Goal: Task Accomplishment & Management: Manage account settings

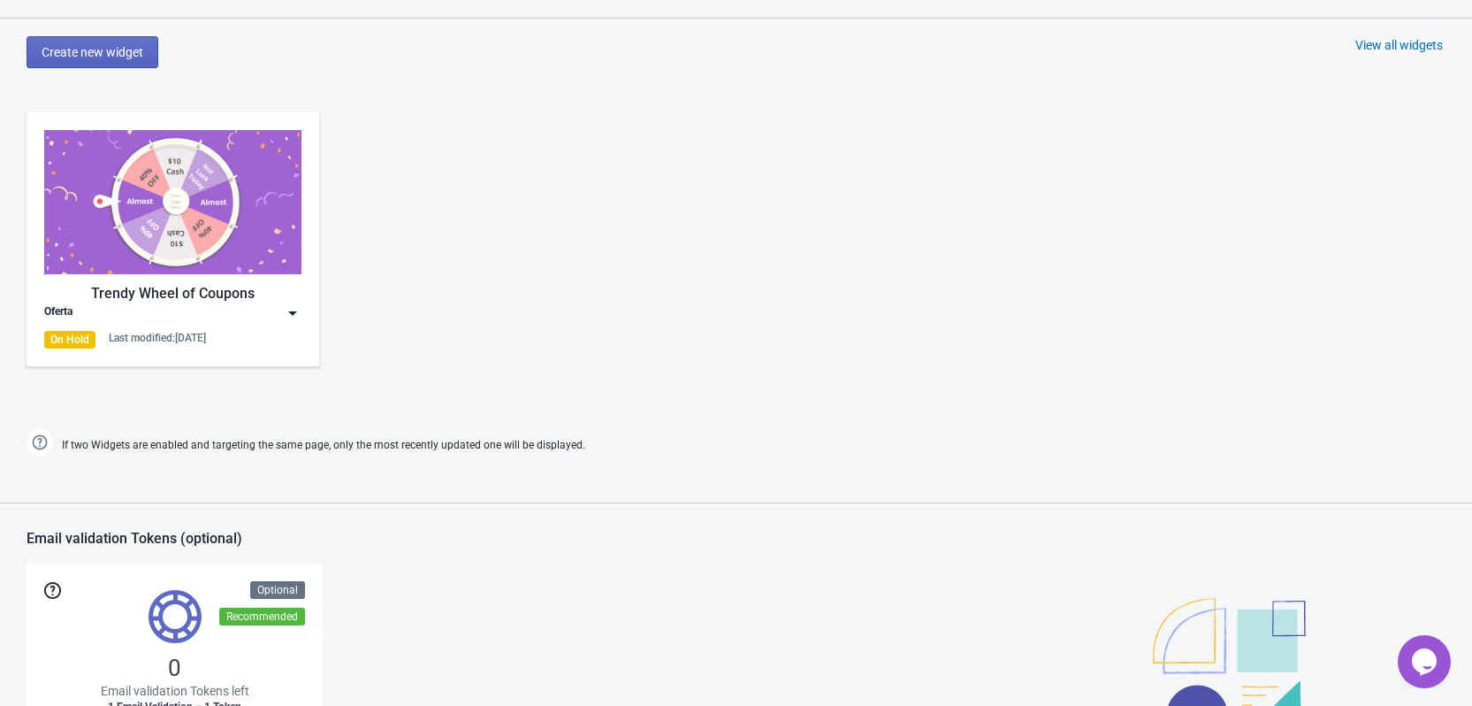
scroll to position [796, 0]
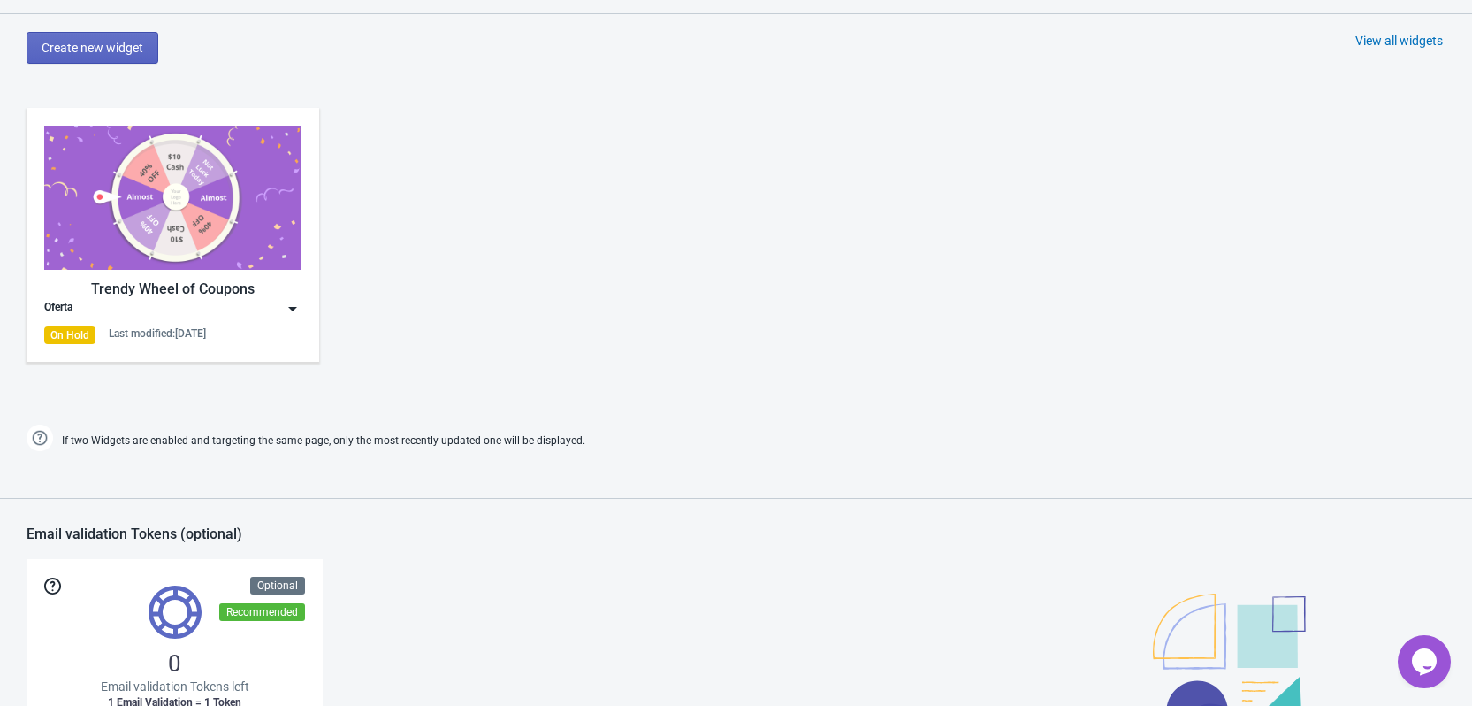
click at [286, 308] on img at bounding box center [293, 309] width 18 height 18
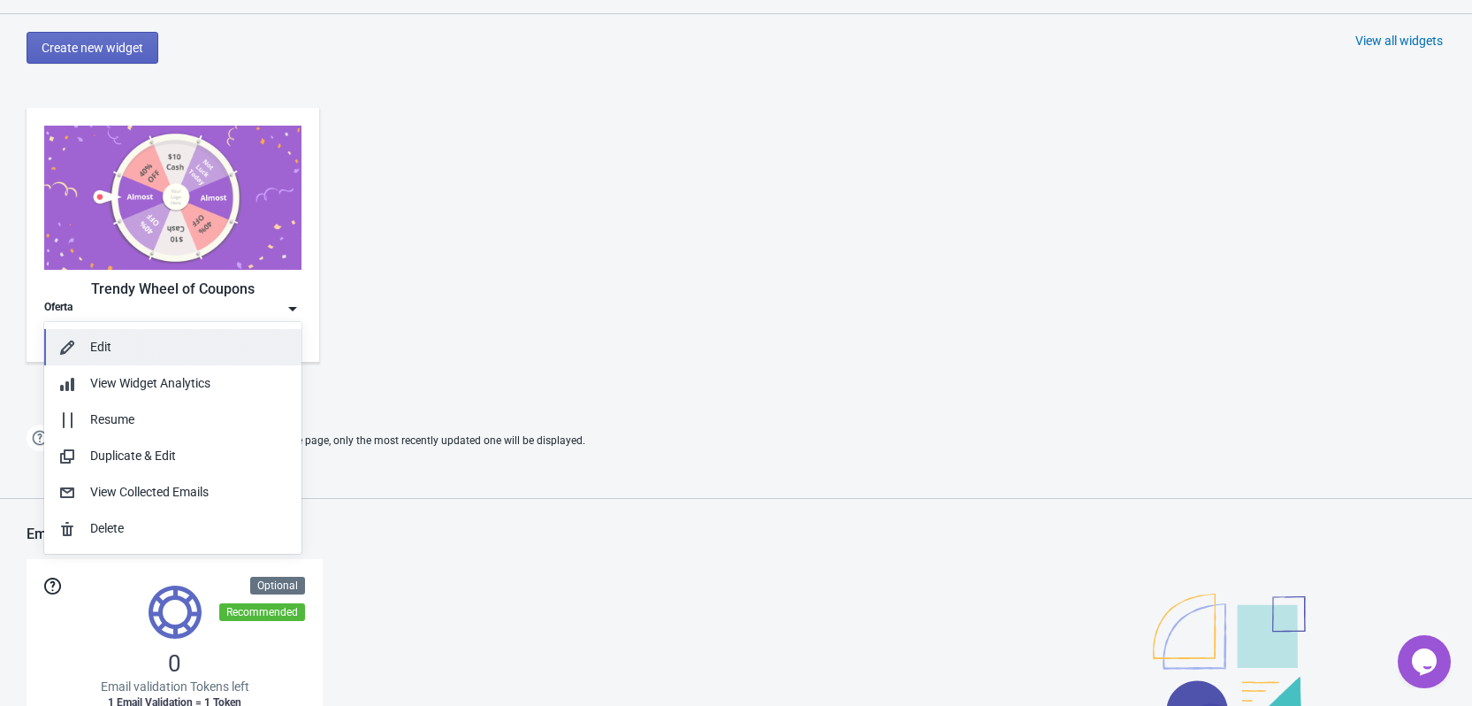
click at [120, 339] on div "Edit" at bounding box center [188, 347] width 197 height 19
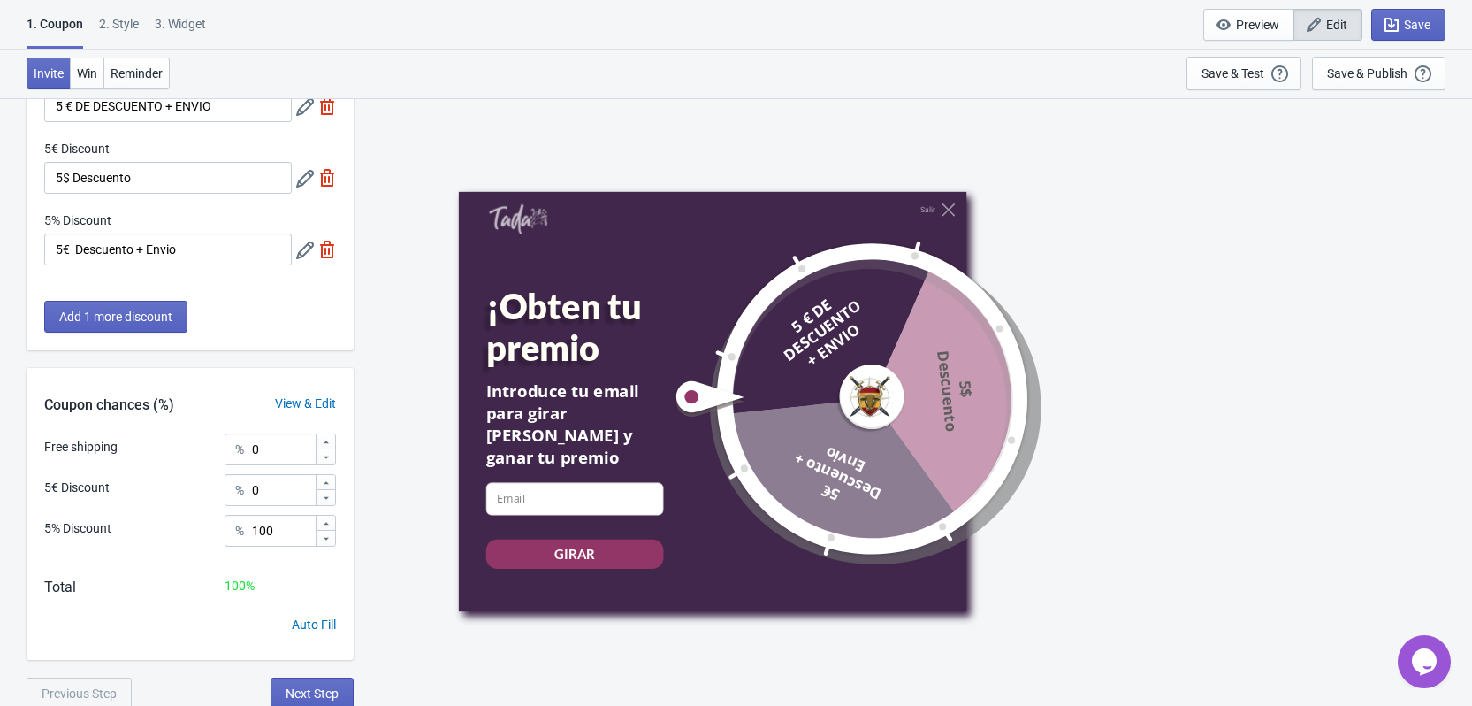
scroll to position [125, 0]
click at [127, 70] on span "Reminder" at bounding box center [137, 73] width 52 height 14
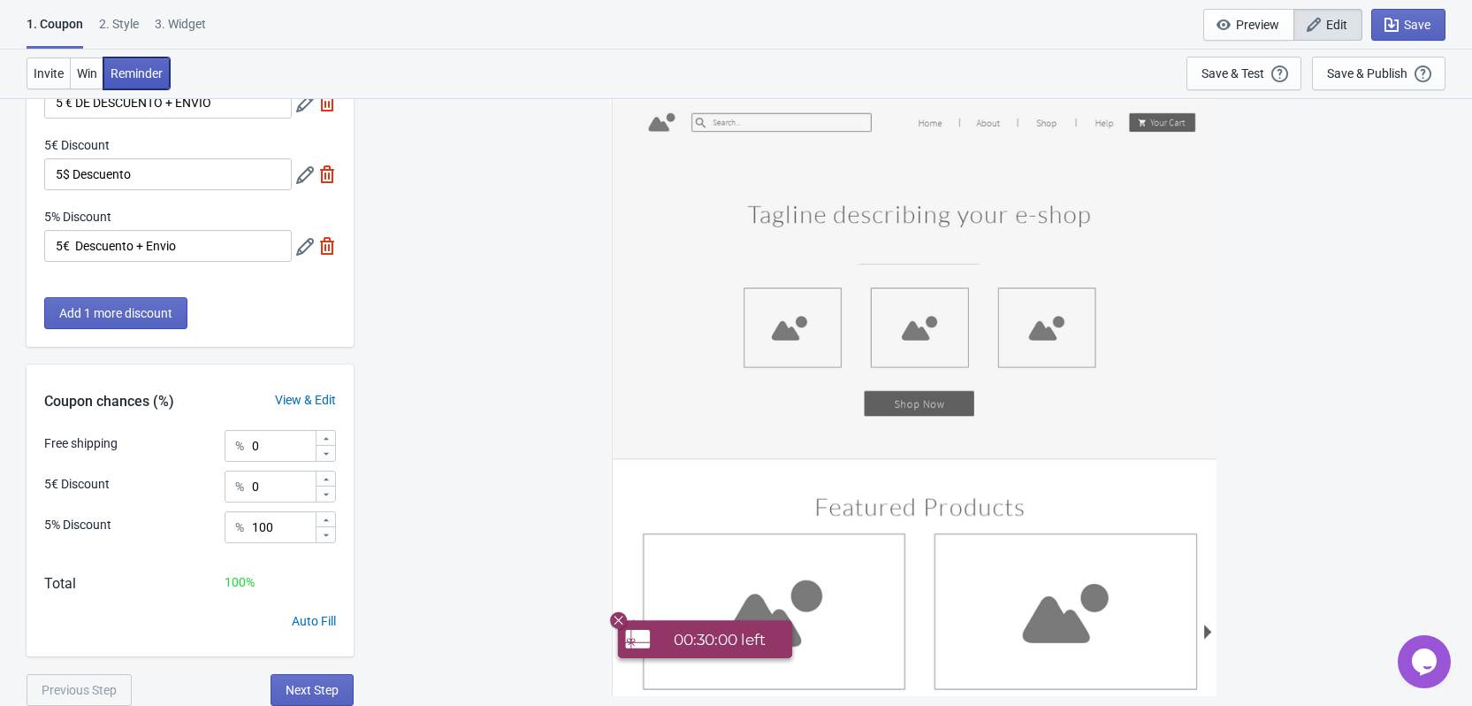
click at [136, 69] on span "Reminder" at bounding box center [137, 73] width 52 height 14
click at [137, 69] on span "Reminder" at bounding box center [137, 73] width 52 height 14
click at [187, 23] on div "3. Widget" at bounding box center [180, 30] width 51 height 31
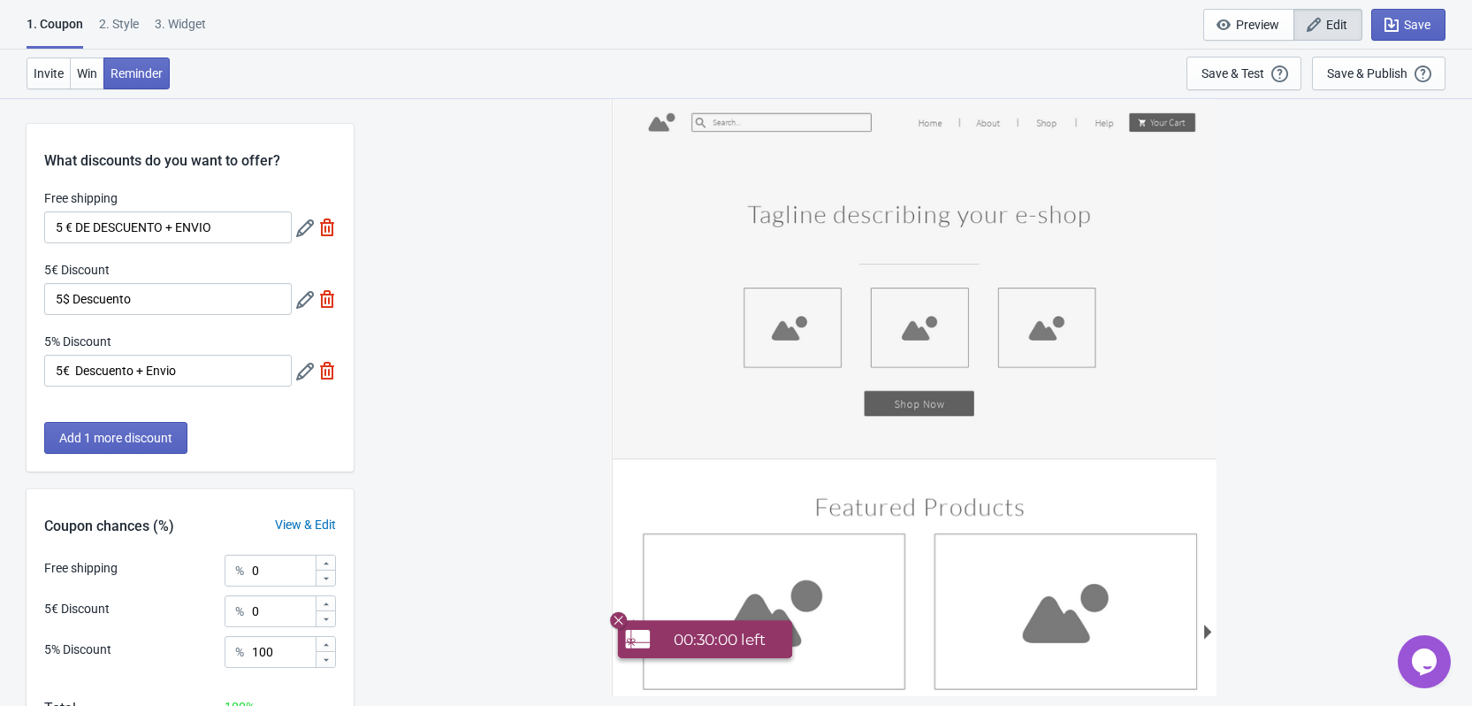
select select "once"
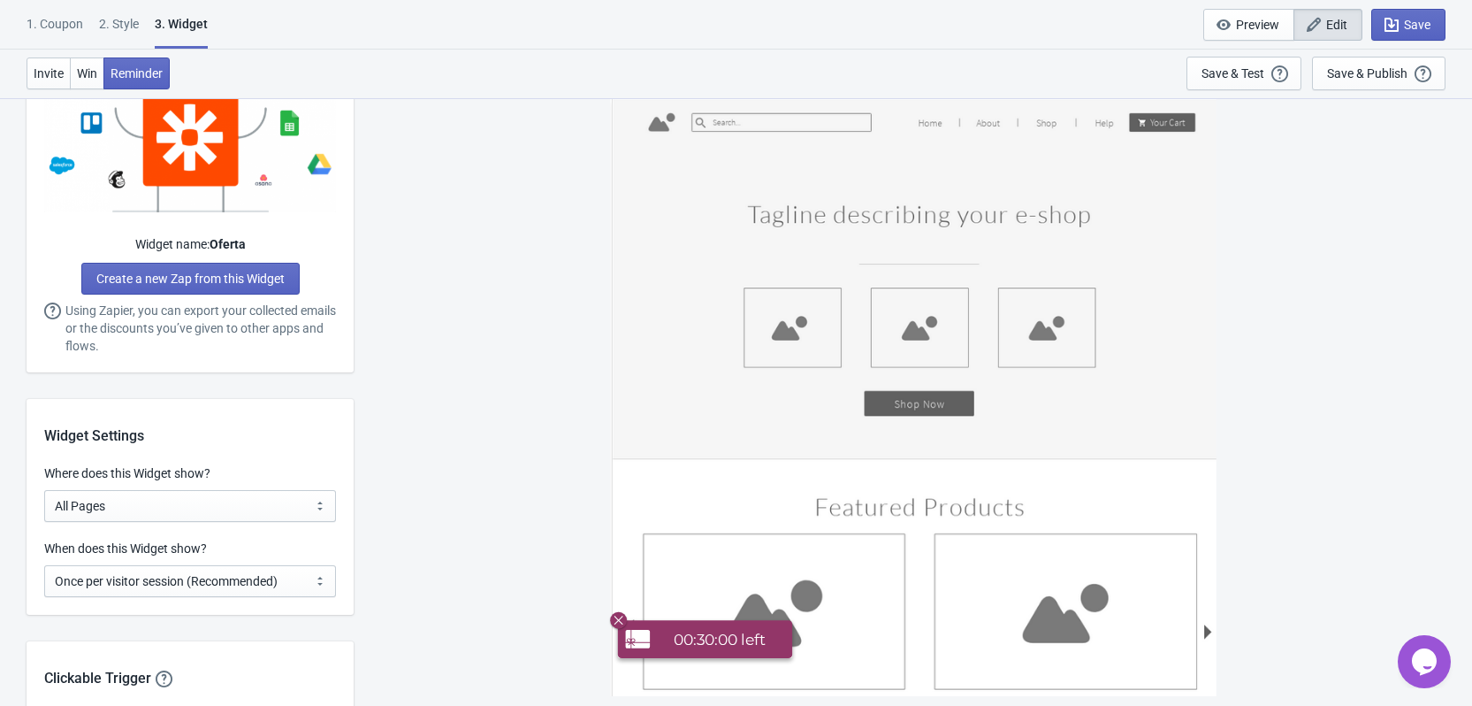
scroll to position [1149, 0]
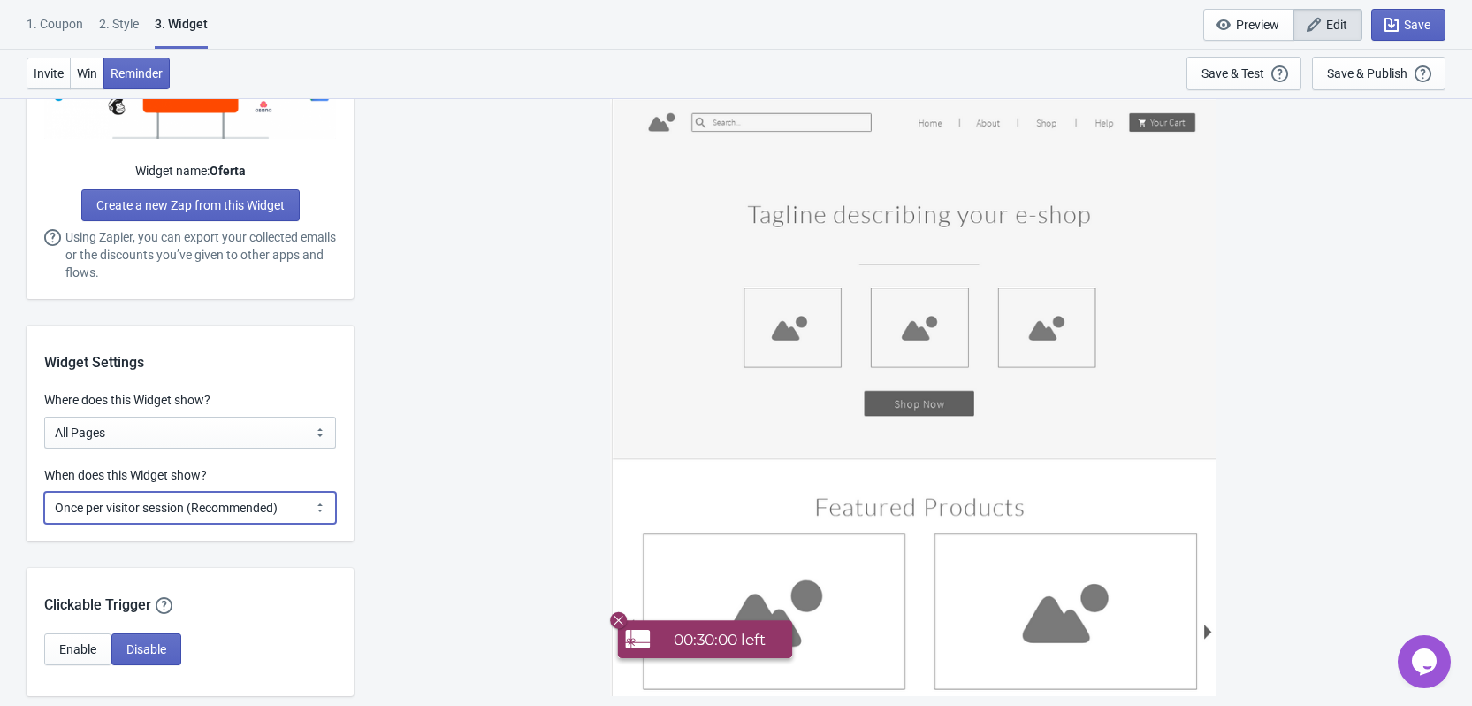
click at [242, 507] on select "Every new visit of page Once every period of time Once per visitor session (Rec…" at bounding box center [190, 508] width 292 height 32
click at [215, 569] on div "Clickable Trigger Our handy clickable trigger allow your visitors to re-trigger…" at bounding box center [190, 592] width 327 height 48
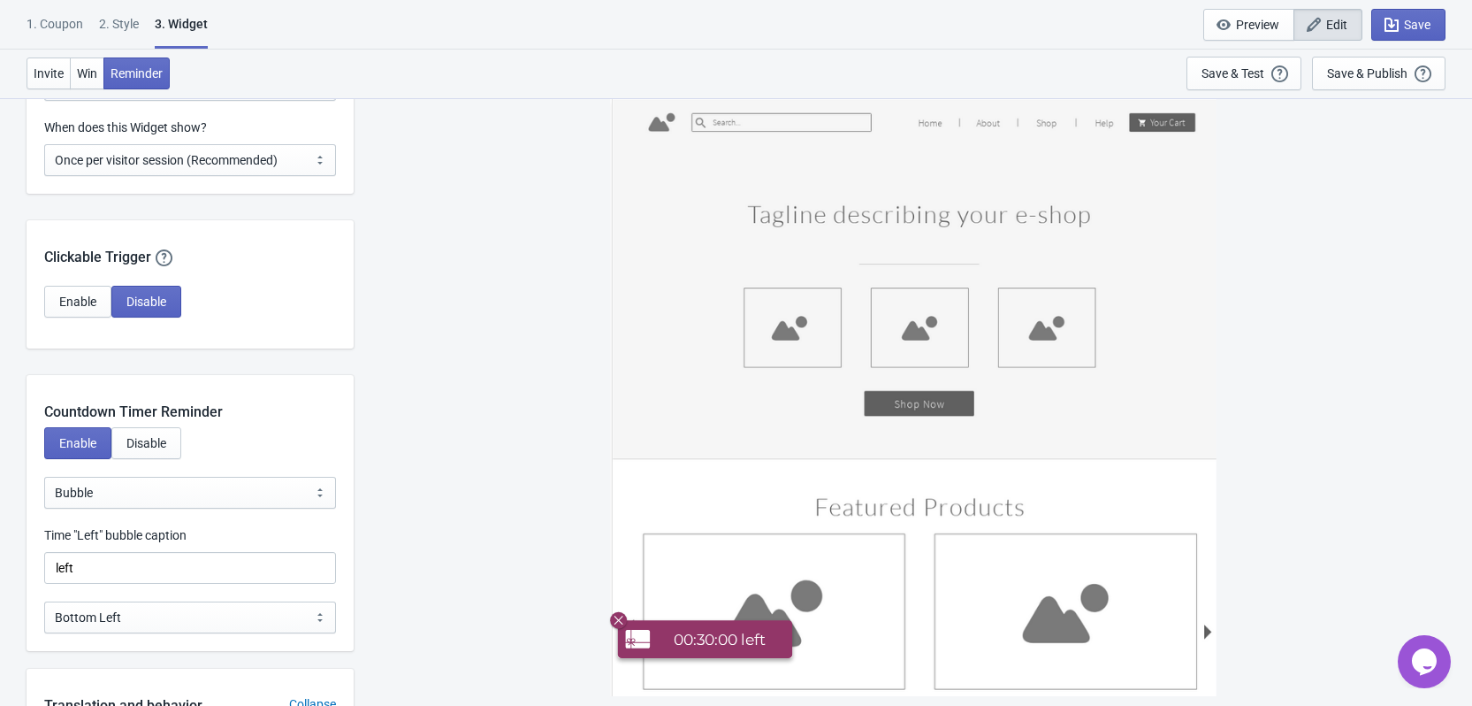
scroll to position [1503, 0]
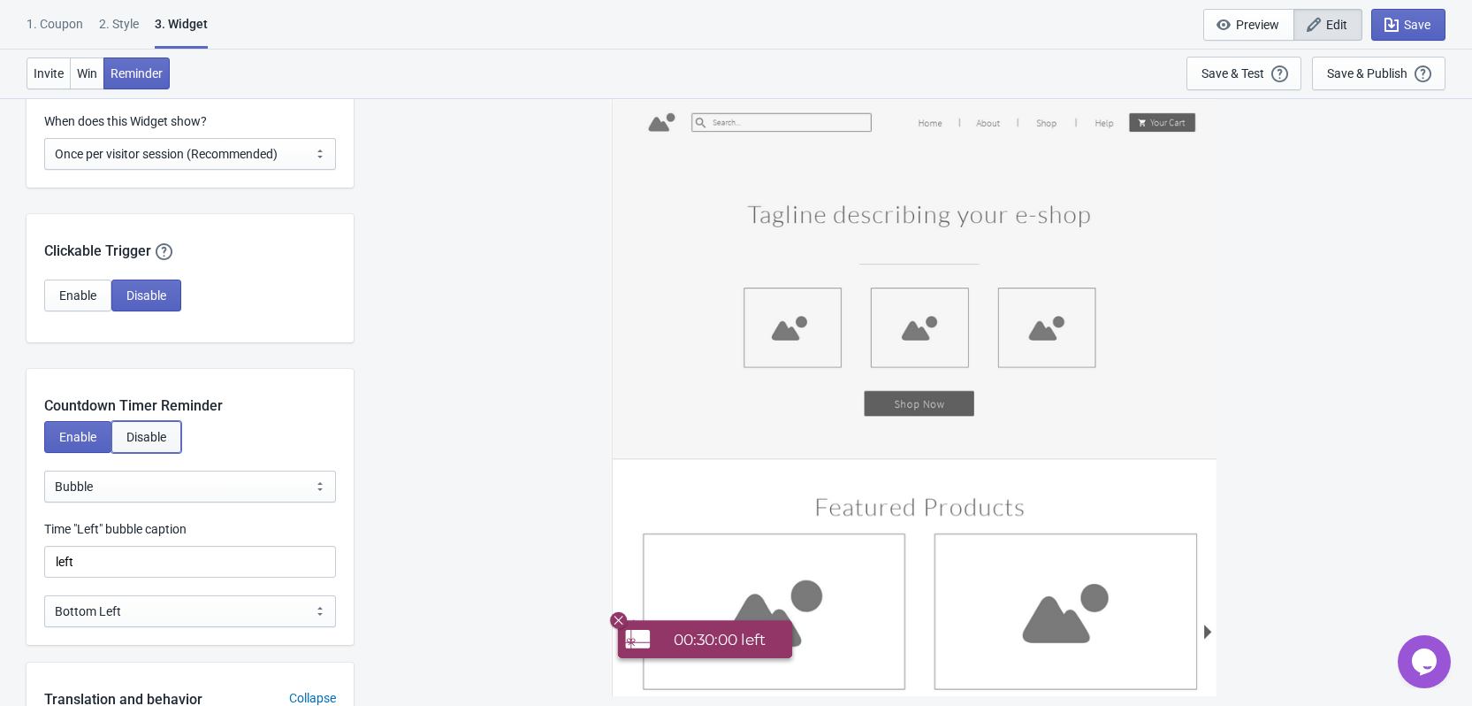
click at [149, 435] on span "Disable" at bounding box center [146, 437] width 40 height 14
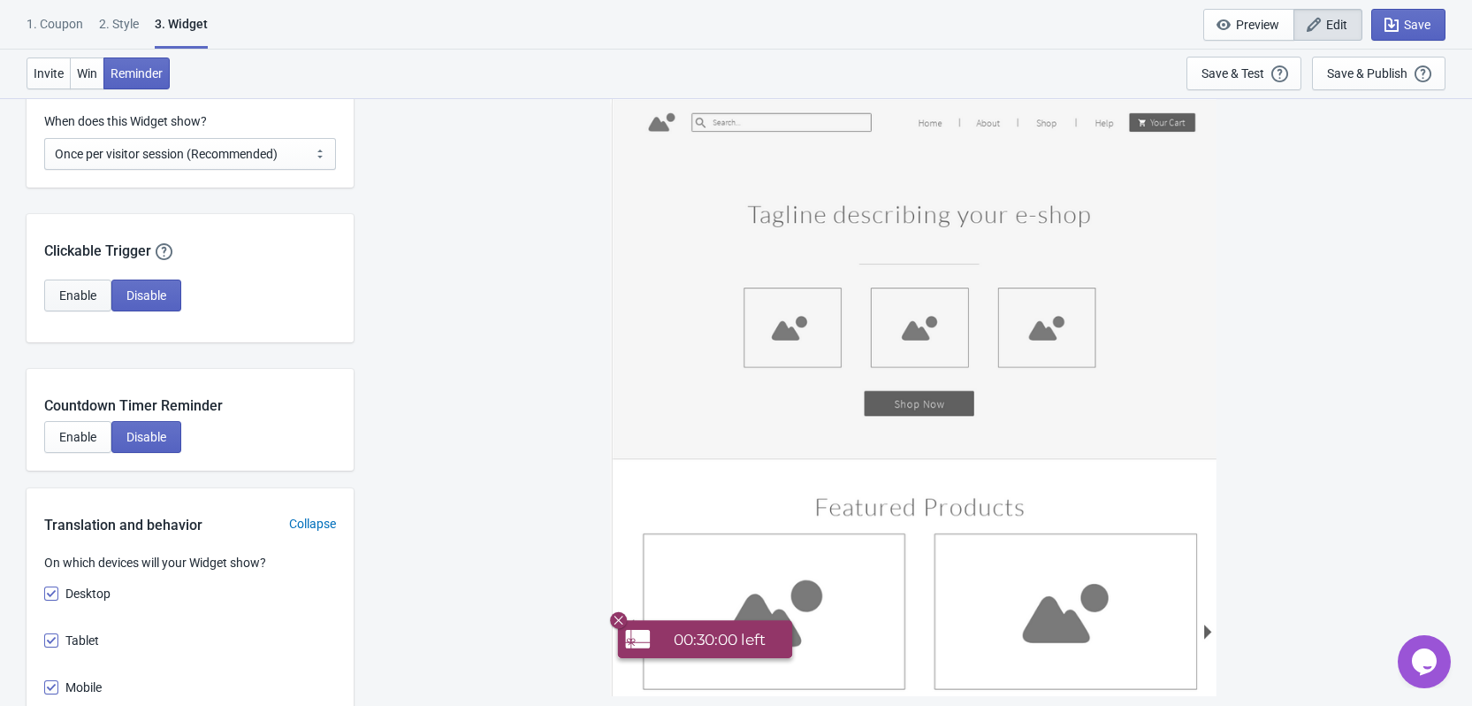
click at [80, 290] on span "Enable" at bounding box center [77, 295] width 37 height 14
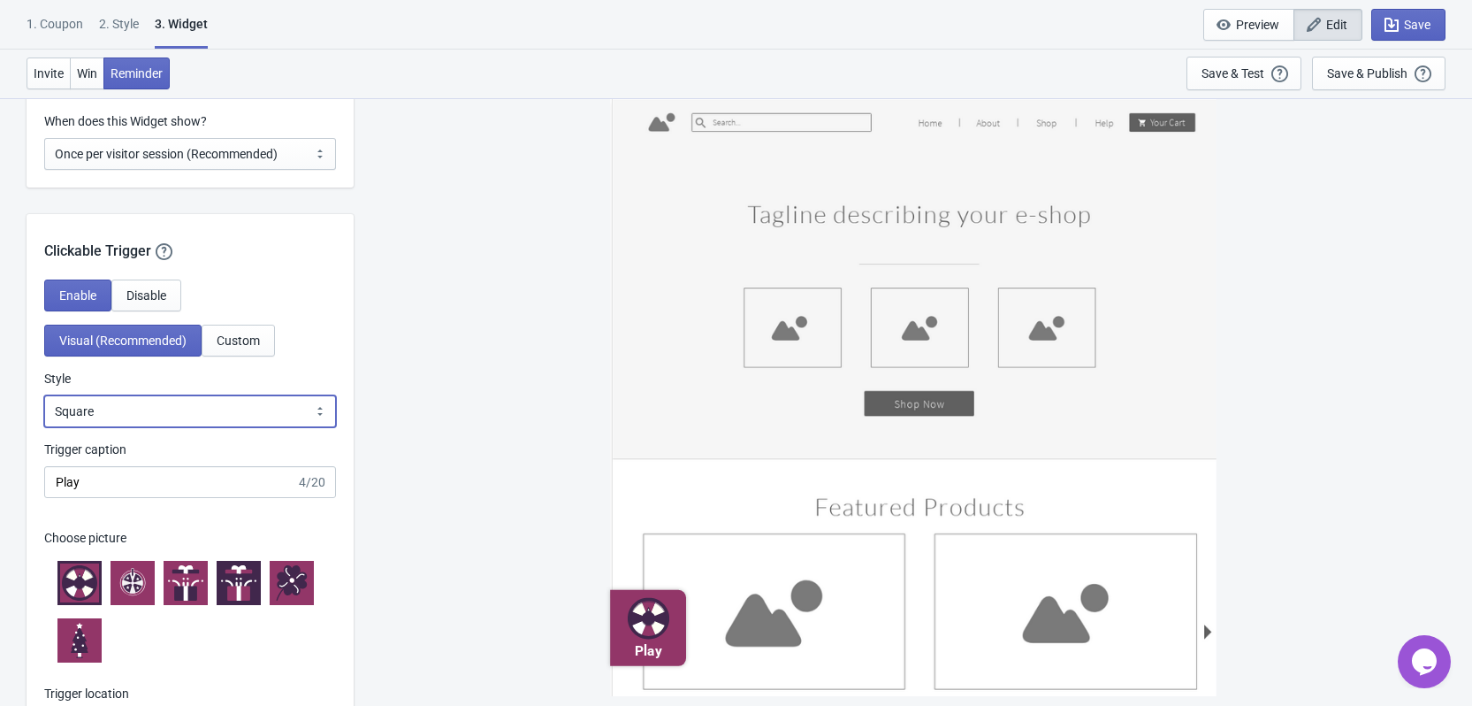
click at [134, 405] on select "Square Circle Tab" at bounding box center [190, 411] width 292 height 32
click at [44, 395] on select "Square Circle Tab" at bounding box center [190, 411] width 292 height 32
click at [122, 418] on select "Square Circle Tab" at bounding box center [190, 411] width 292 height 32
click at [44, 395] on select "Square Circle Tab" at bounding box center [190, 411] width 292 height 32
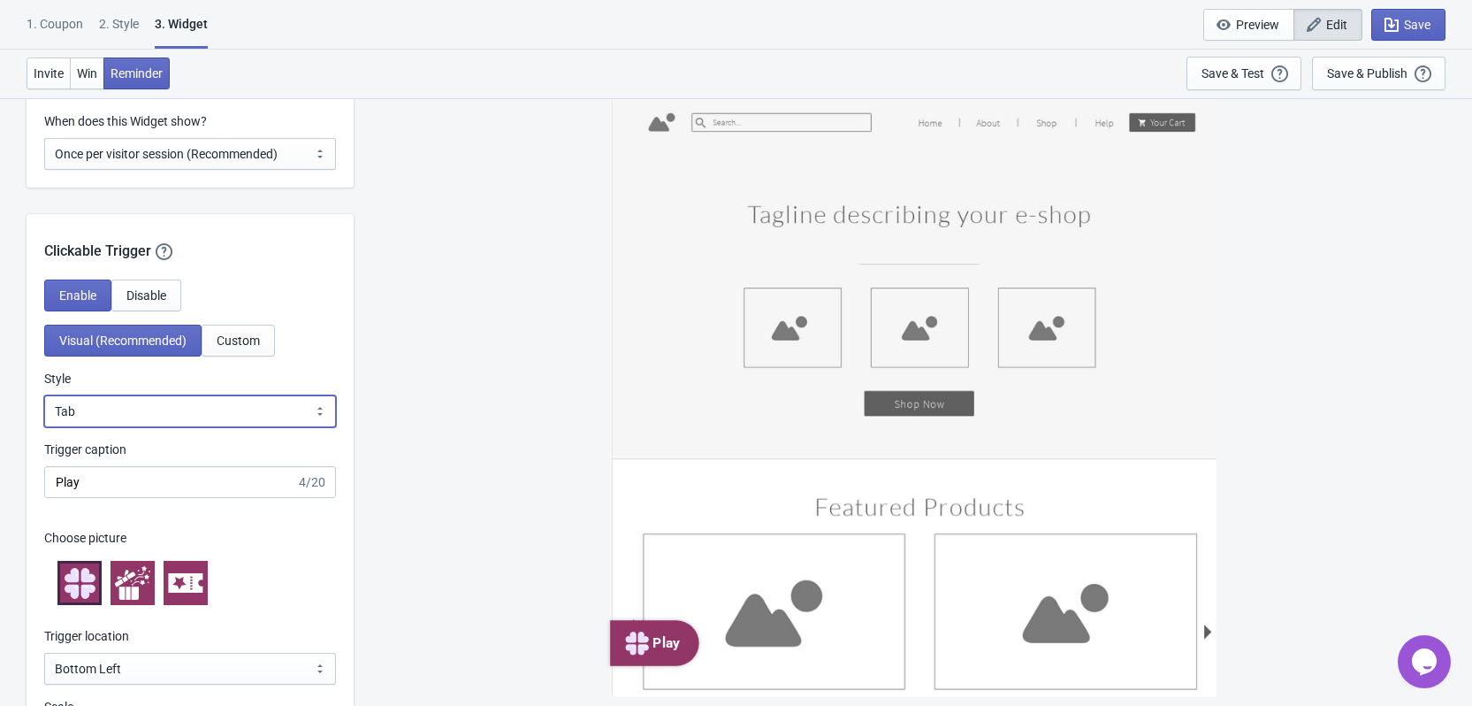
click at [120, 399] on select "Square Circle Tab" at bounding box center [190, 411] width 292 height 32
select select "circle"
click at [44, 395] on select "Square Circle Tab" at bounding box center [190, 411] width 292 height 32
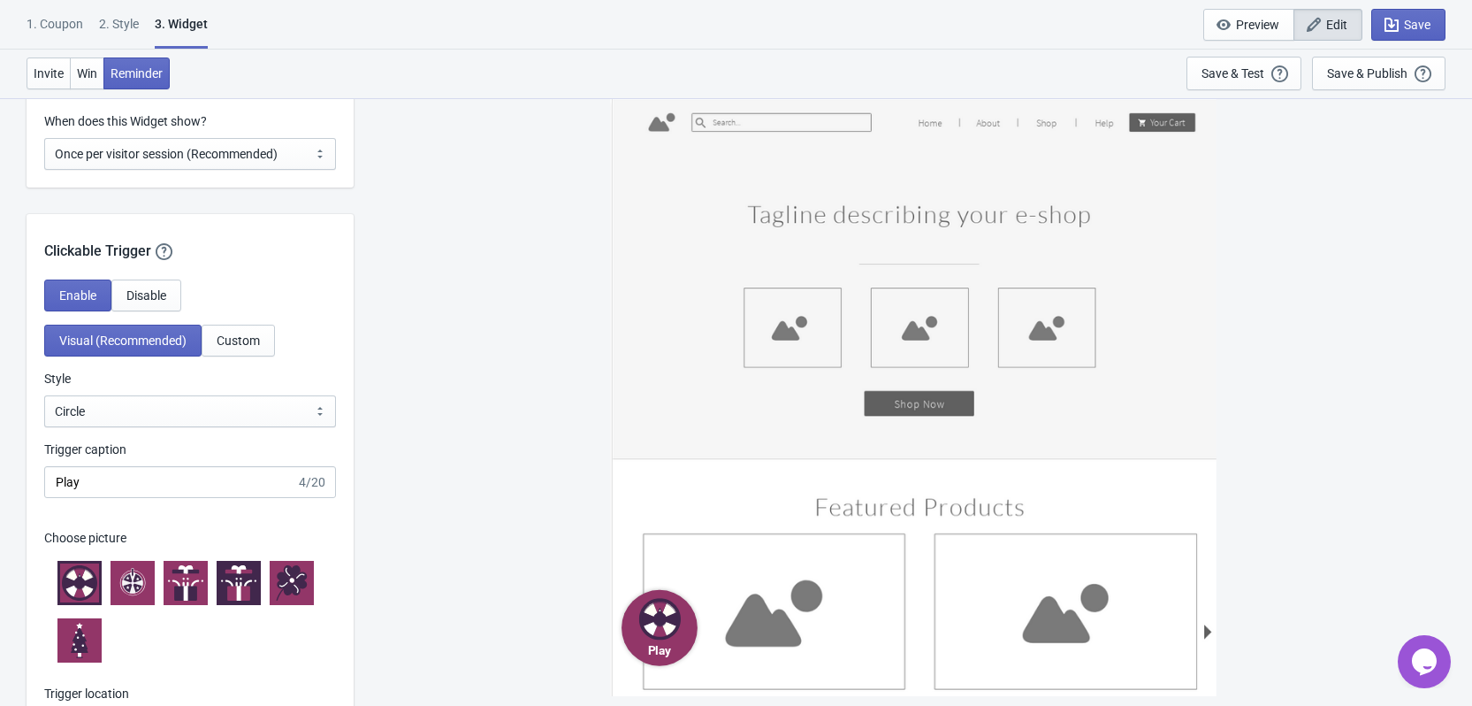
click at [279, 580] on icon at bounding box center [291, 582] width 35 height 35
click at [81, 577] on icon at bounding box center [79, 582] width 35 height 35
click at [231, 332] on button "Custom" at bounding box center [238, 341] width 73 height 32
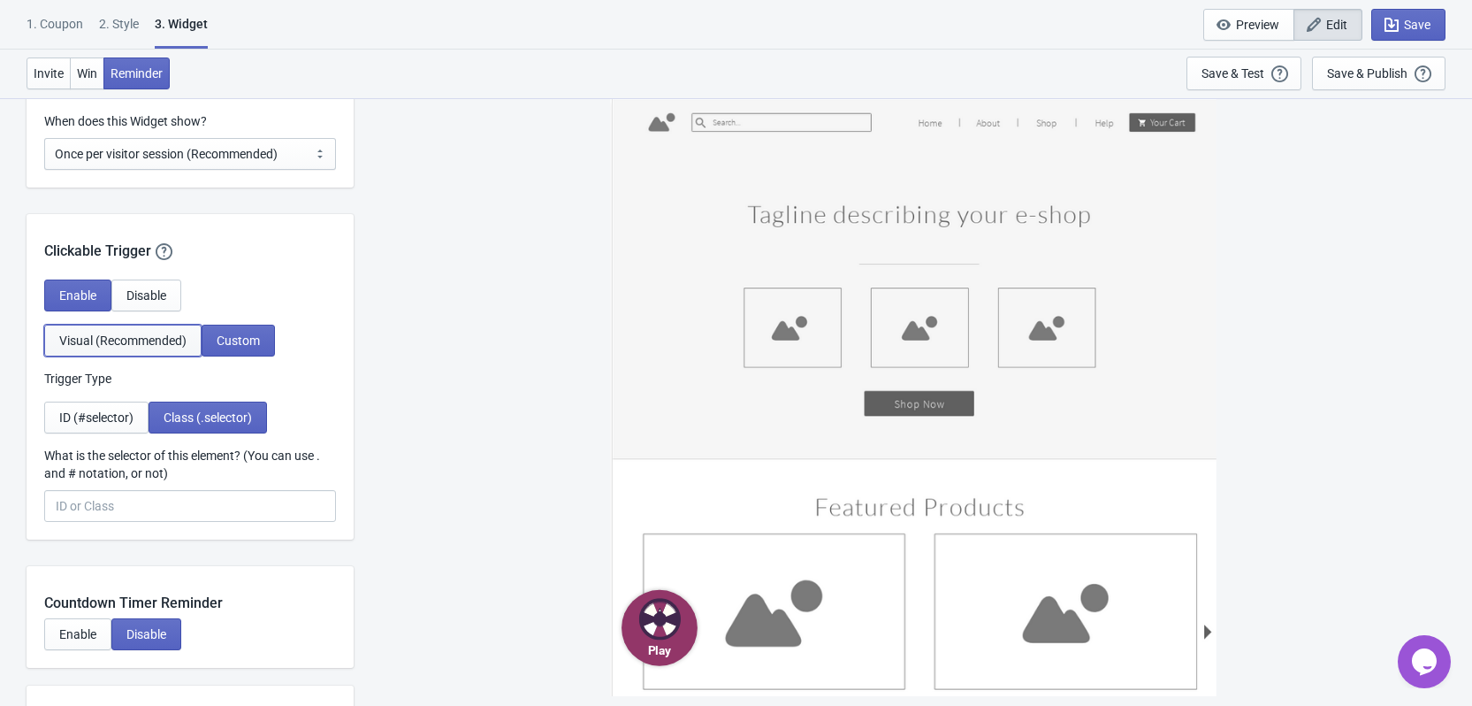
click at [145, 335] on span "Visual (Recommended)" at bounding box center [122, 340] width 127 height 14
select select "circle"
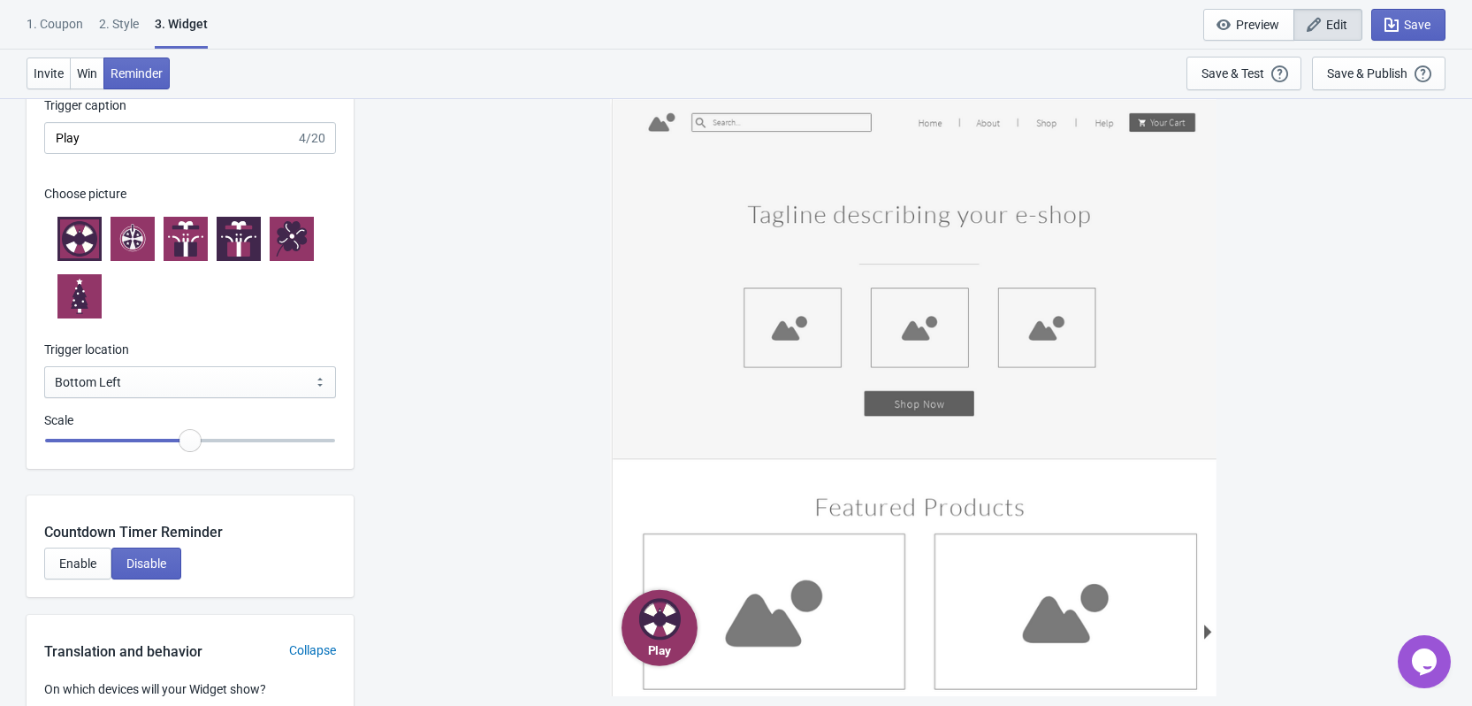
scroll to position [1857, 0]
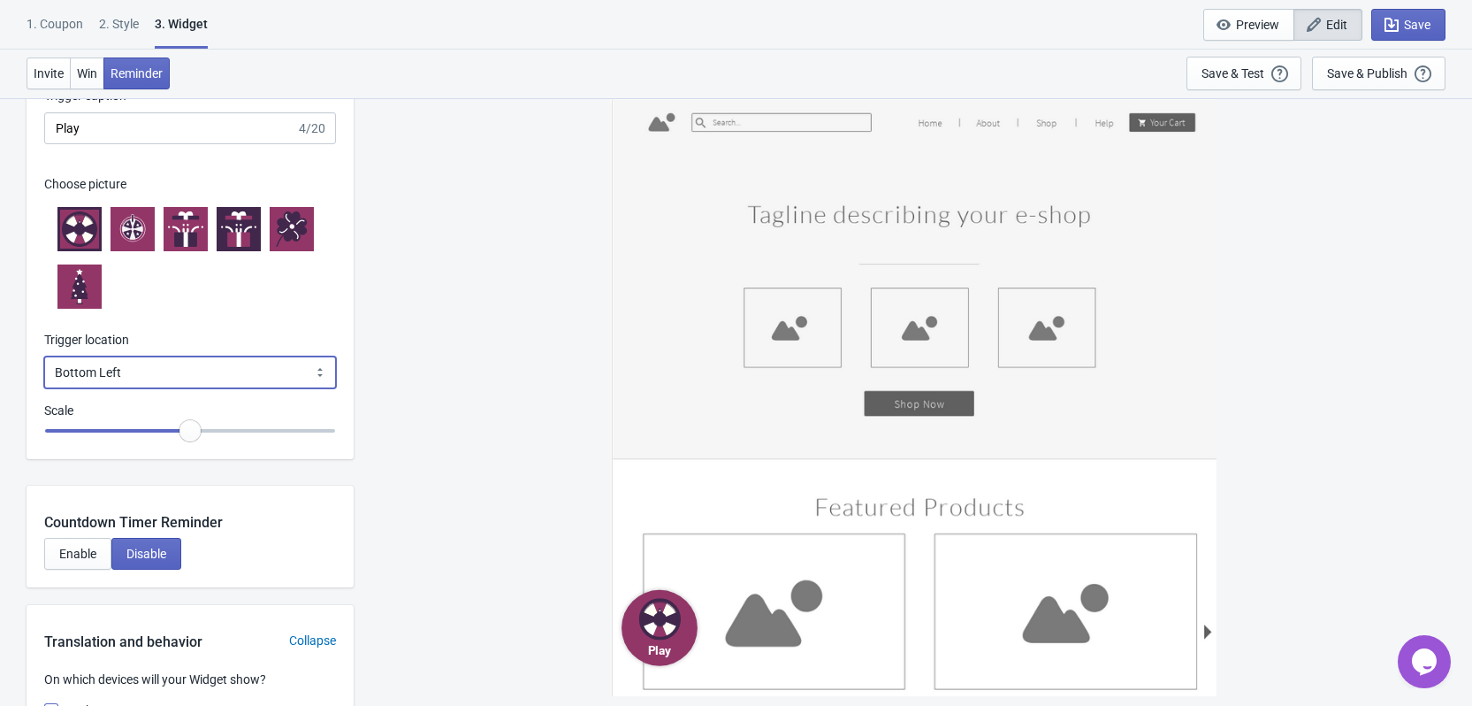
click at [237, 379] on select "Bottom Left Bottom Right Middle Left Middle Right Top Left Top Right" at bounding box center [190, 372] width 292 height 32
select select "middle_left"
click at [44, 356] on select "Bottom Left Bottom Right Middle Left Middle Right Top Left Top Right" at bounding box center [190, 372] width 292 height 32
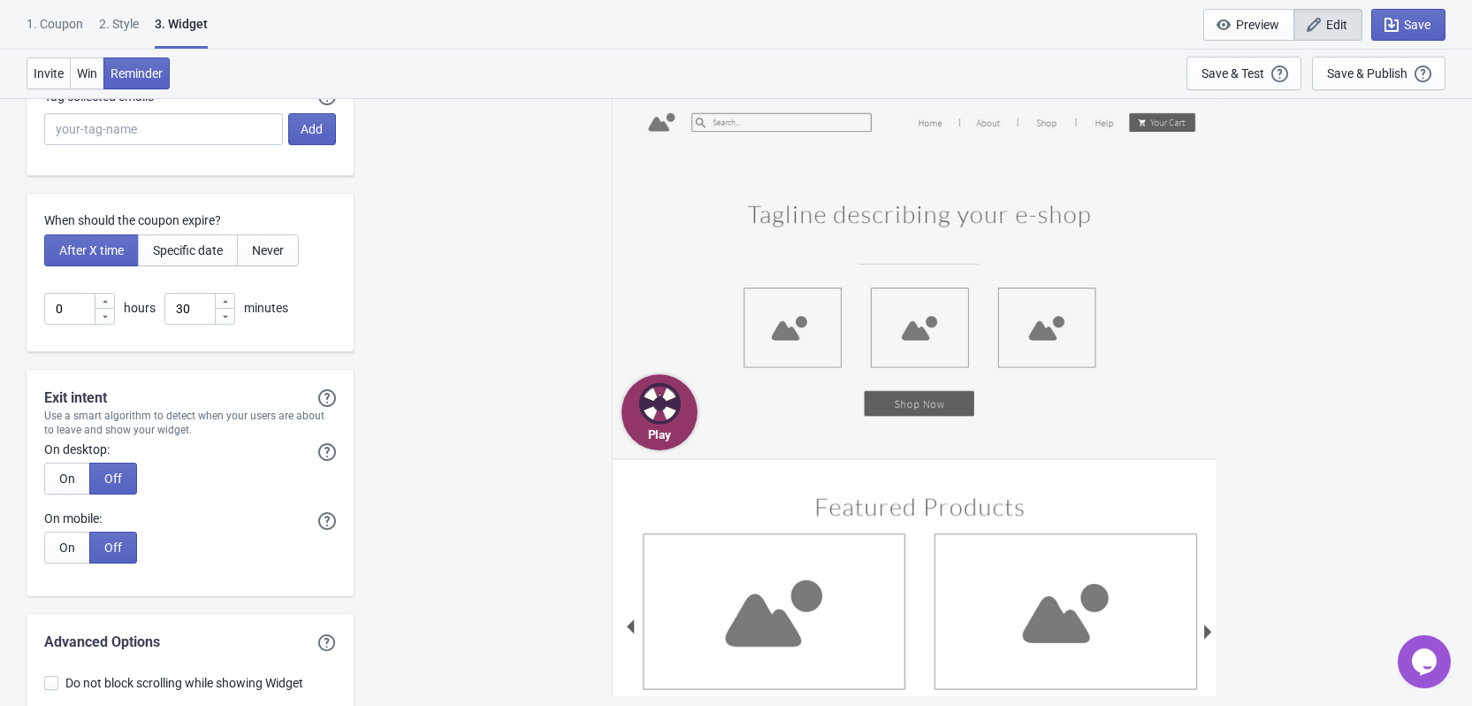
scroll to position [4594, 0]
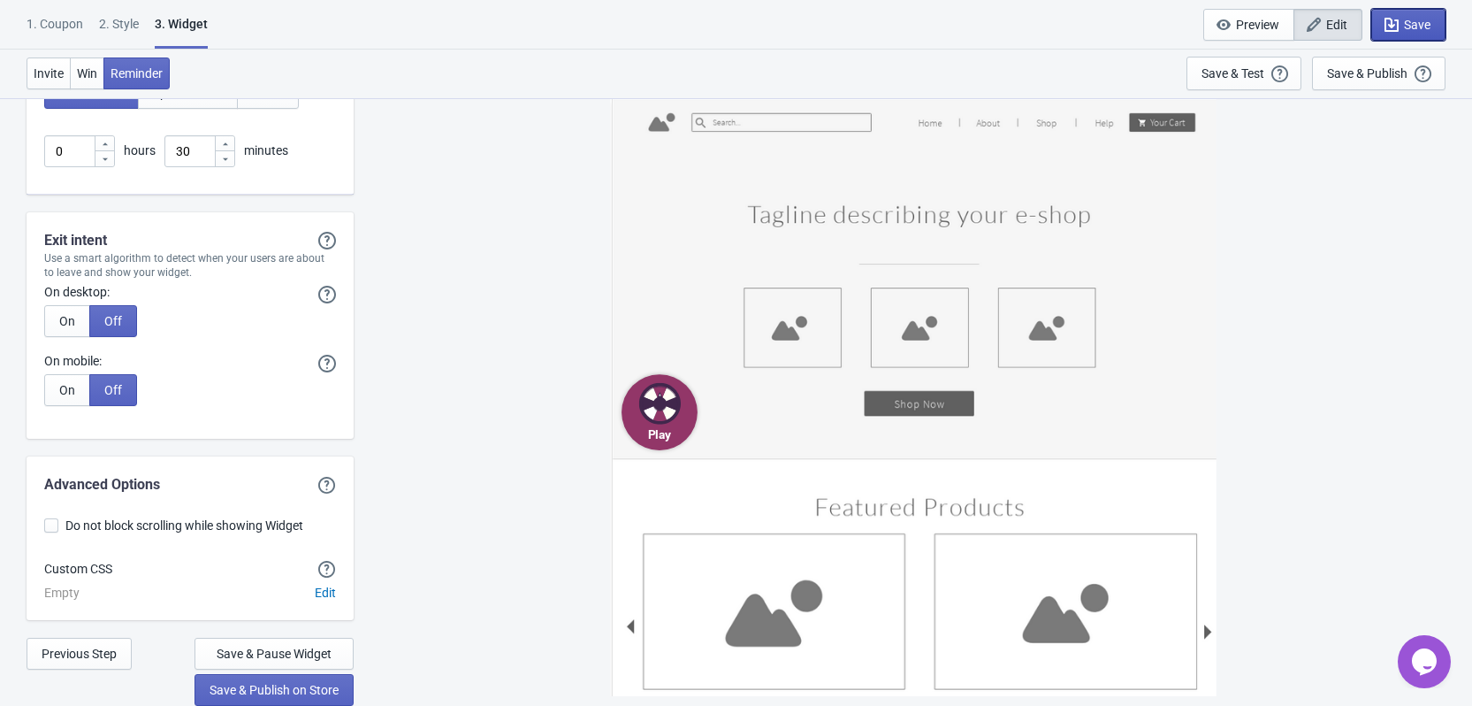
click at [1377, 30] on button "Save" at bounding box center [1408, 25] width 74 height 32
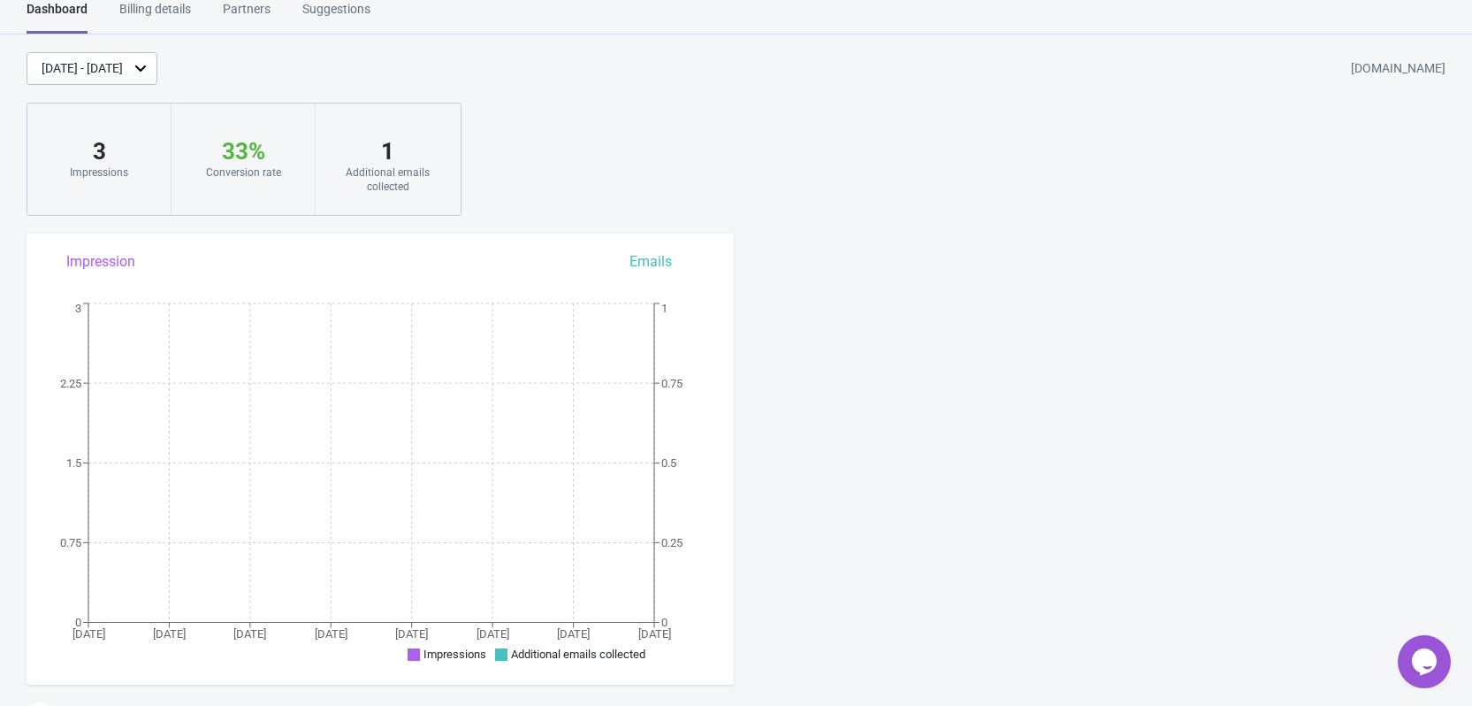
scroll to position [1169, 0]
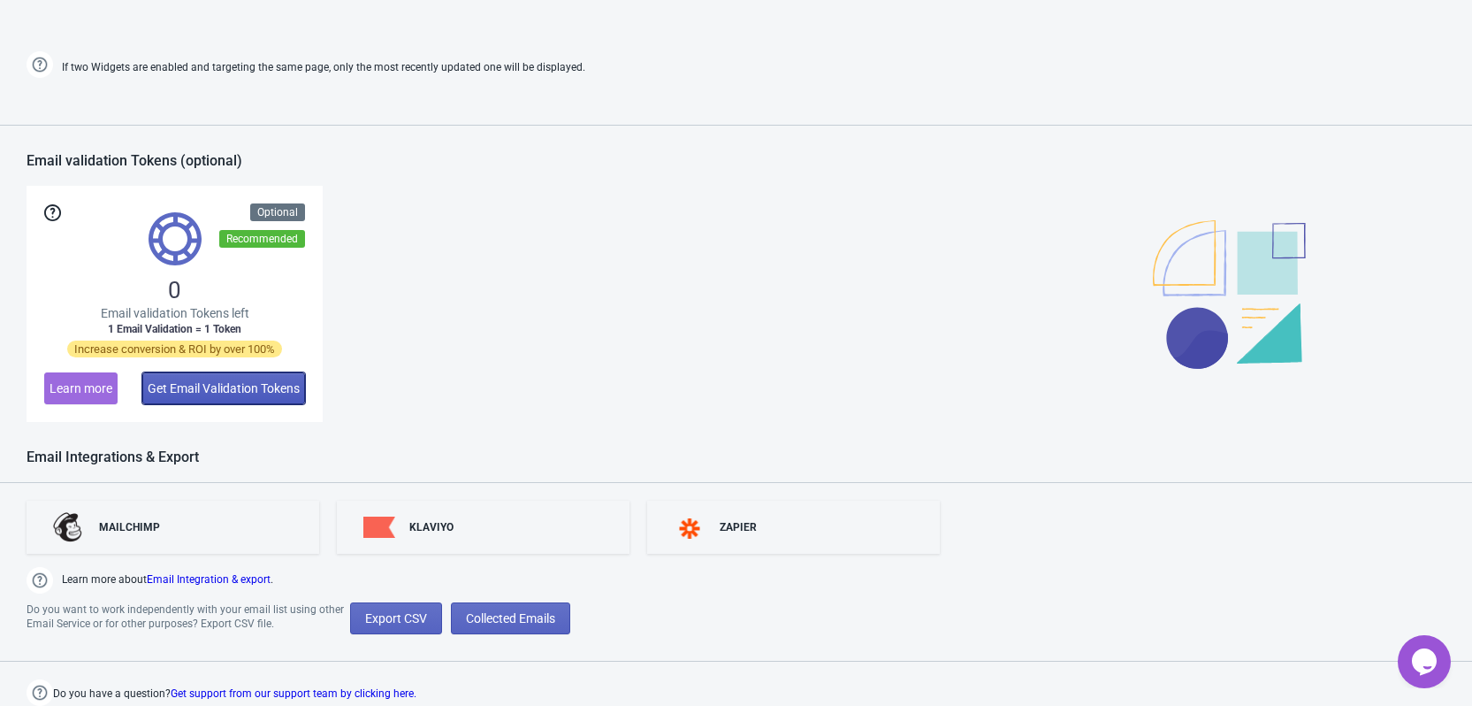
click at [181, 386] on span "Get Email Validation Tokens" at bounding box center [224, 388] width 152 height 14
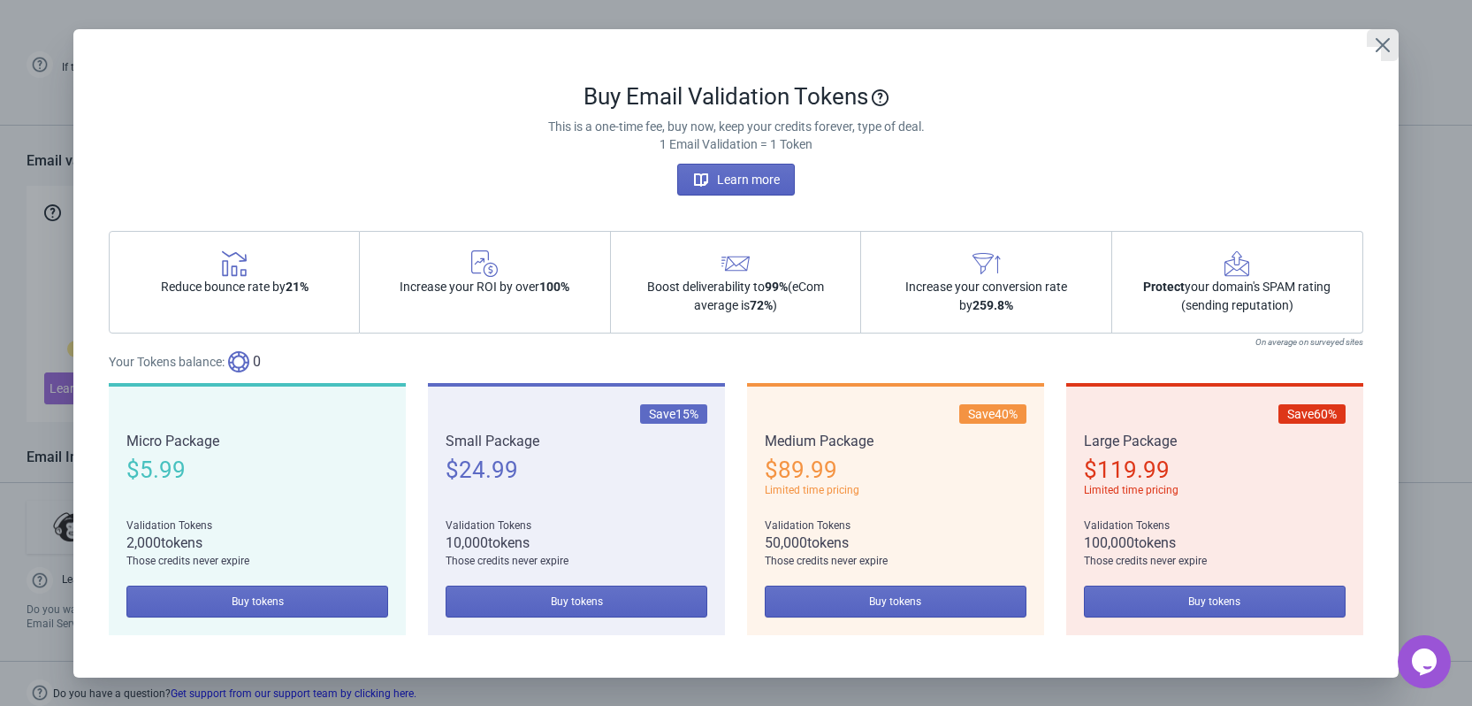
click at [1378, 49] on icon "Close" at bounding box center [1383, 44] width 14 height 14
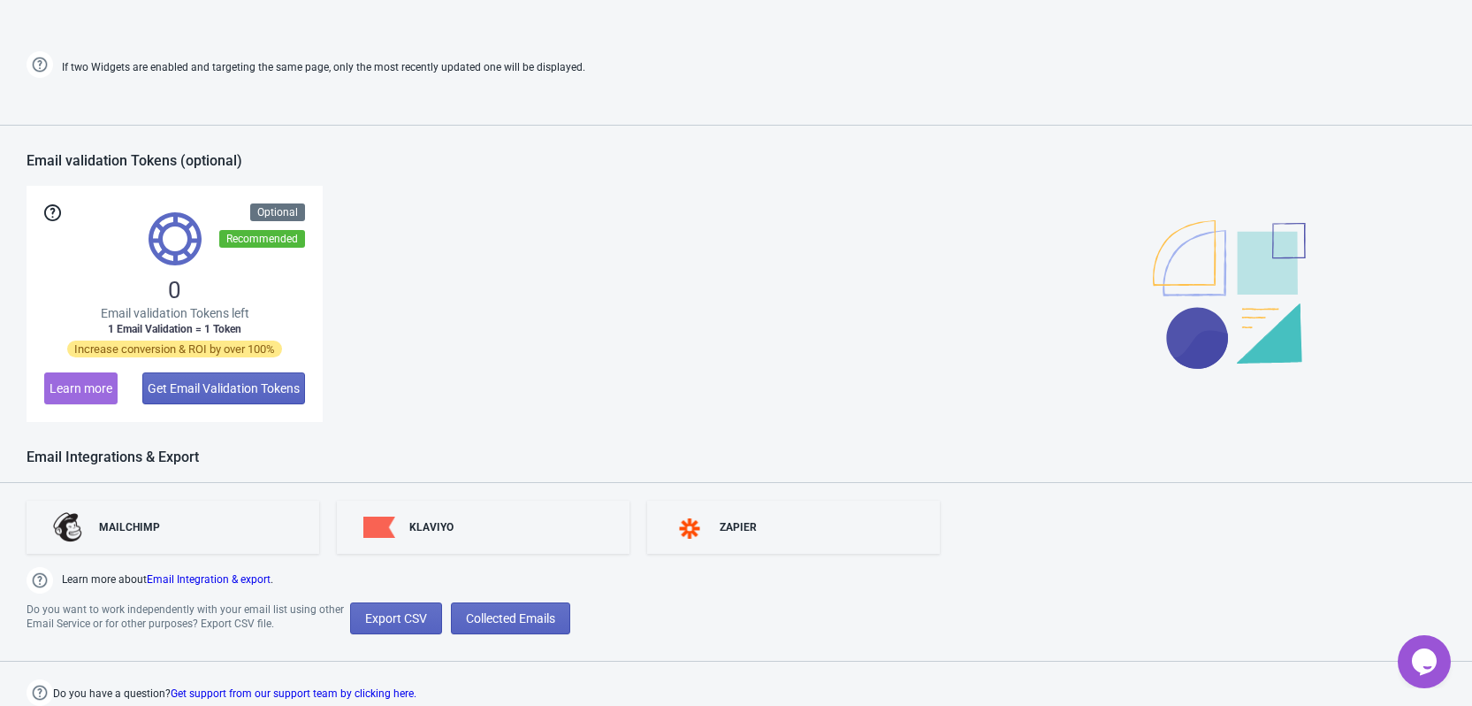
click at [656, 330] on div "0 Email validation Tokens left 1 Email Validation = 1 Token Increase conversion…" at bounding box center [736, 304] width 1419 height 236
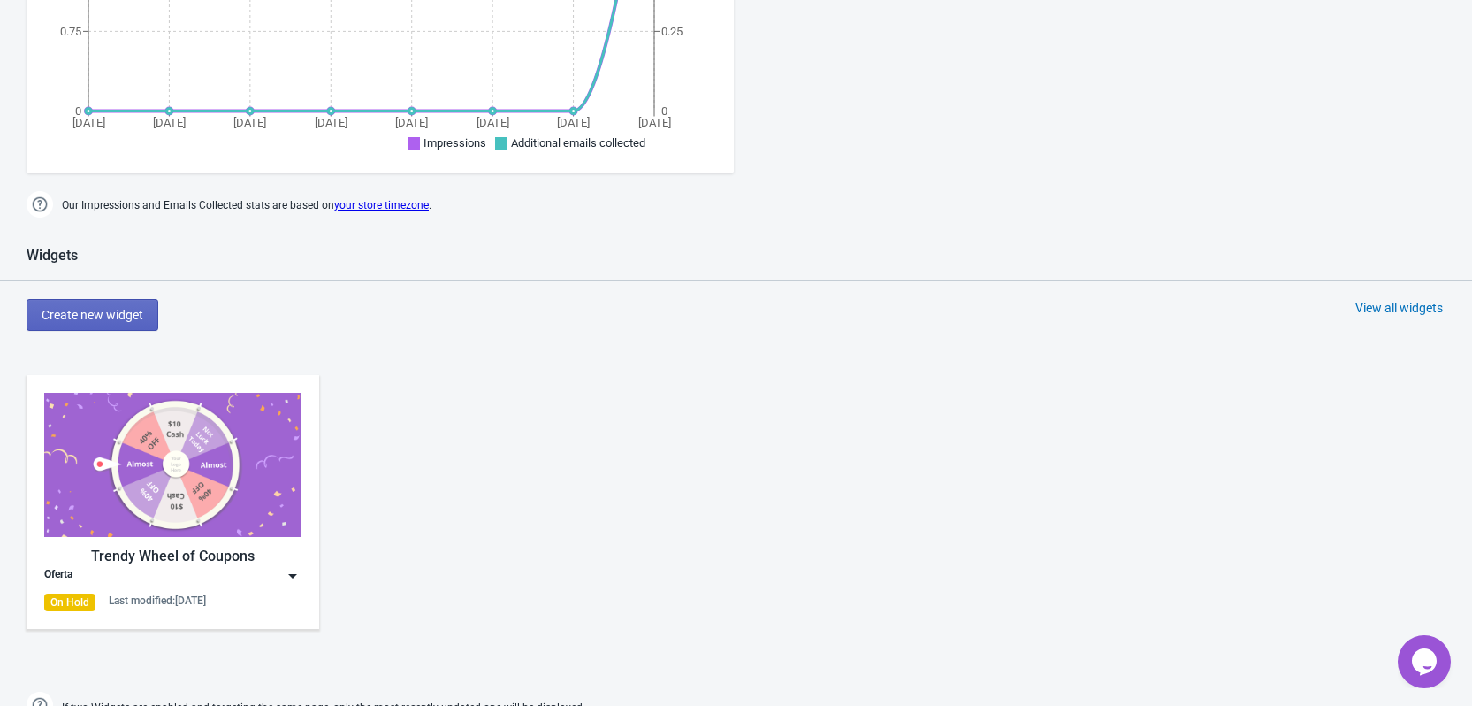
scroll to position [815, 0]
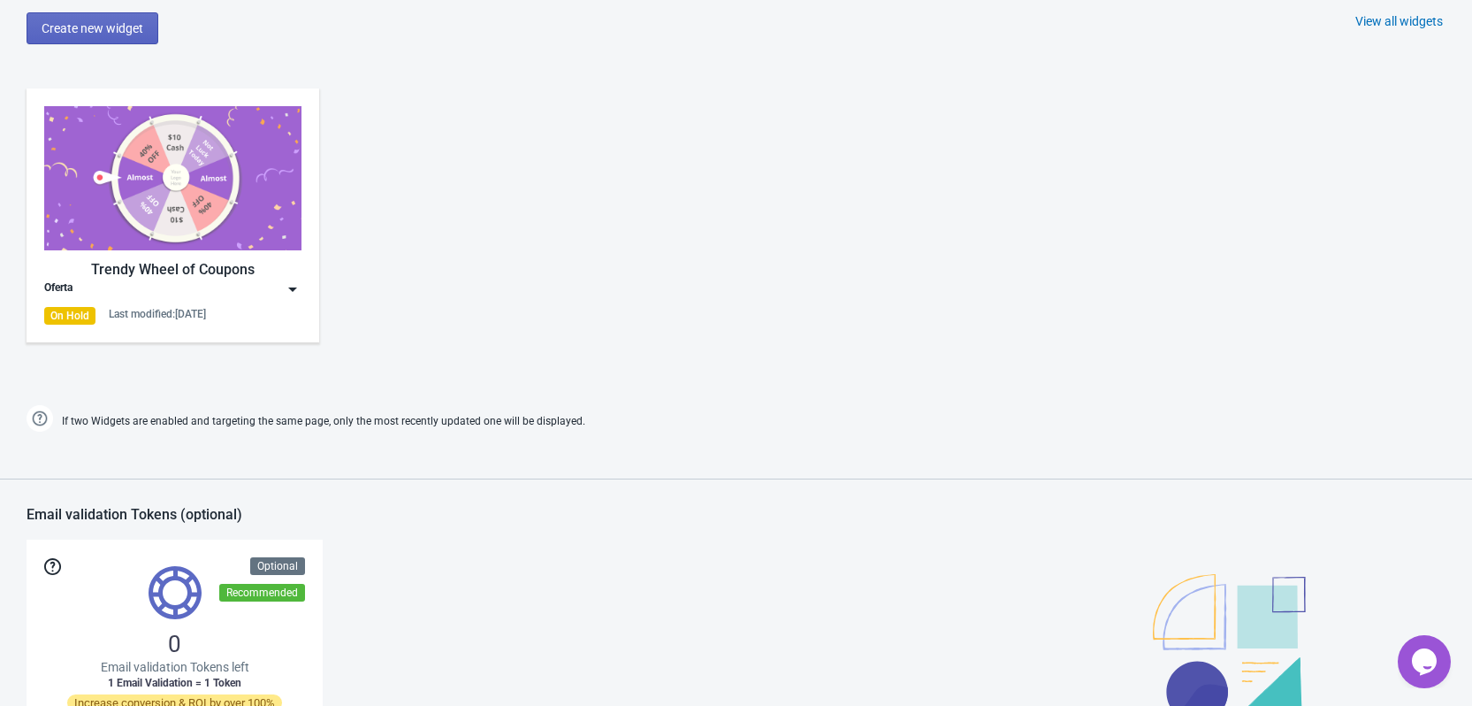
click at [71, 316] on div "On Hold" at bounding box center [69, 316] width 51 height 18
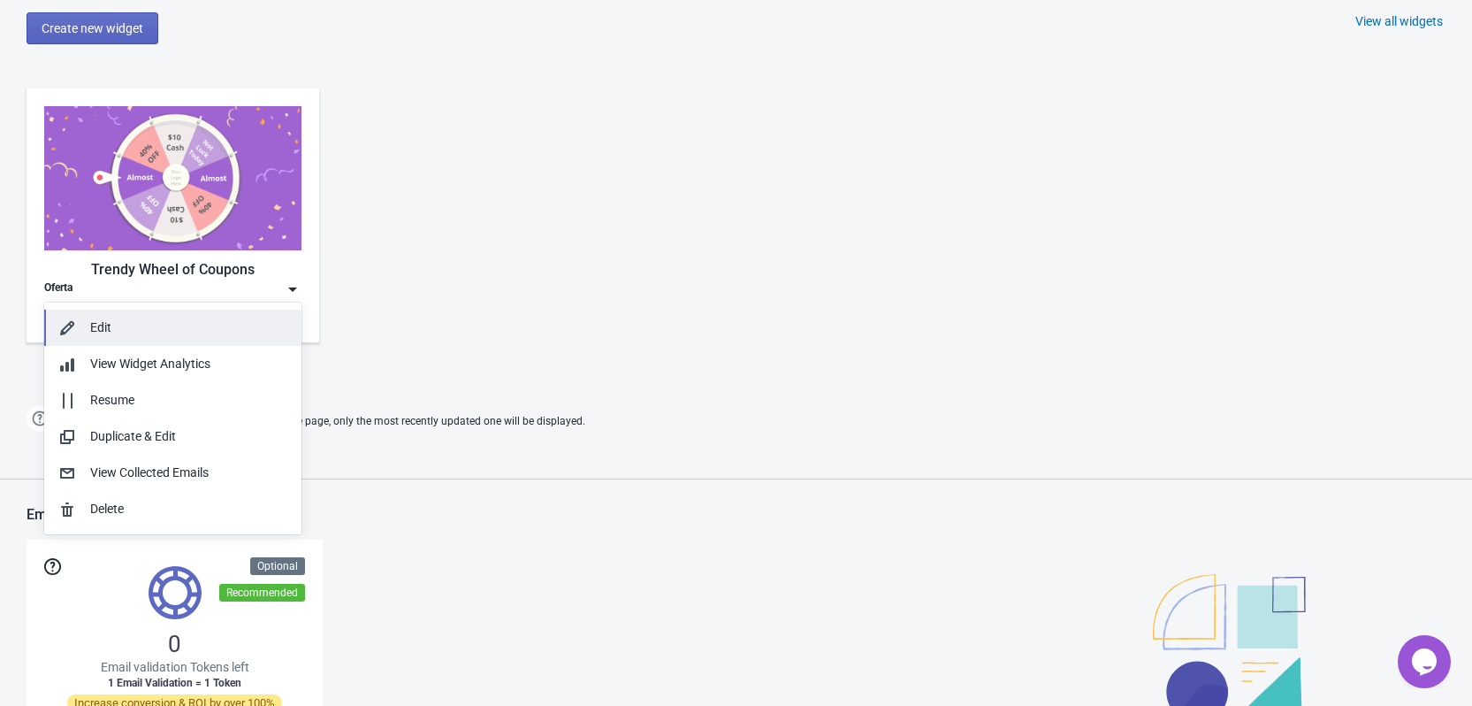
click at [124, 327] on div "Edit" at bounding box center [188, 327] width 197 height 19
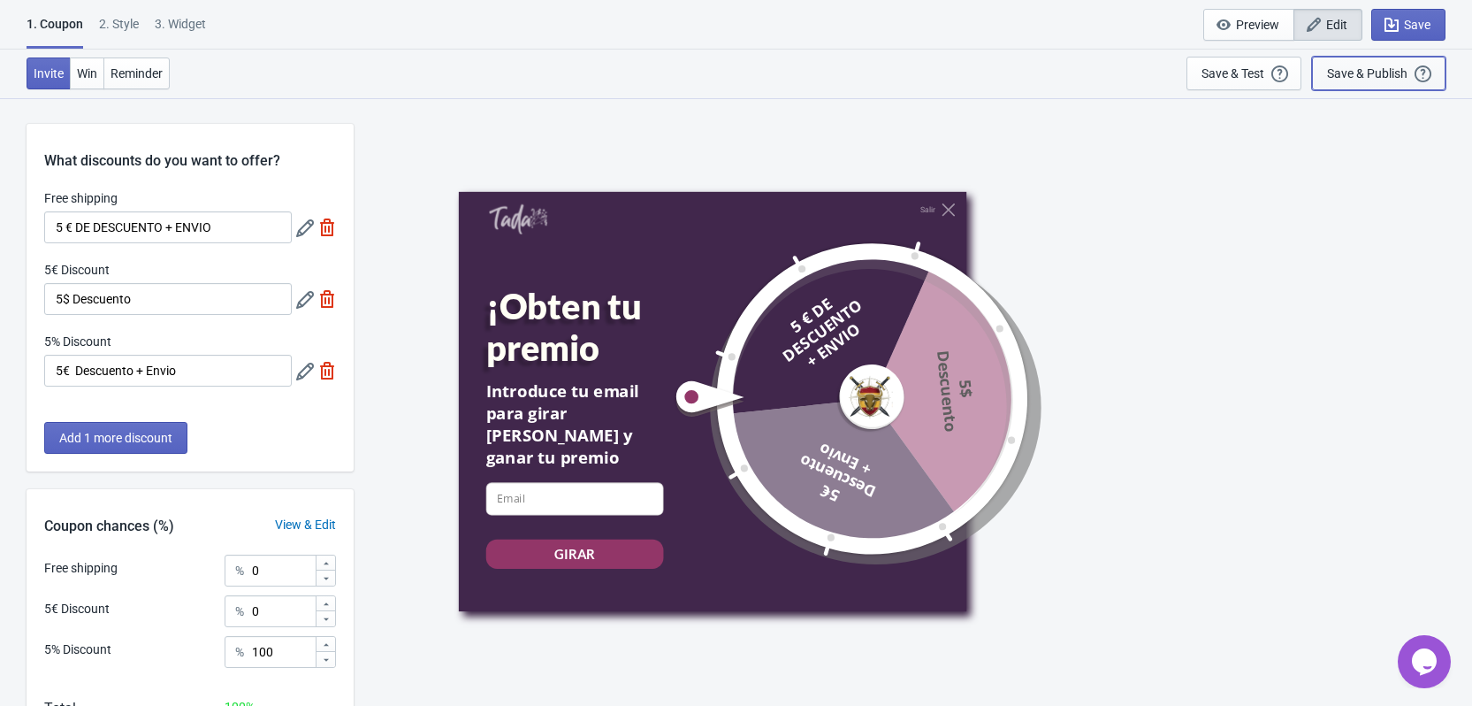
click at [1372, 76] on div "Save & Publish" at bounding box center [1367, 73] width 80 height 14
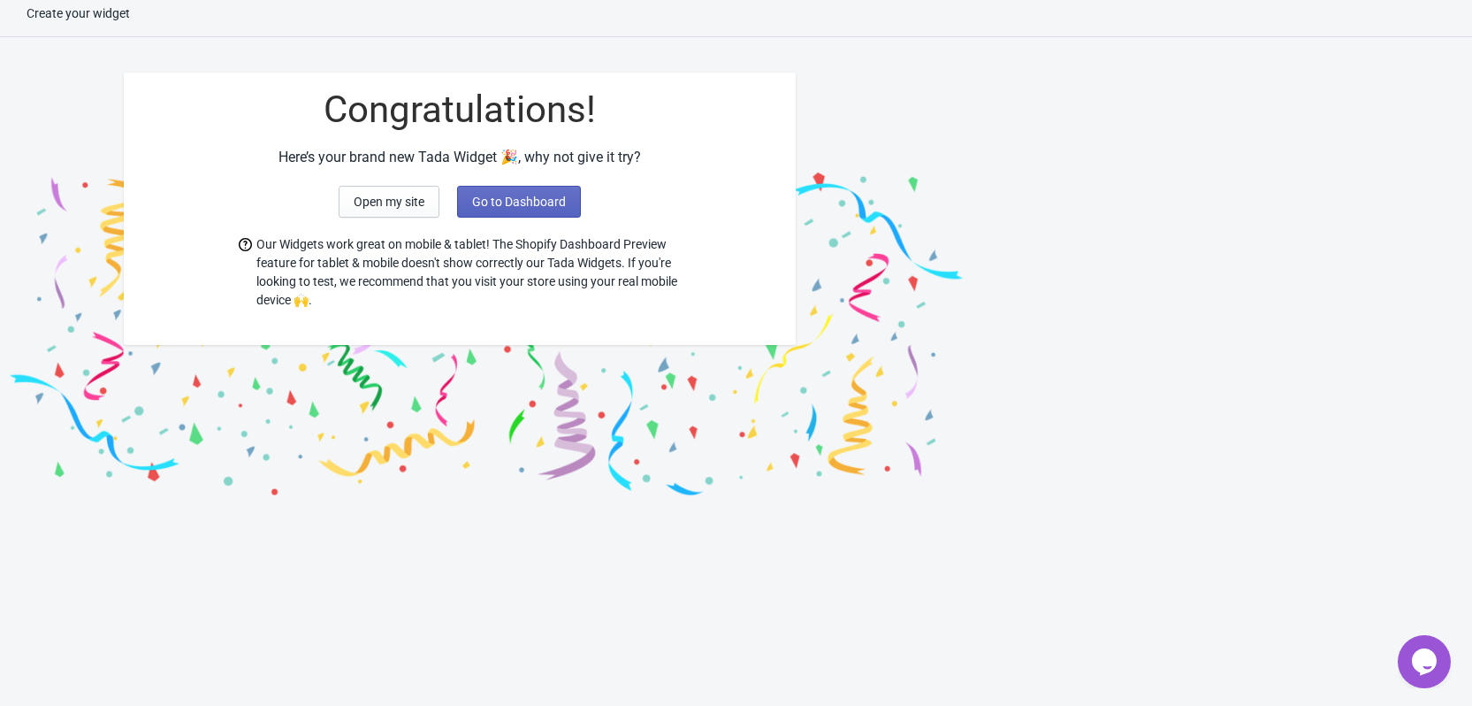
scroll to position [18, 0]
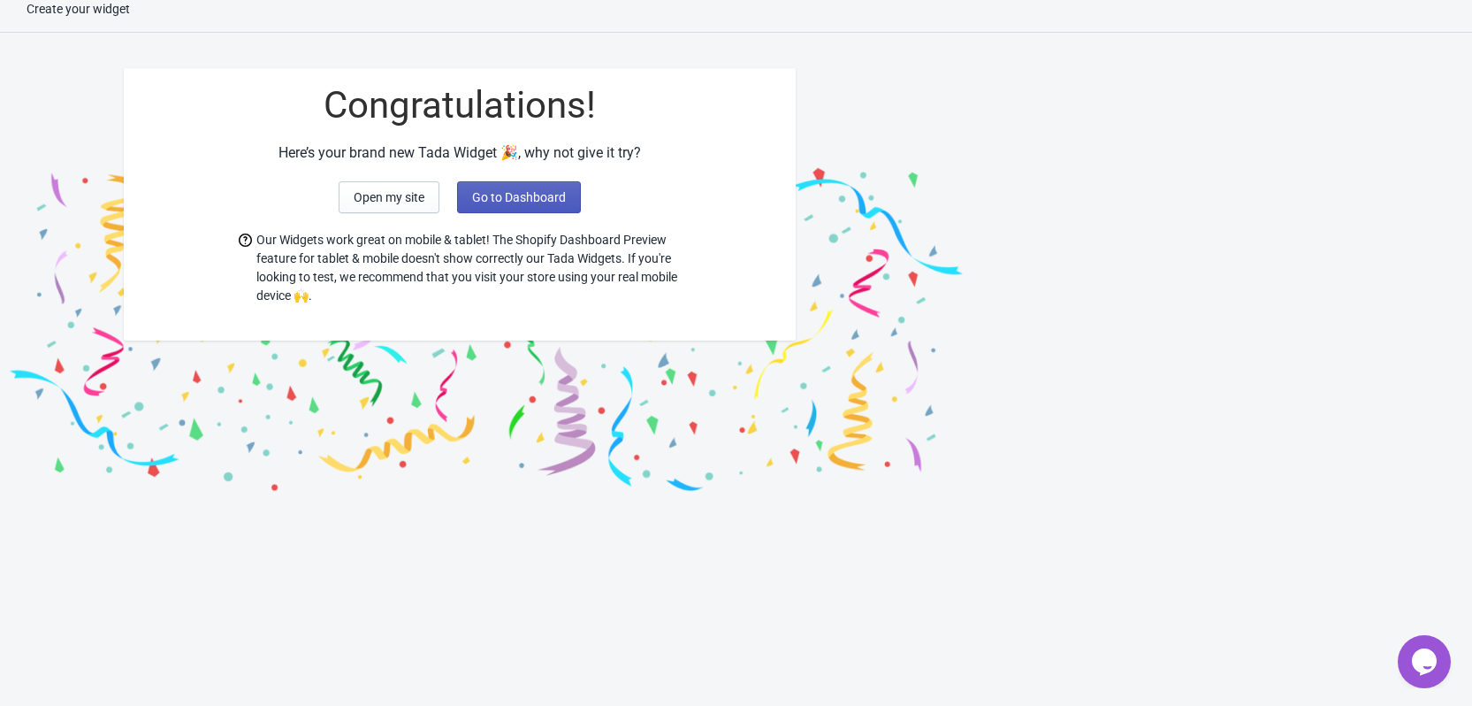
click at [521, 211] on button "Go to Dashboard" at bounding box center [519, 197] width 124 height 32
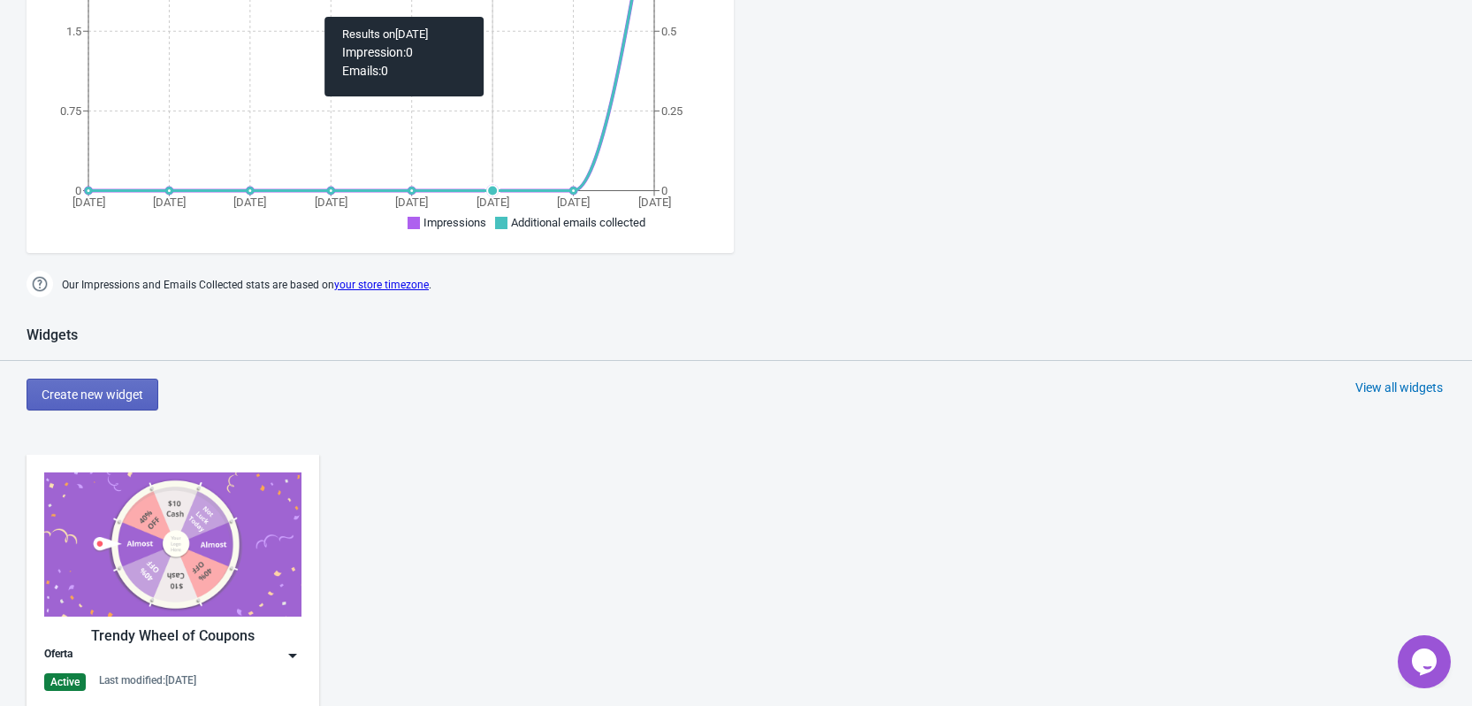
scroll to position [813, 0]
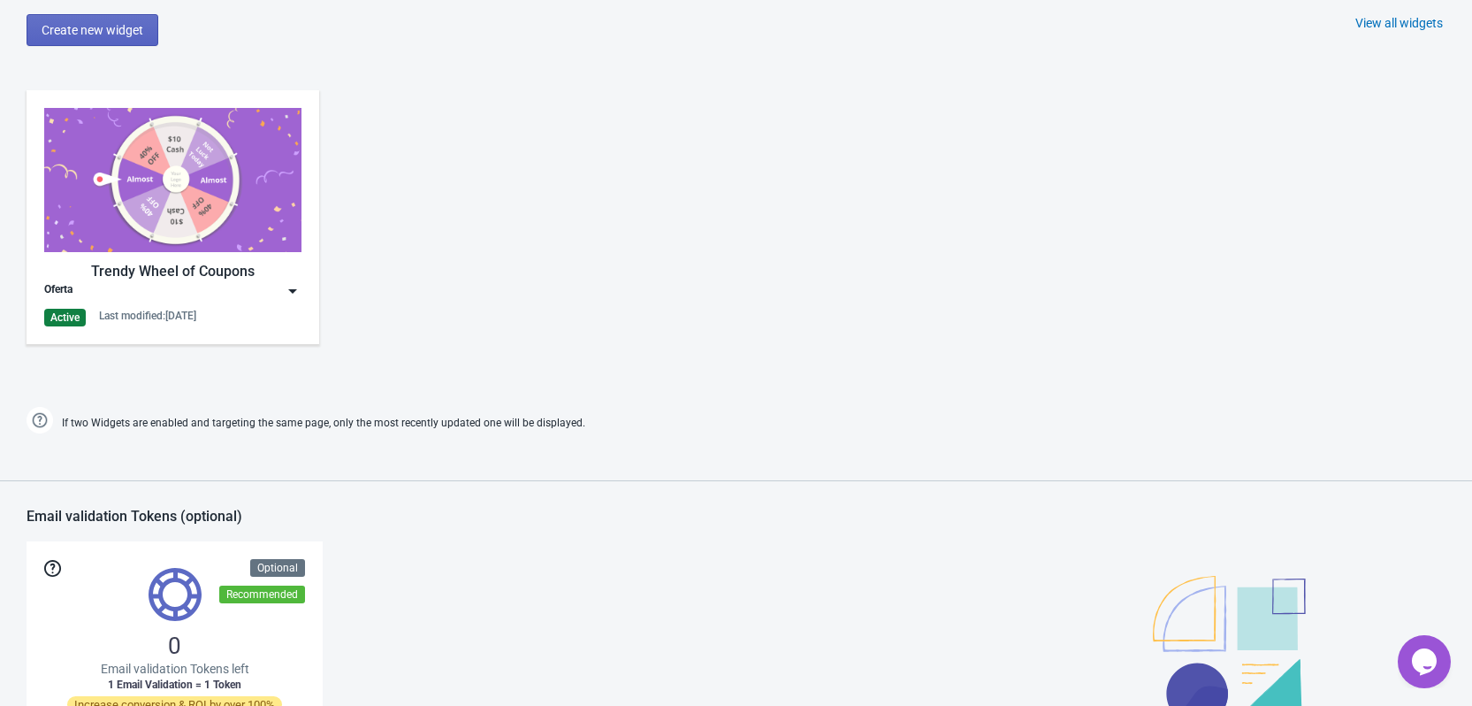
click at [290, 294] on img at bounding box center [293, 291] width 18 height 18
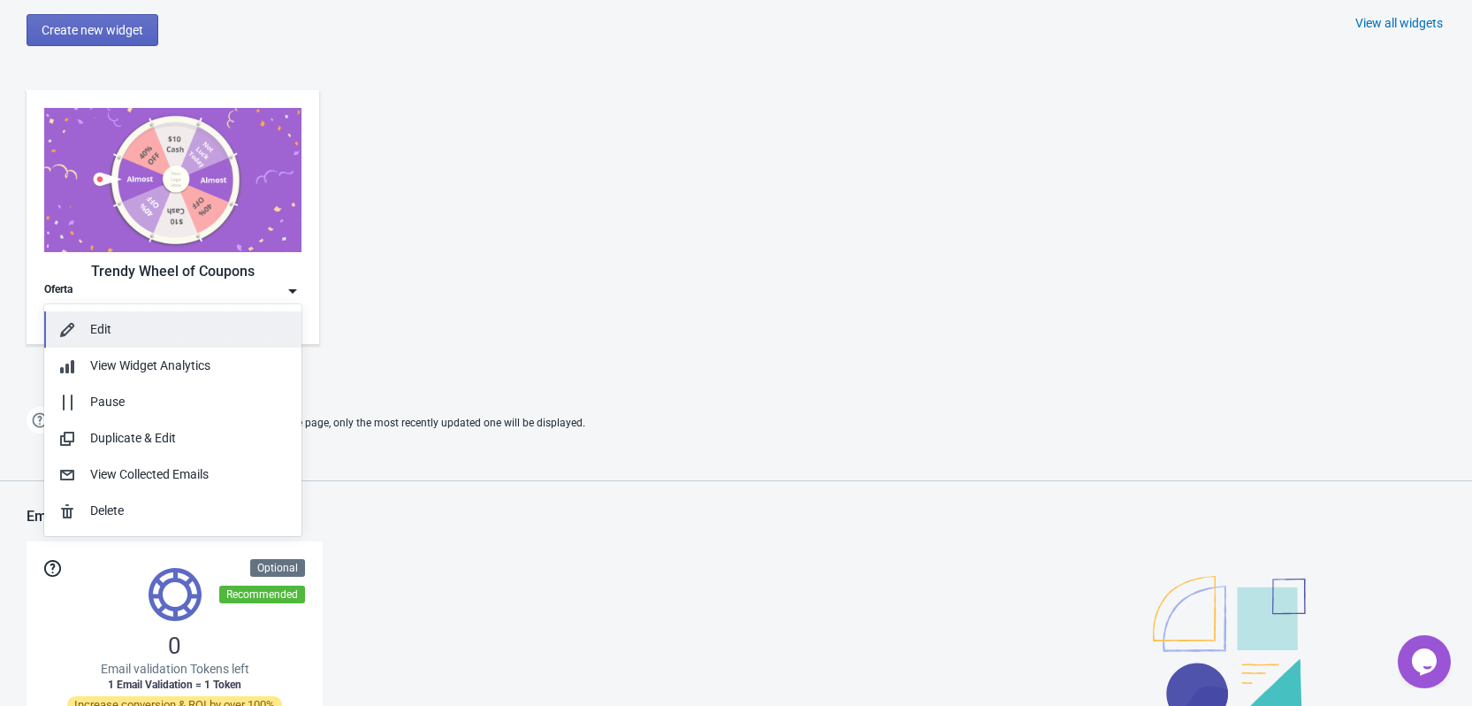
click at [141, 325] on div "Edit" at bounding box center [188, 329] width 197 height 19
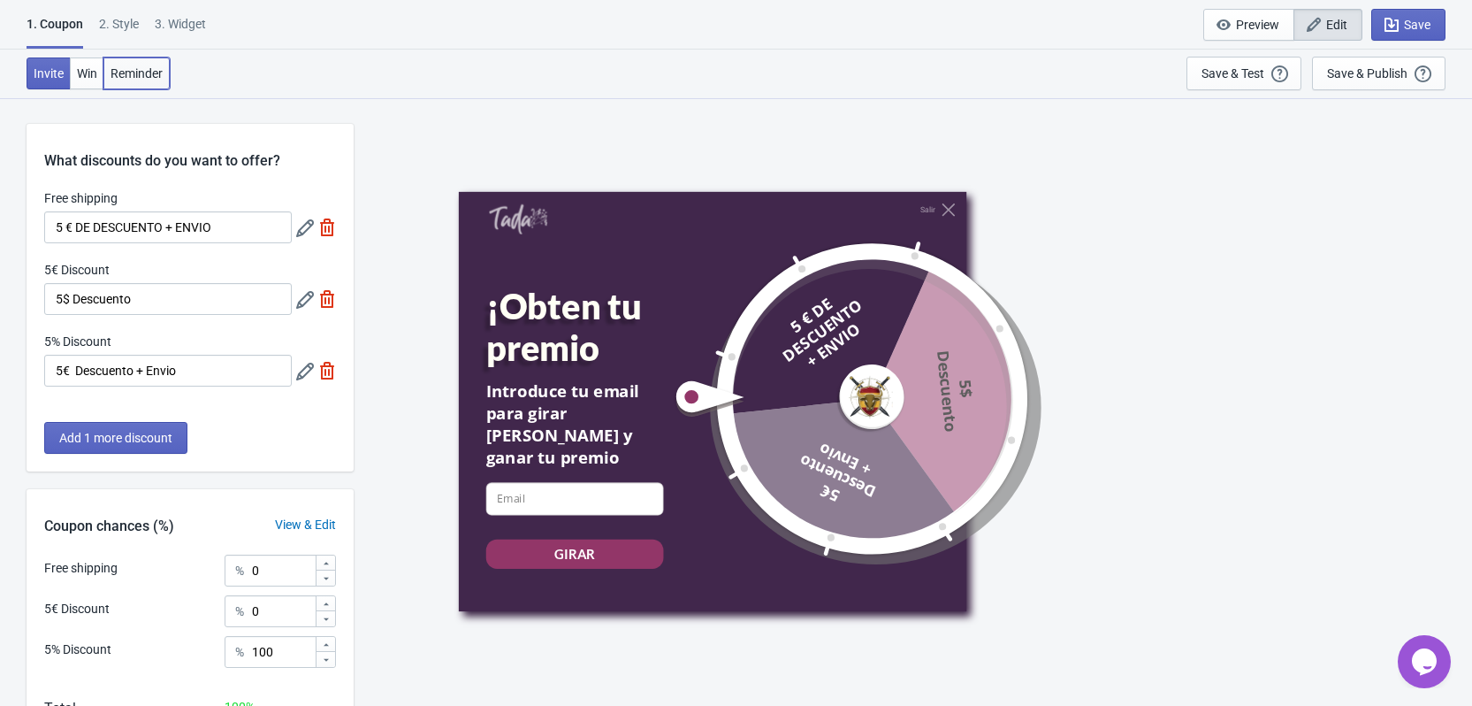
click at [153, 73] on span "Reminder" at bounding box center [137, 73] width 52 height 14
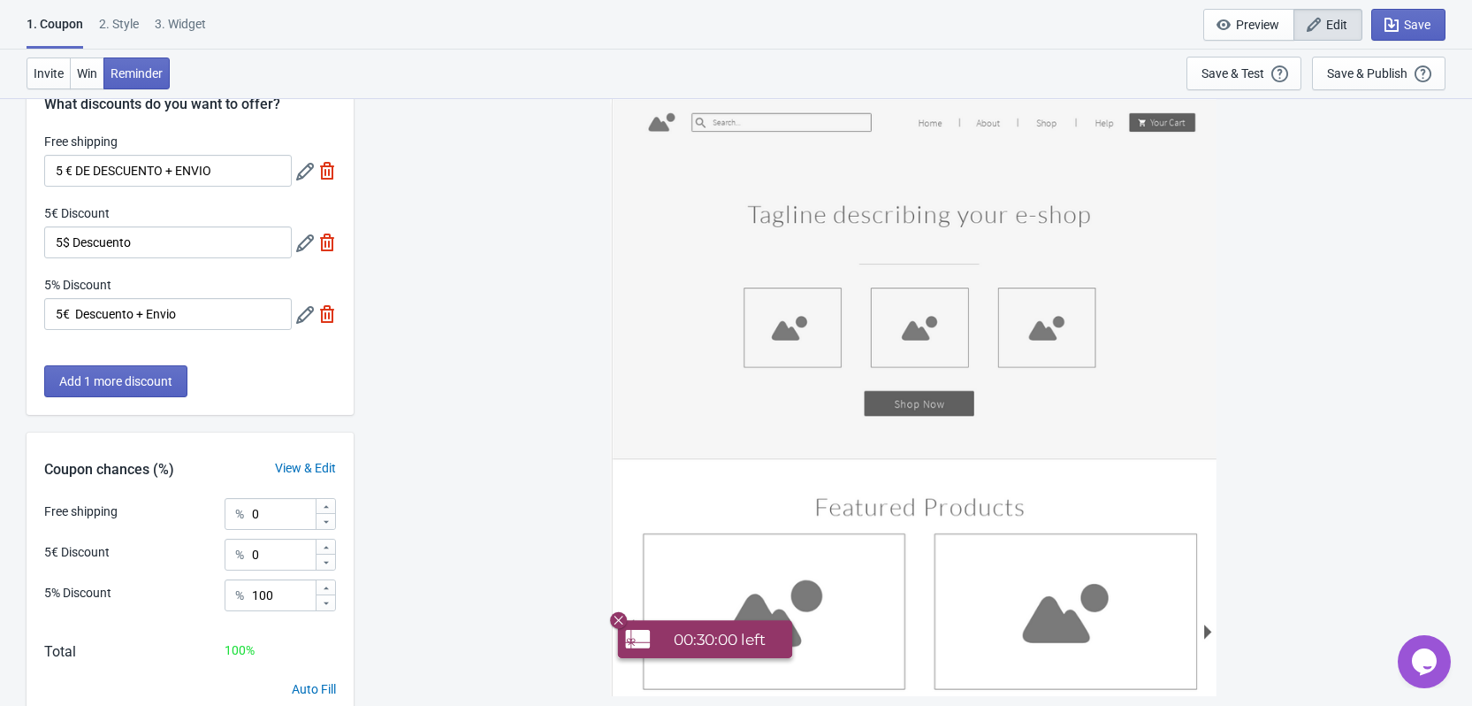
scroll to position [88, 0]
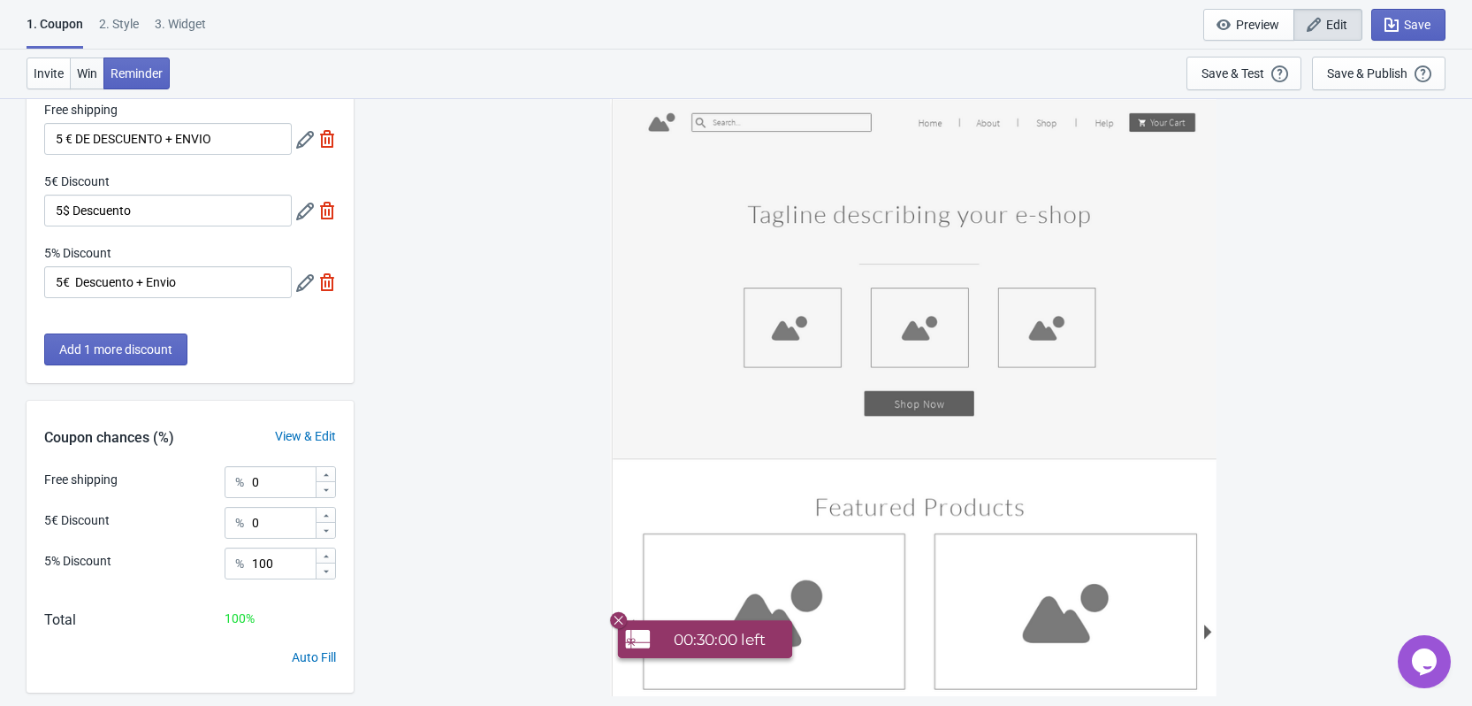
click at [87, 78] on span "Win" at bounding box center [87, 73] width 20 height 14
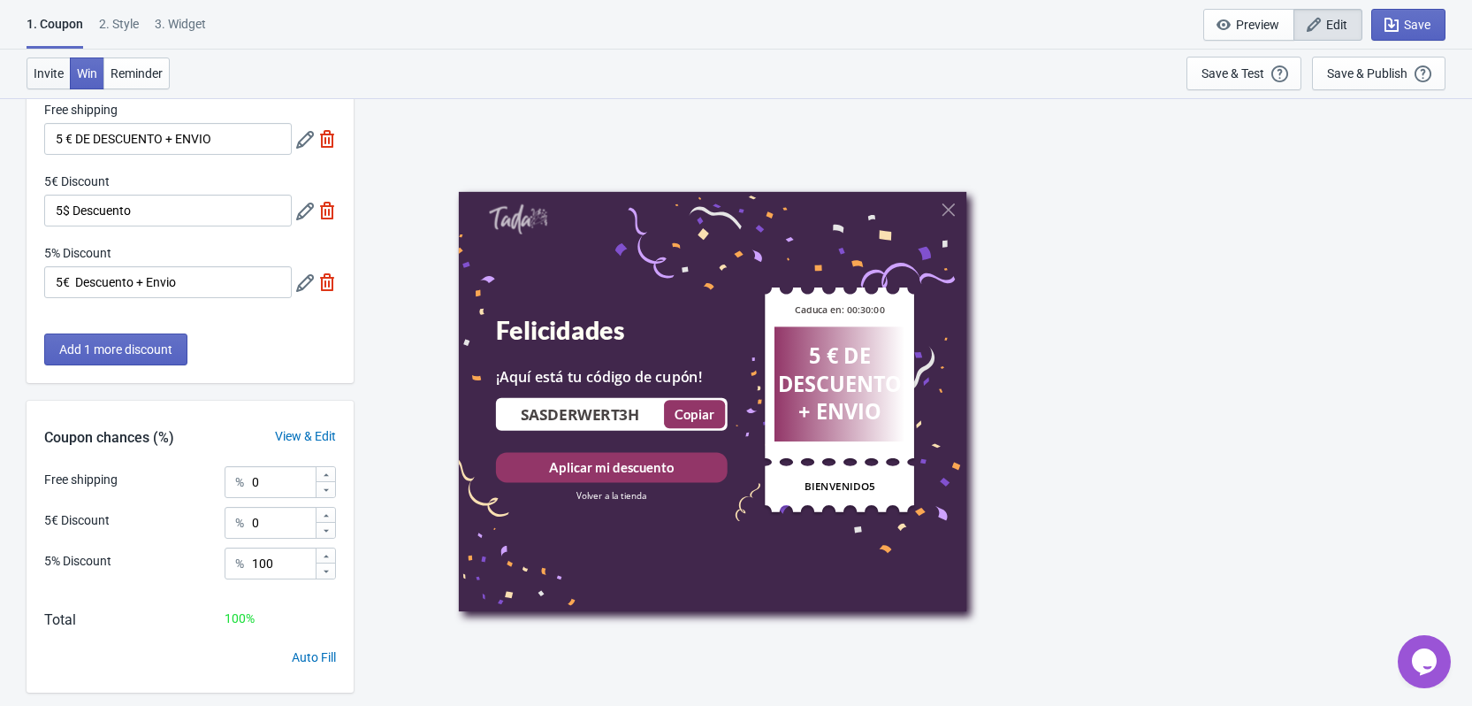
click at [44, 67] on span "Invite" at bounding box center [49, 73] width 30 height 14
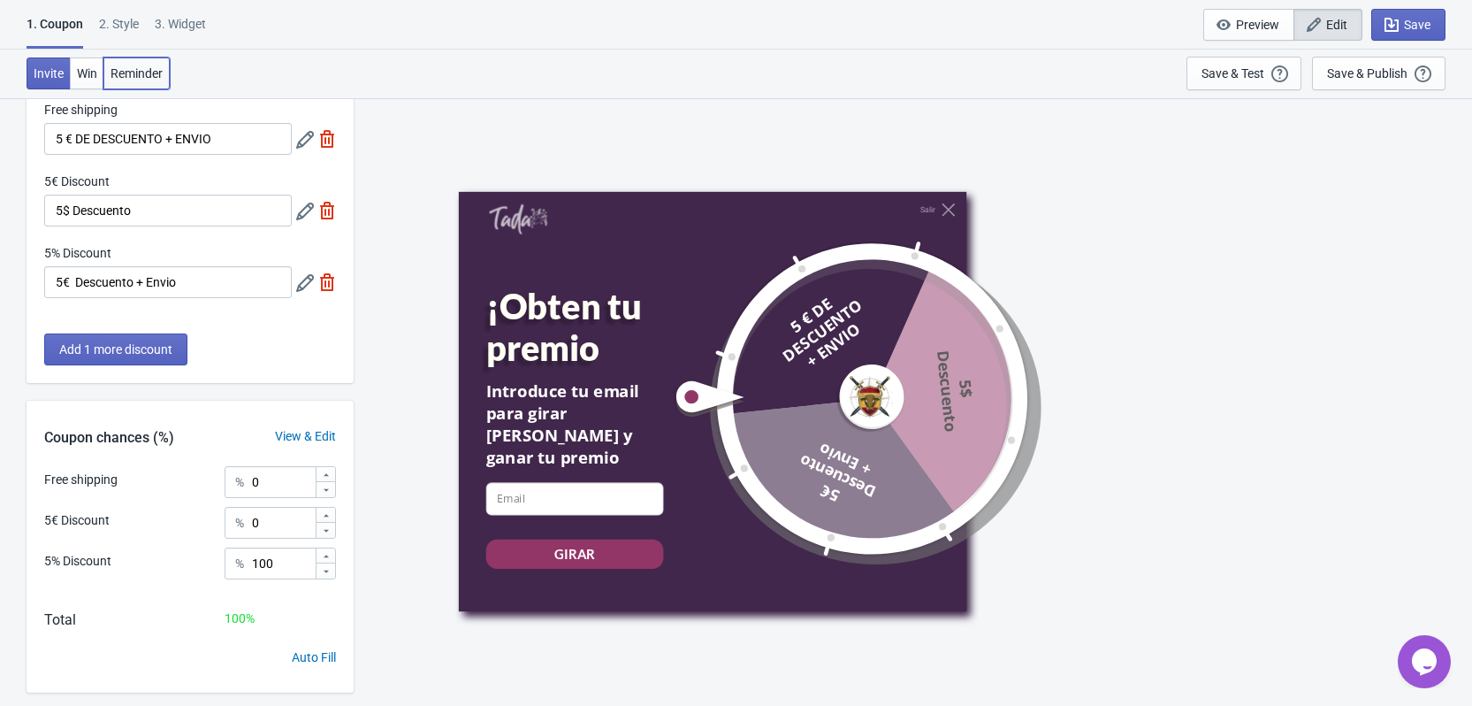
click at [139, 66] on span "Reminder" at bounding box center [137, 73] width 52 height 14
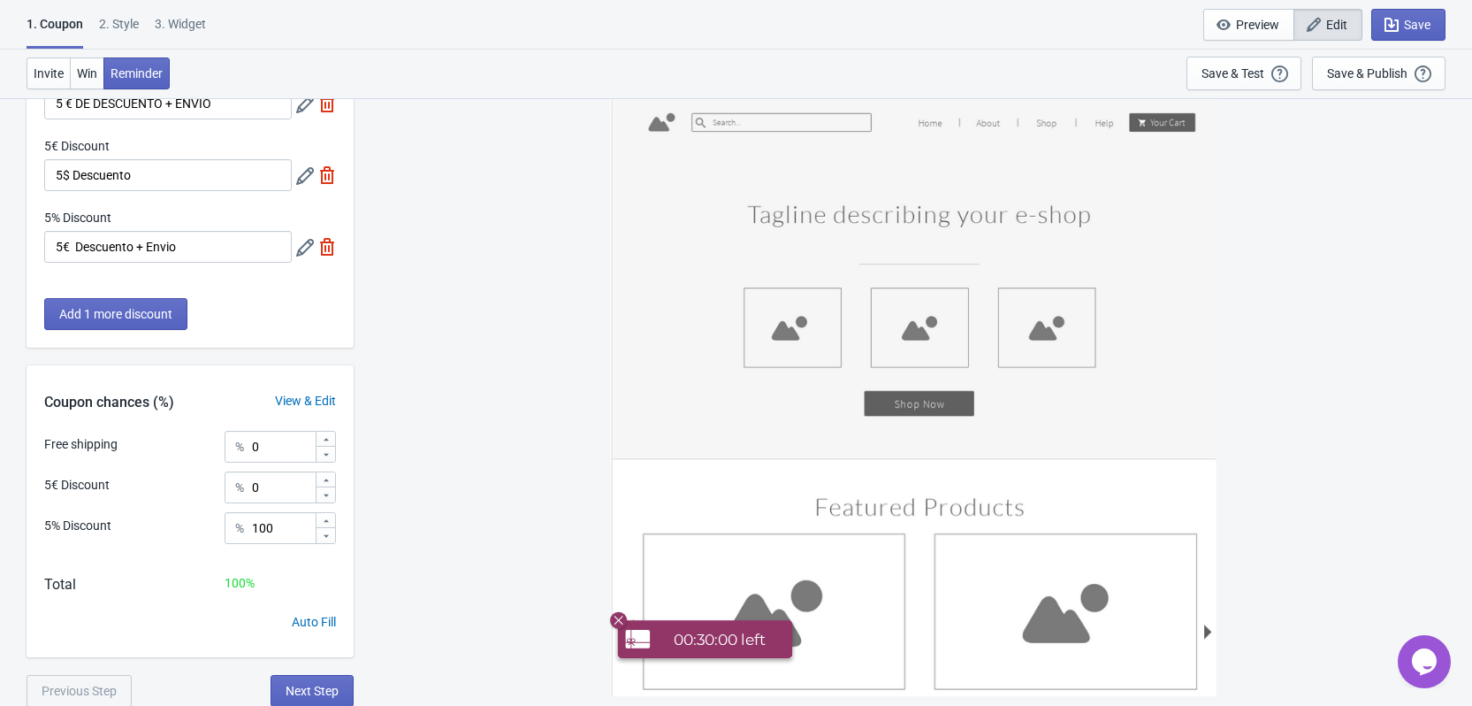
scroll to position [125, 0]
click at [82, 77] on span "Win" at bounding box center [87, 73] width 20 height 14
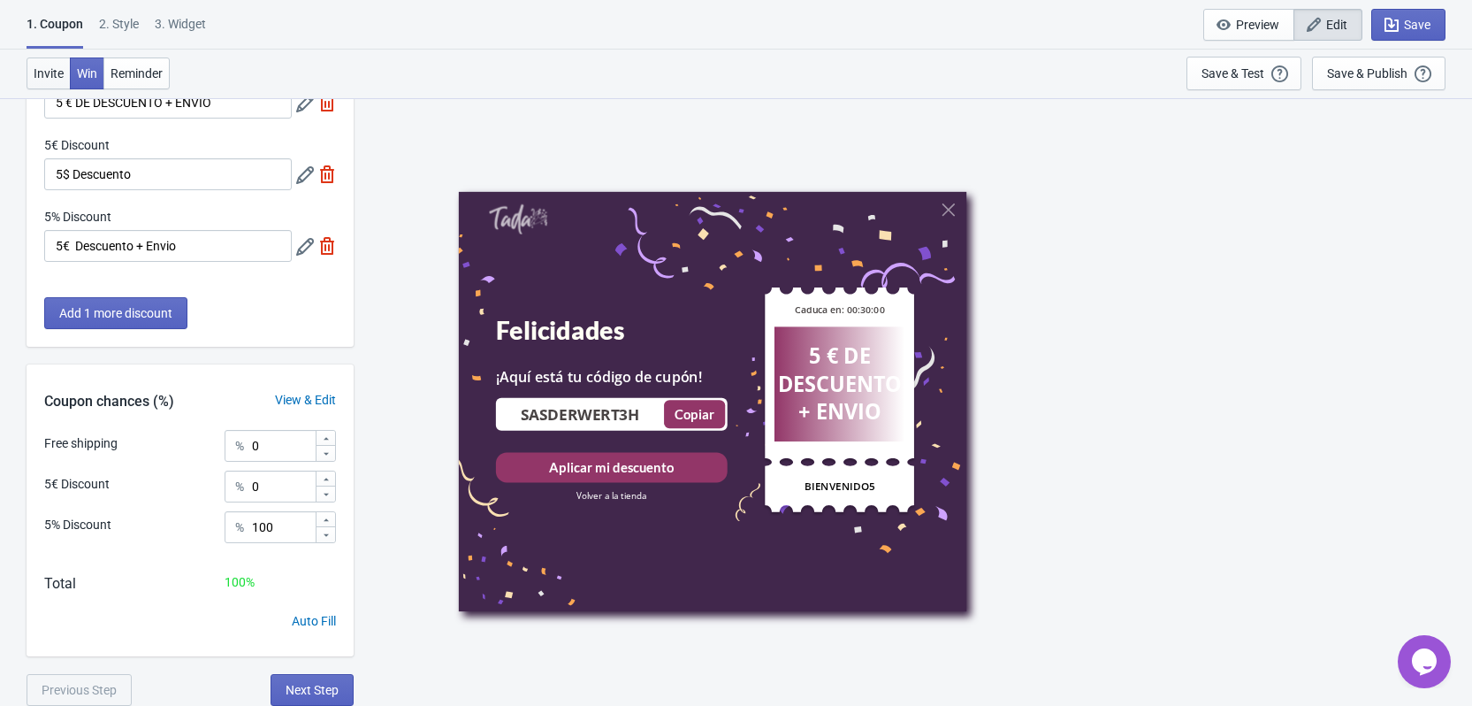
click at [51, 63] on button "Invite" at bounding box center [49, 73] width 44 height 32
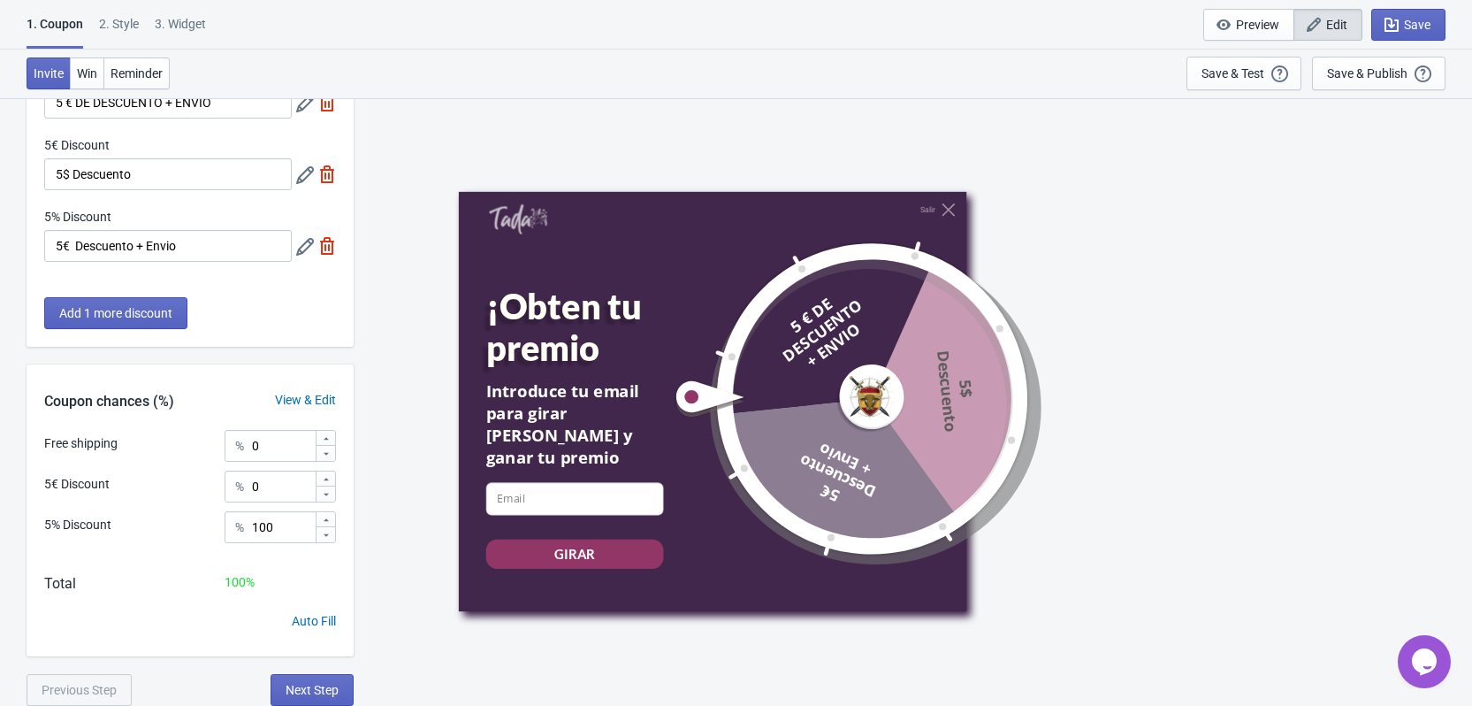
click at [128, 20] on div "2 . Style" at bounding box center [119, 30] width 40 height 31
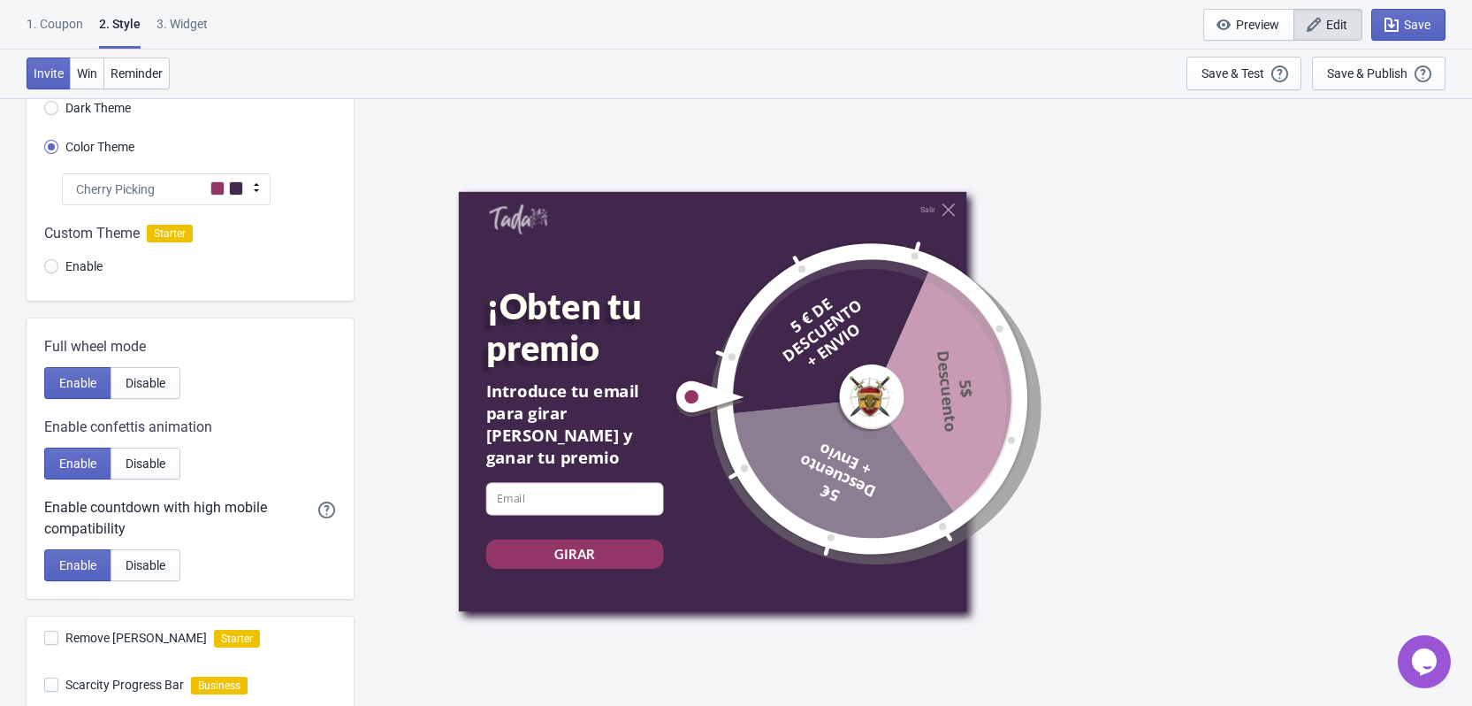
scroll to position [0, 0]
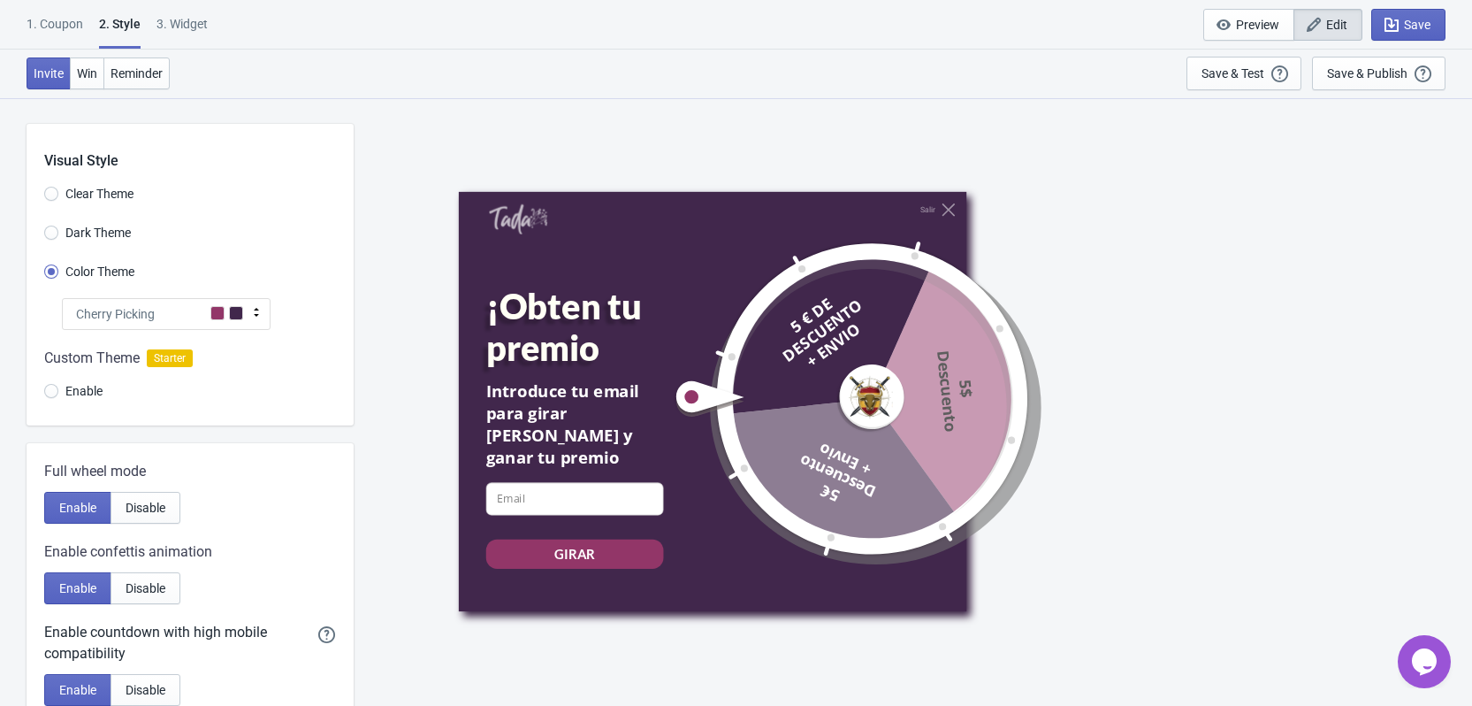
click at [182, 25] on div "3. Widget" at bounding box center [182, 30] width 51 height 31
select select "once"
select select "circle"
select select "middle_left"
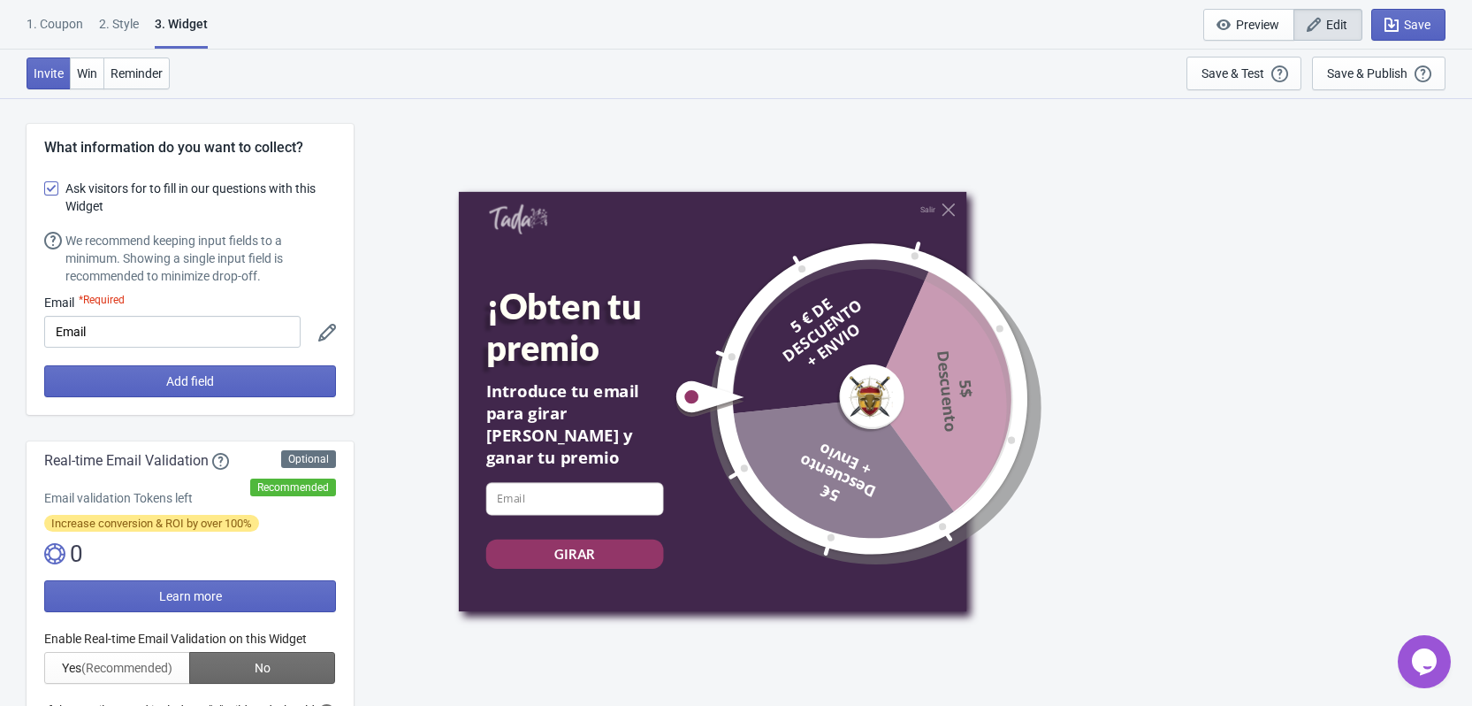
click at [132, 25] on div "2 . Style" at bounding box center [119, 30] width 40 height 31
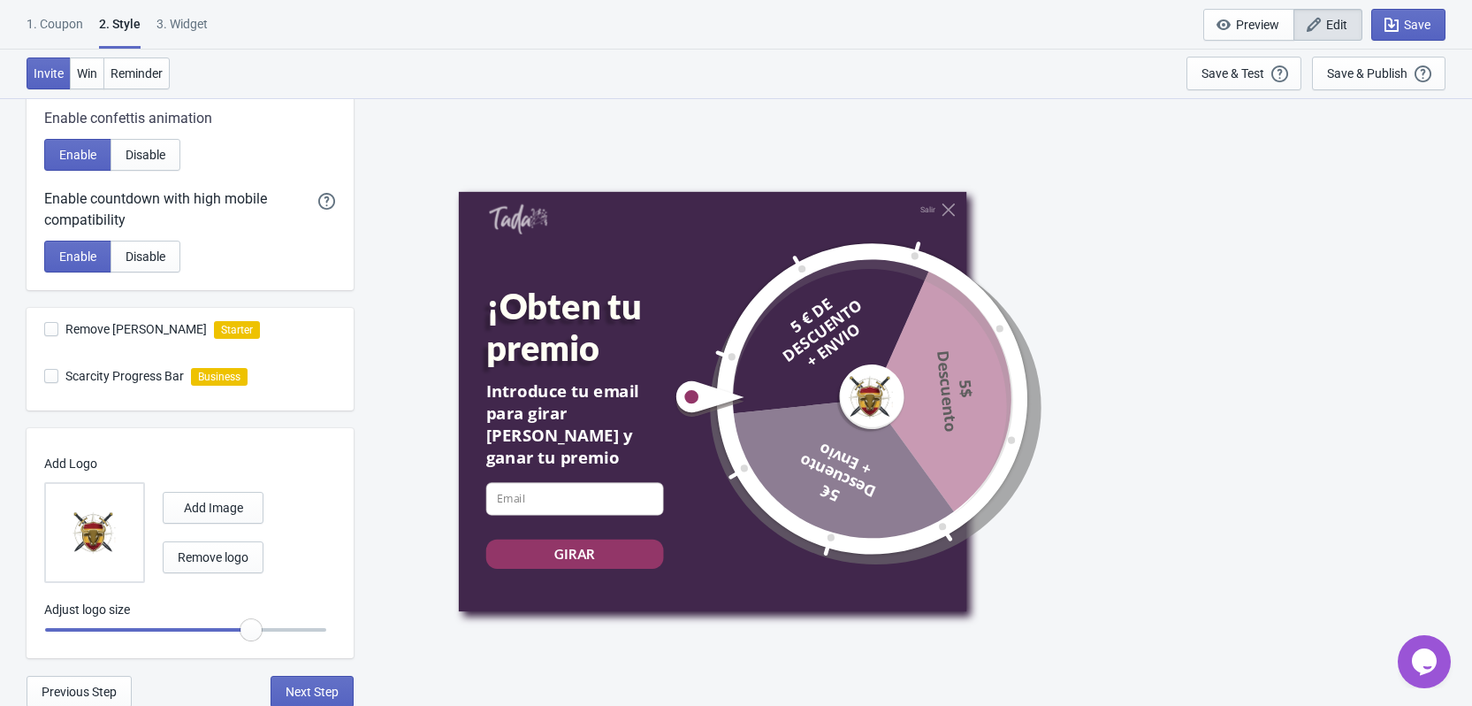
scroll to position [435, 0]
click at [96, 71] on span "Win" at bounding box center [87, 73] width 20 height 14
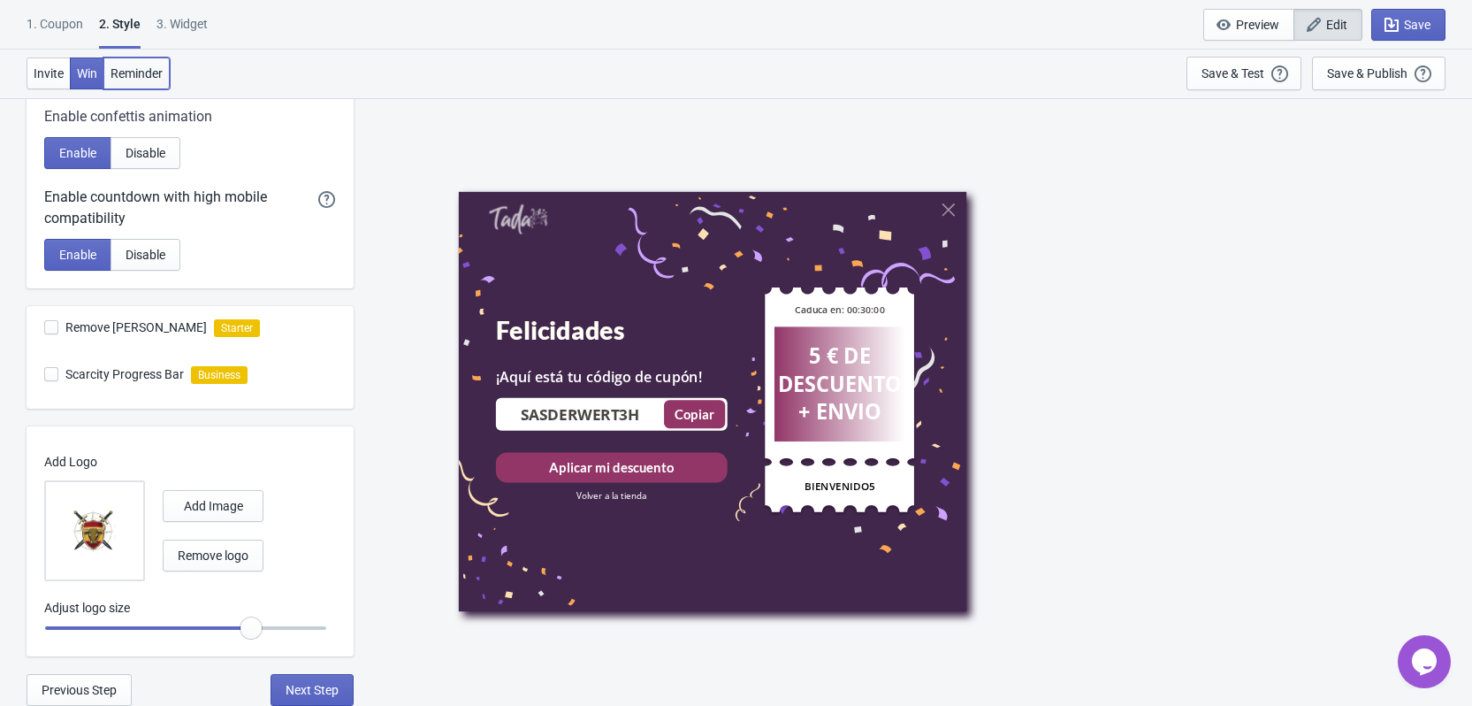
click at [135, 68] on span "Reminder" at bounding box center [137, 73] width 52 height 14
radio input "true"
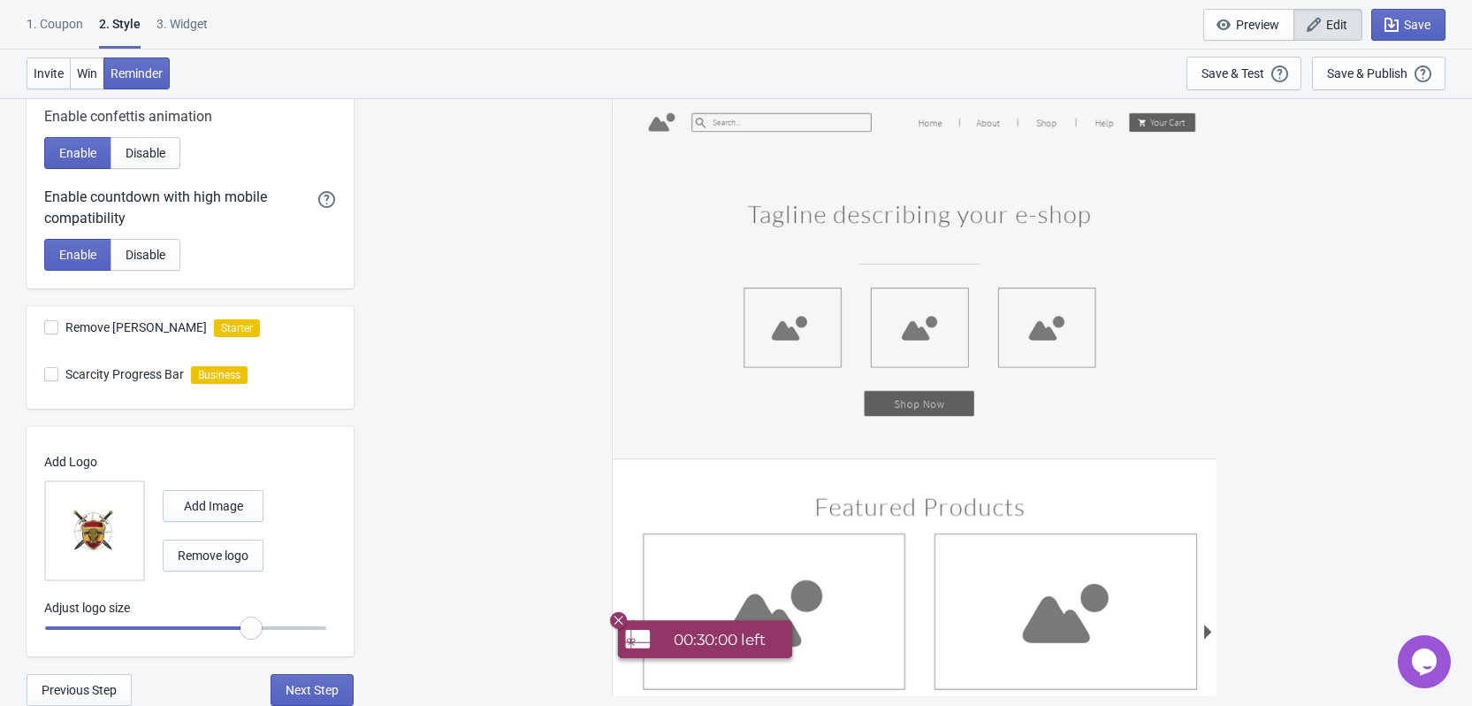
click at [193, 21] on div "3. Widget" at bounding box center [182, 30] width 51 height 31
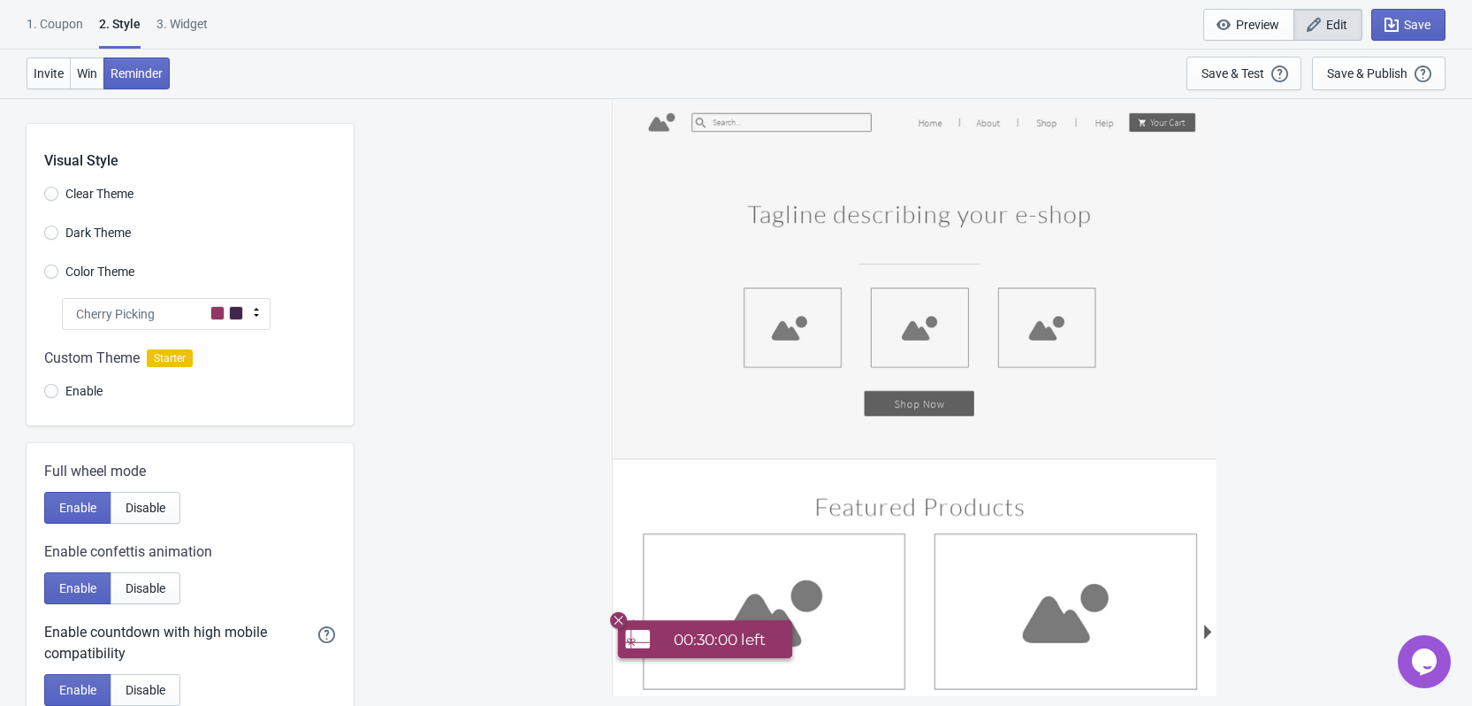
select select "once"
select select "circle"
select select "middle_left"
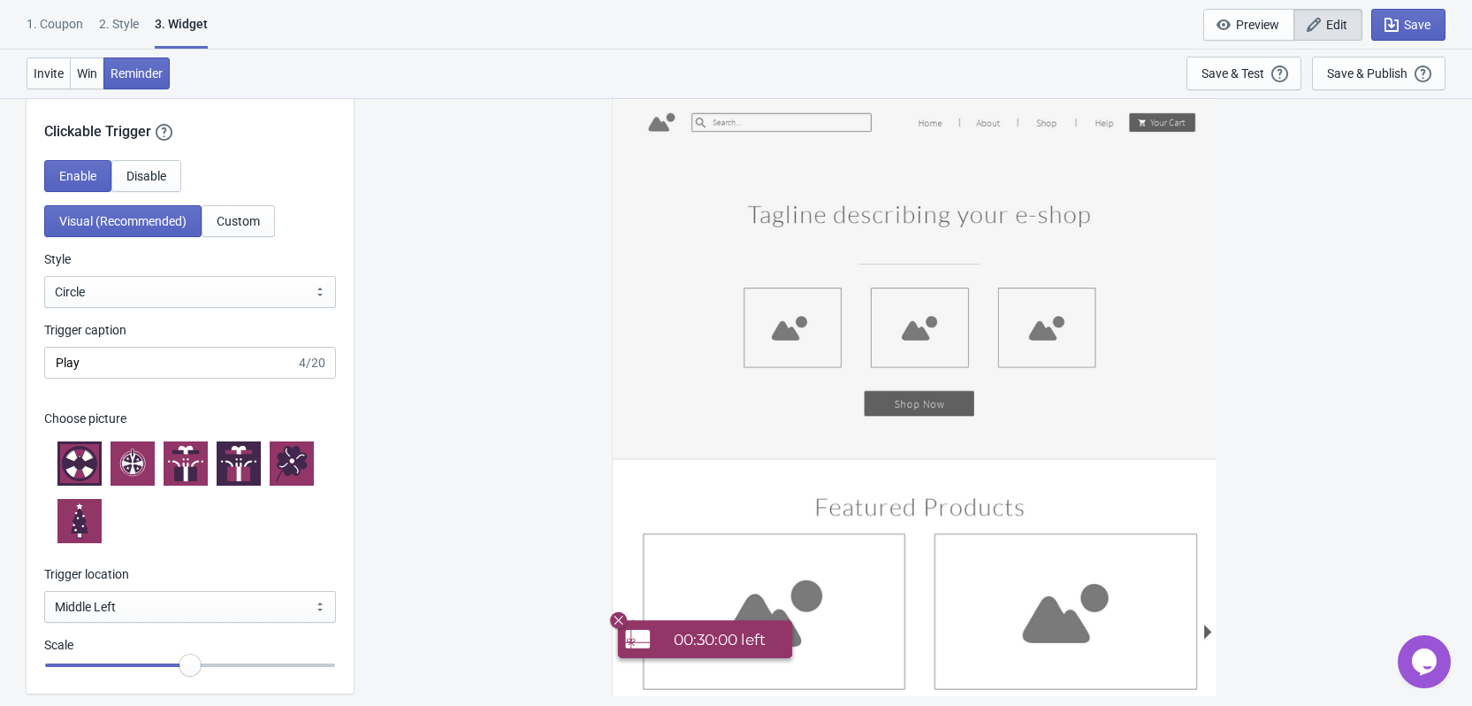
scroll to position [1592, 0]
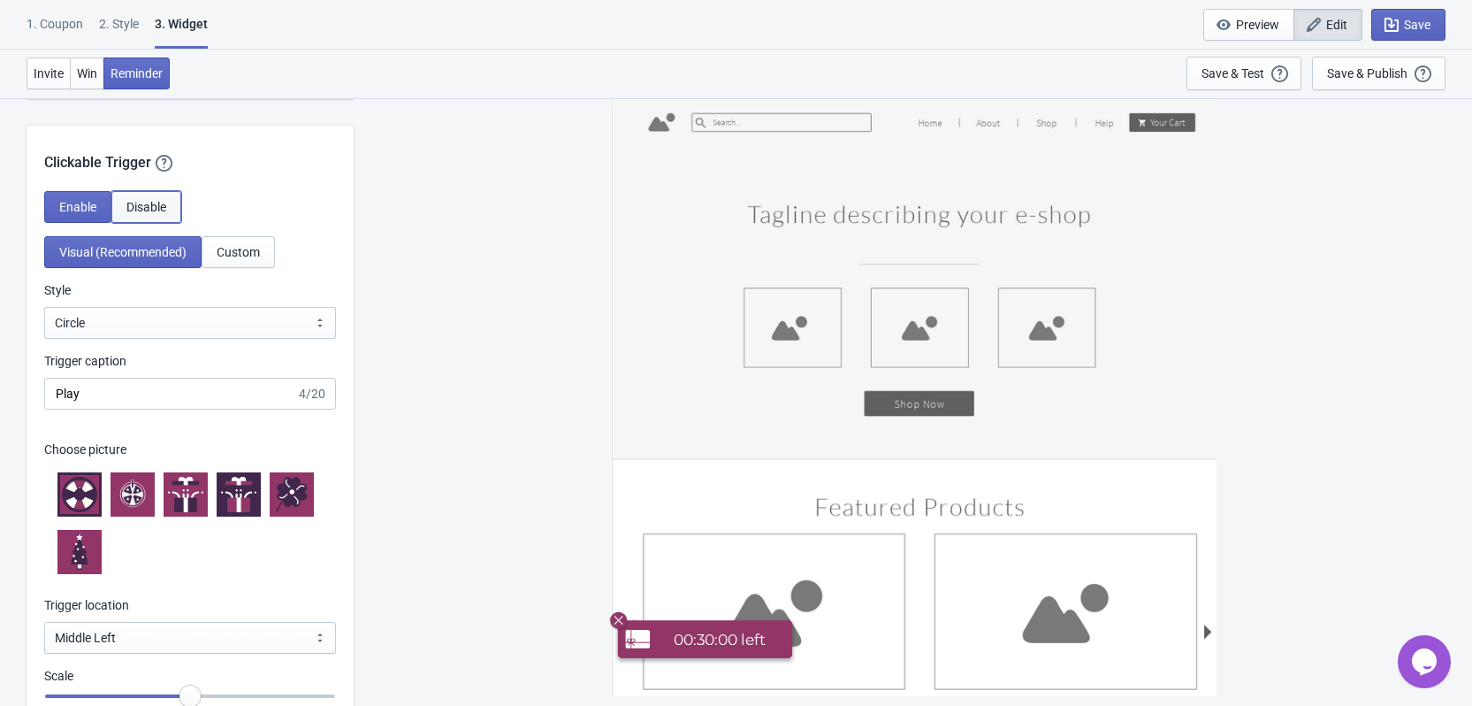
click at [139, 208] on span "Disable" at bounding box center [146, 207] width 40 height 14
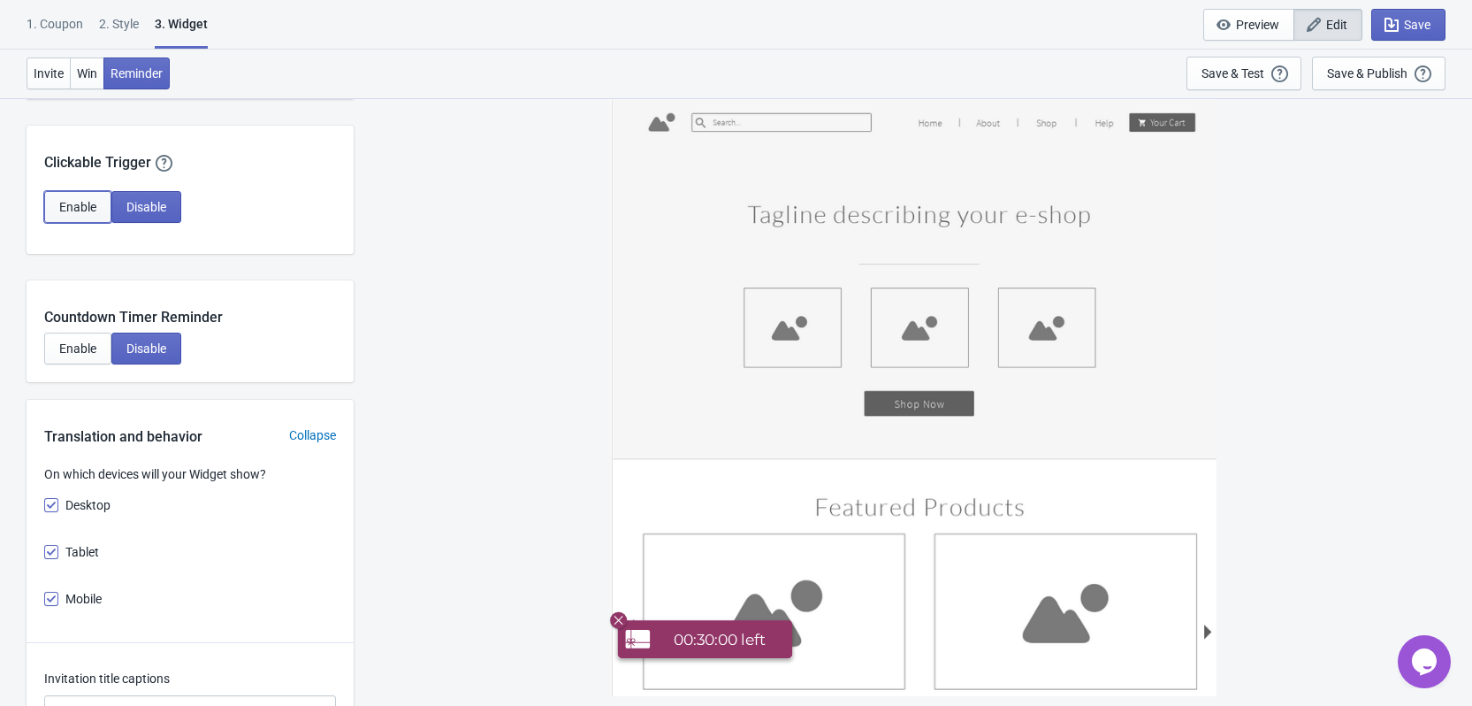
click at [81, 204] on span "Enable" at bounding box center [77, 207] width 37 height 14
select select "circle"
select select "middle_left"
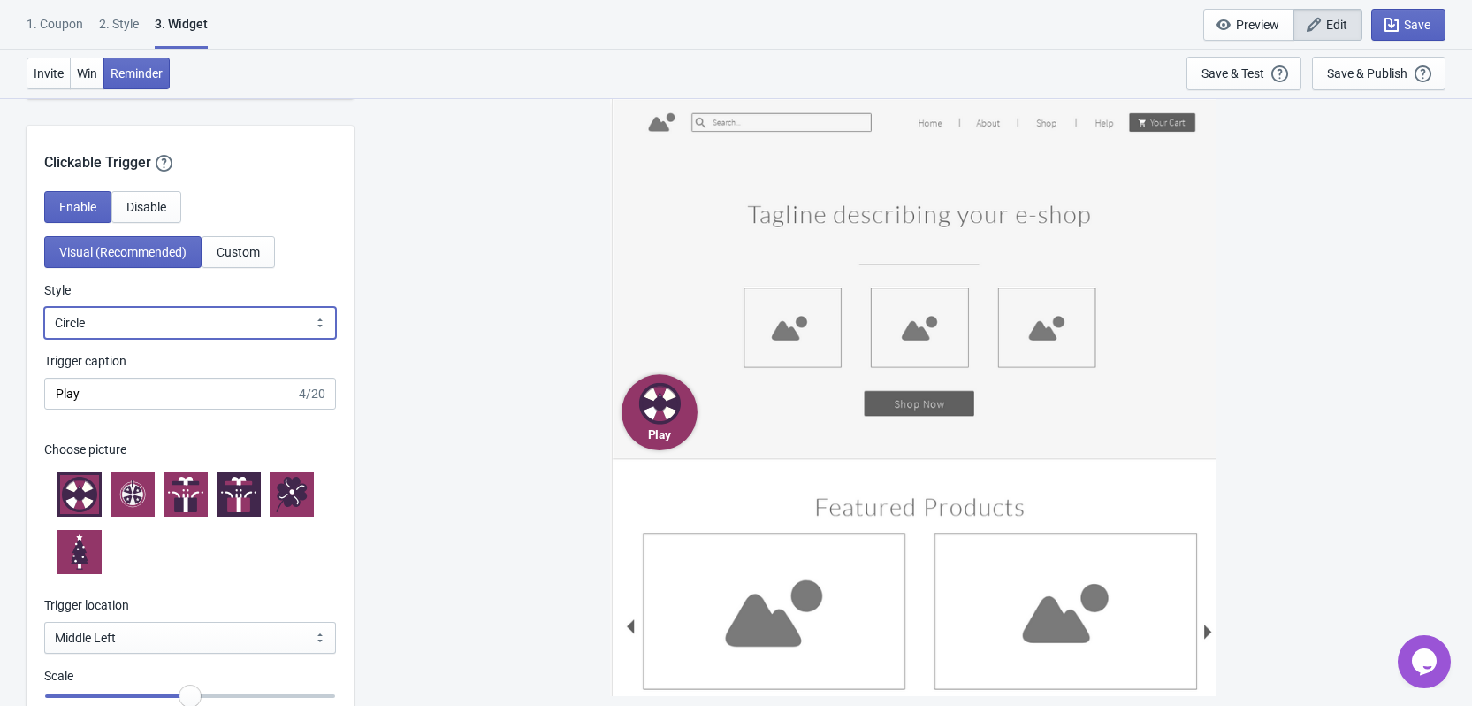
click at [151, 319] on select "Square Circle Tab" at bounding box center [190, 323] width 292 height 32
click at [44, 307] on select "Square Circle Tab" at bounding box center [190, 323] width 292 height 32
click at [140, 323] on select "Square Circle Tab" at bounding box center [190, 323] width 292 height 32
click at [44, 307] on select "Square Circle Tab" at bounding box center [190, 323] width 292 height 32
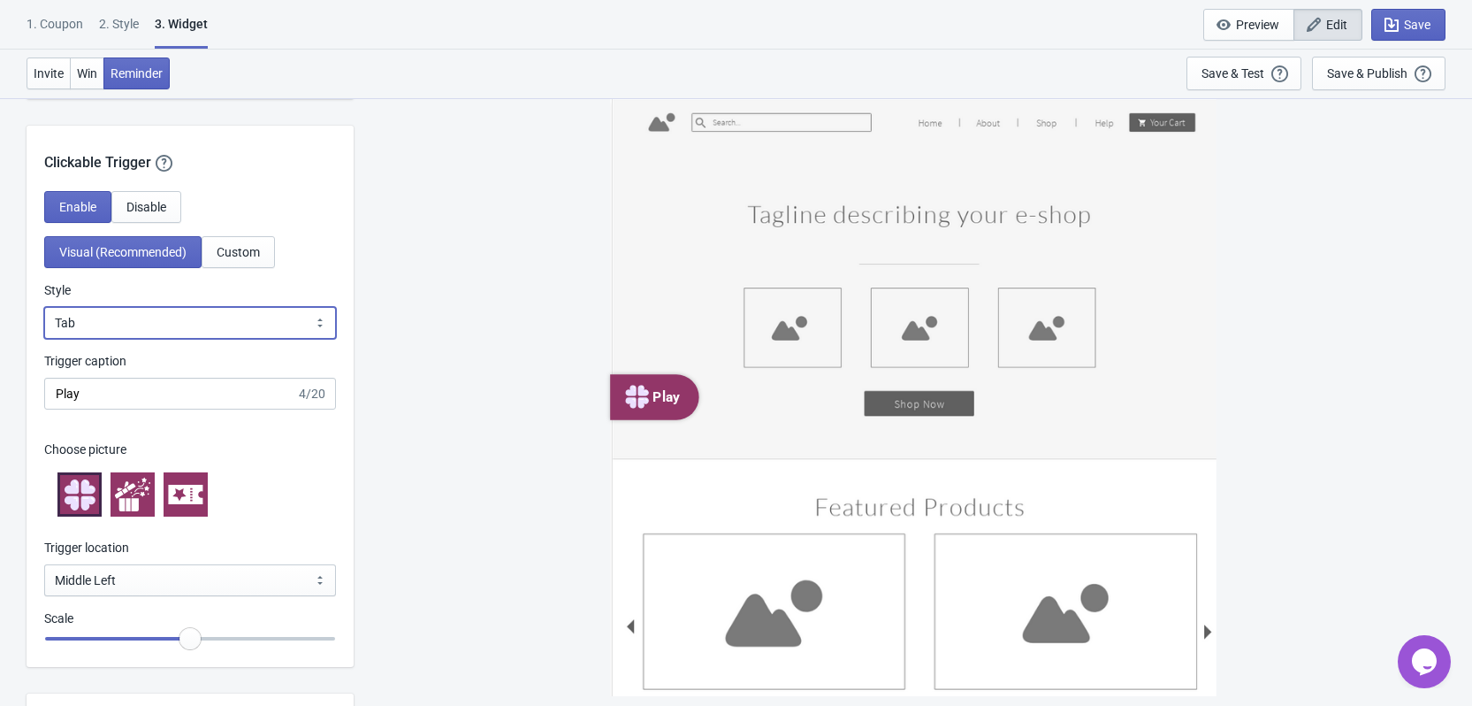
click at [129, 335] on select "Square Circle Tab" at bounding box center [190, 323] width 292 height 32
select select "circle"
click at [44, 307] on select "Square Circle Tab" at bounding box center [190, 323] width 292 height 32
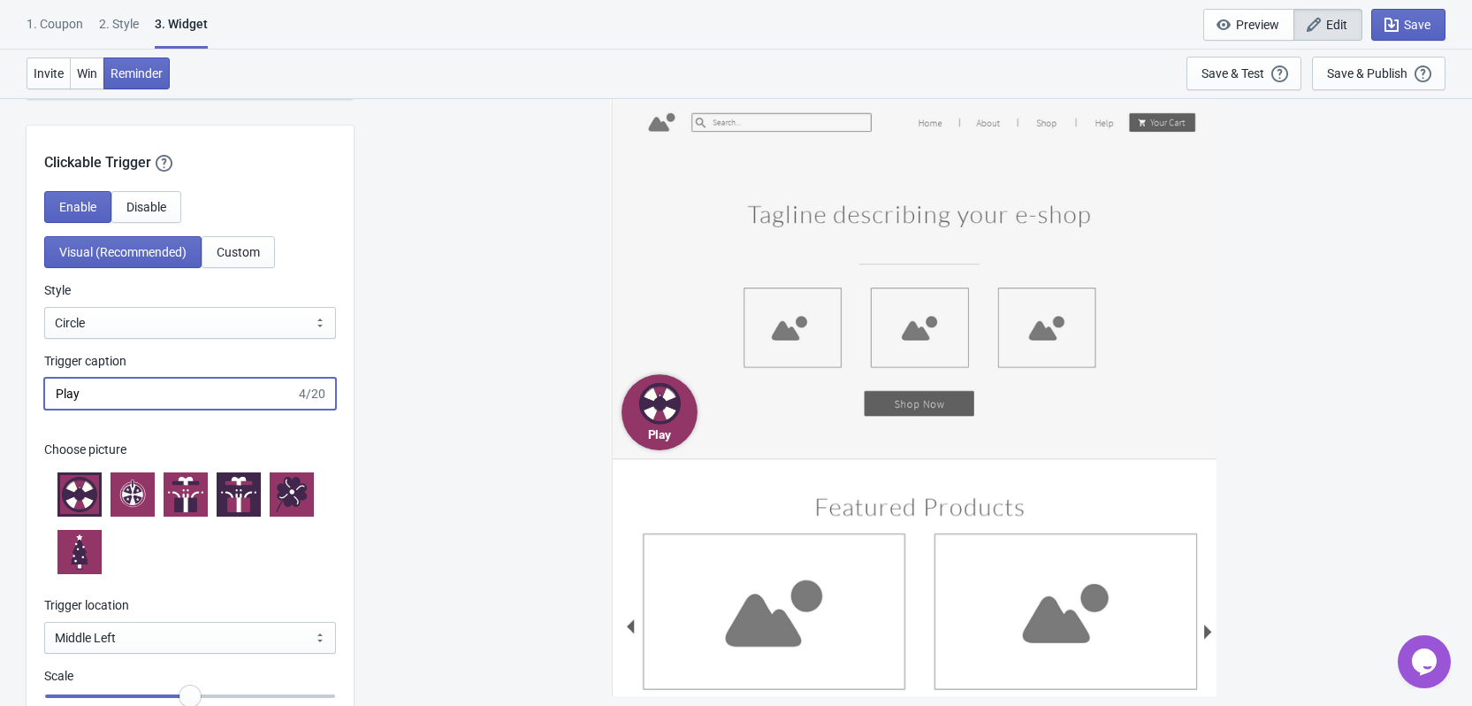
click at [111, 390] on input "Play" at bounding box center [170, 394] width 252 height 32
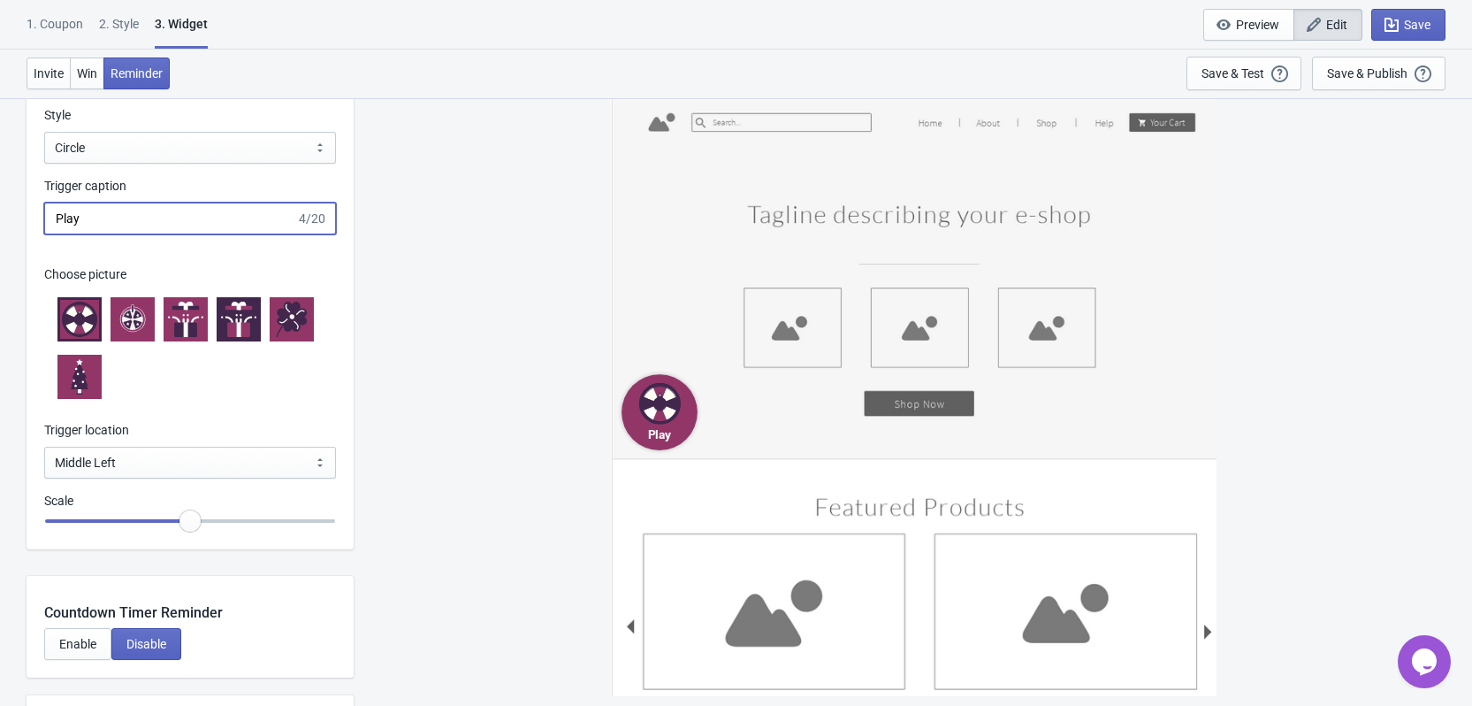
scroll to position [1768, 0]
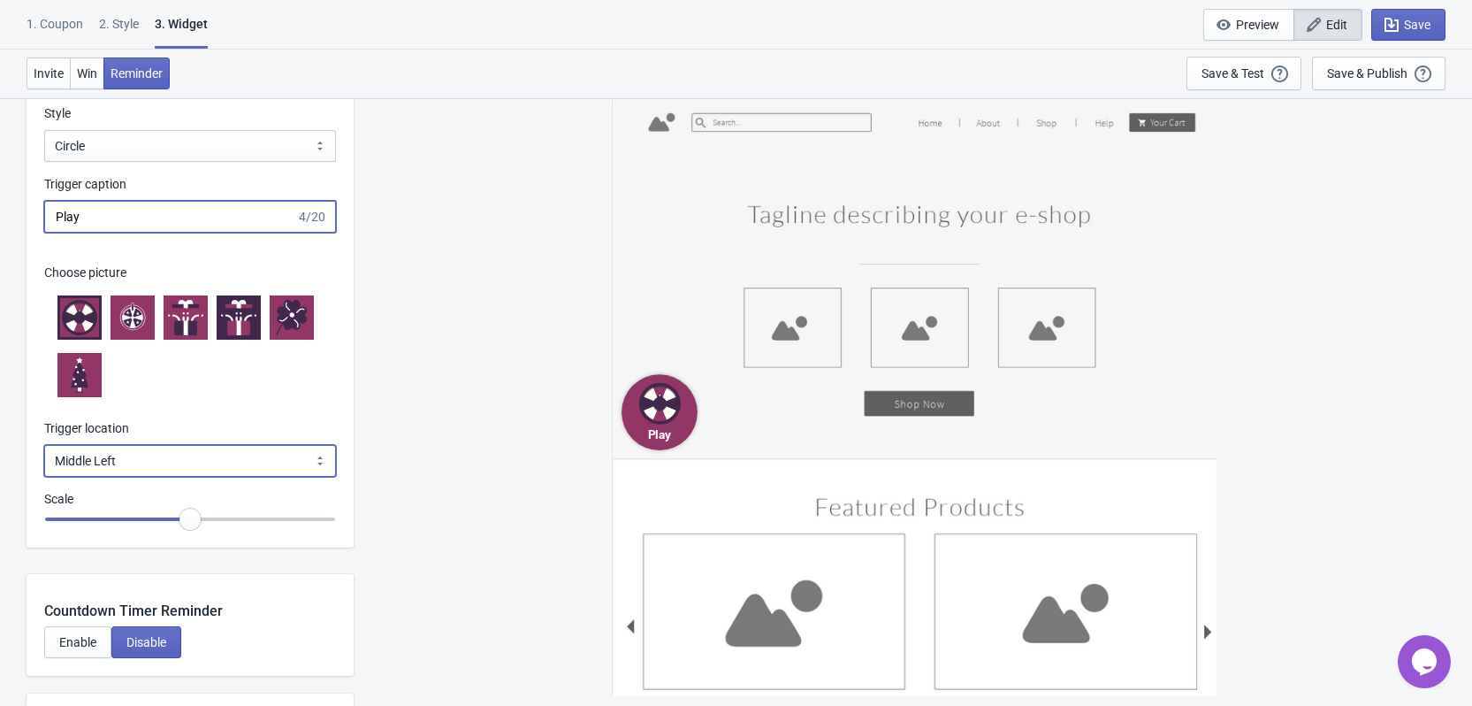
click at [130, 465] on select "Bottom Left Bottom Right Middle Left Middle Right Top Left Top Right" at bounding box center [190, 461] width 292 height 32
click at [44, 445] on select "Bottom Left Bottom Right Middle Left Middle Right Top Left Top Right" at bounding box center [190, 461] width 292 height 32
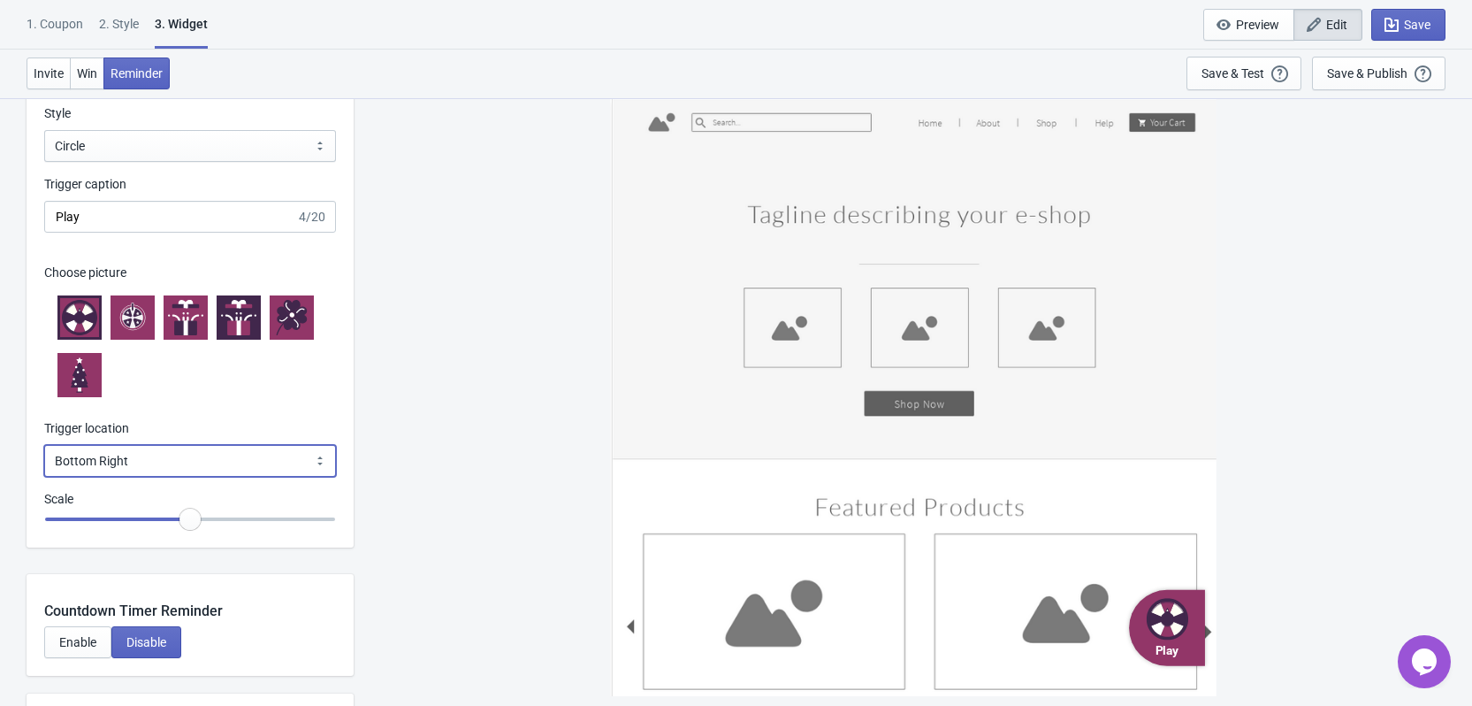
click at [122, 459] on select "Bottom Left Bottom Right Middle Left Middle Right Top Left Top Right" at bounding box center [190, 461] width 292 height 32
select select "bottom_left"
click at [44, 445] on select "Bottom Left Bottom Right Middle Left Middle Right Top Left Top Right" at bounding box center [190, 461] width 292 height 32
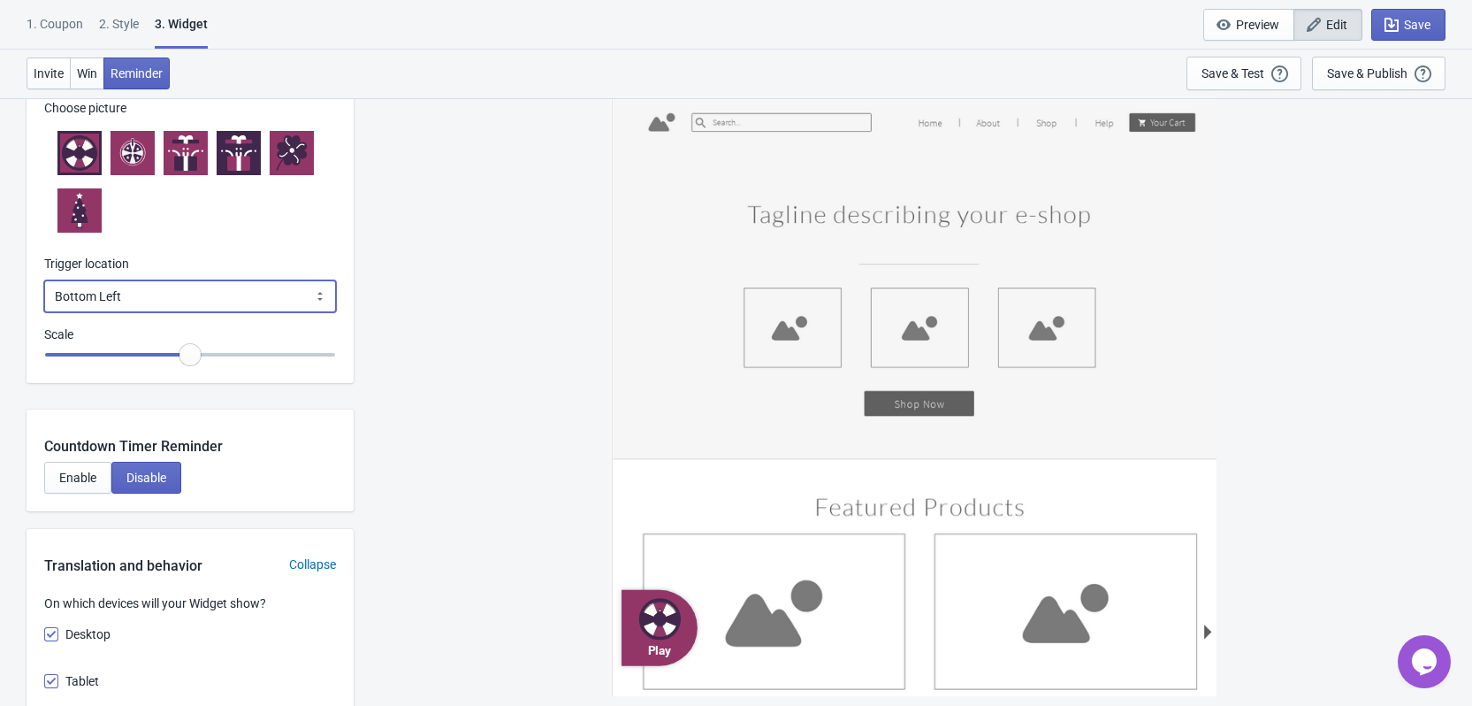
scroll to position [1945, 0]
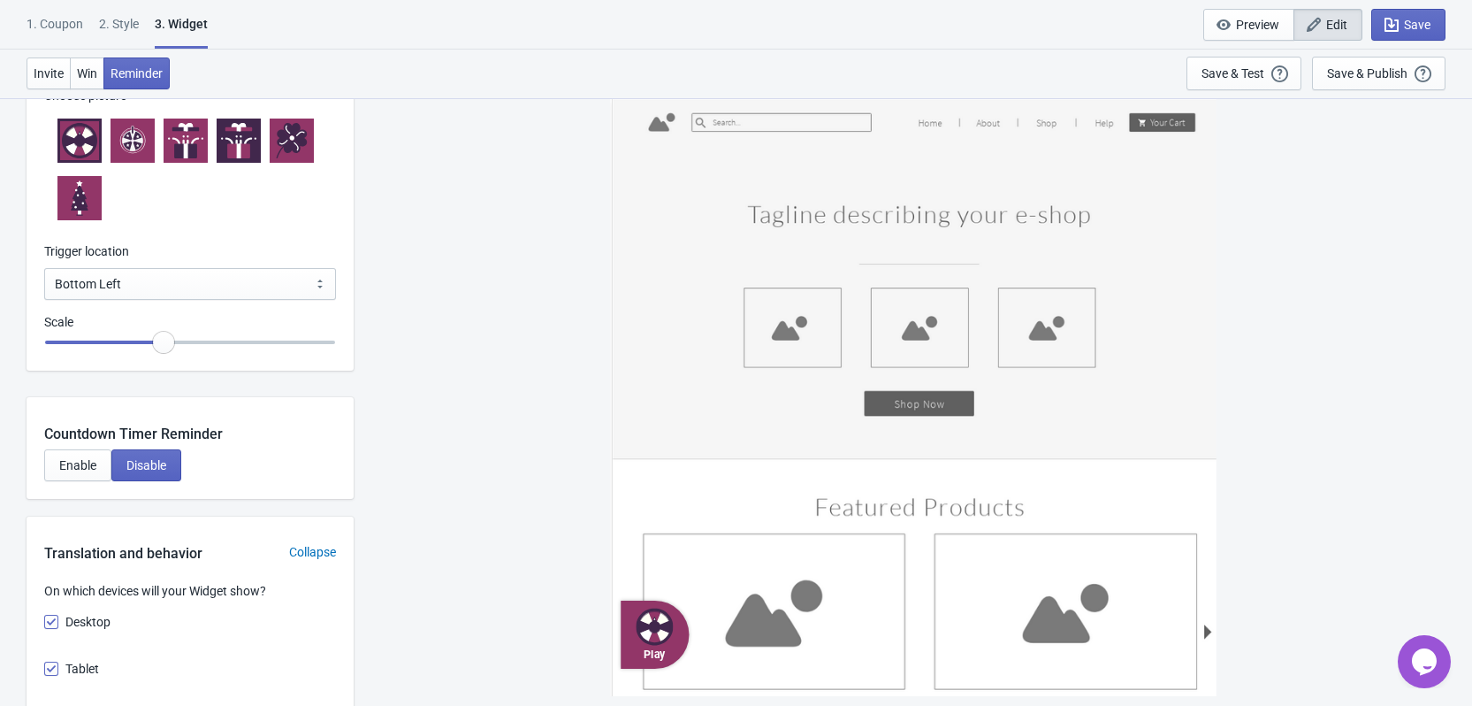
drag, startPoint x: 188, startPoint y: 343, endPoint x: 168, endPoint y: 347, distance: 20.6
type input "0.9"
click at [168, 347] on input "range" at bounding box center [190, 342] width 292 height 32
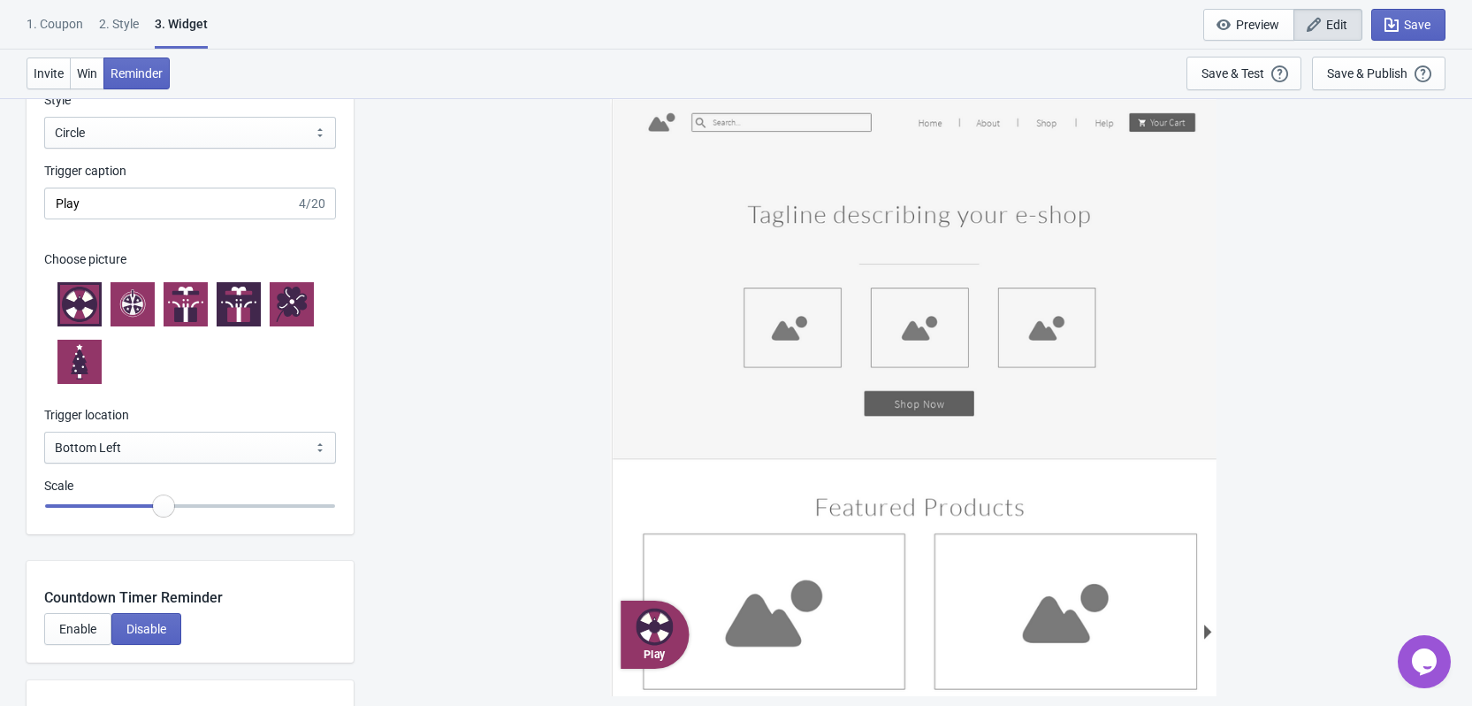
scroll to position [1768, 0]
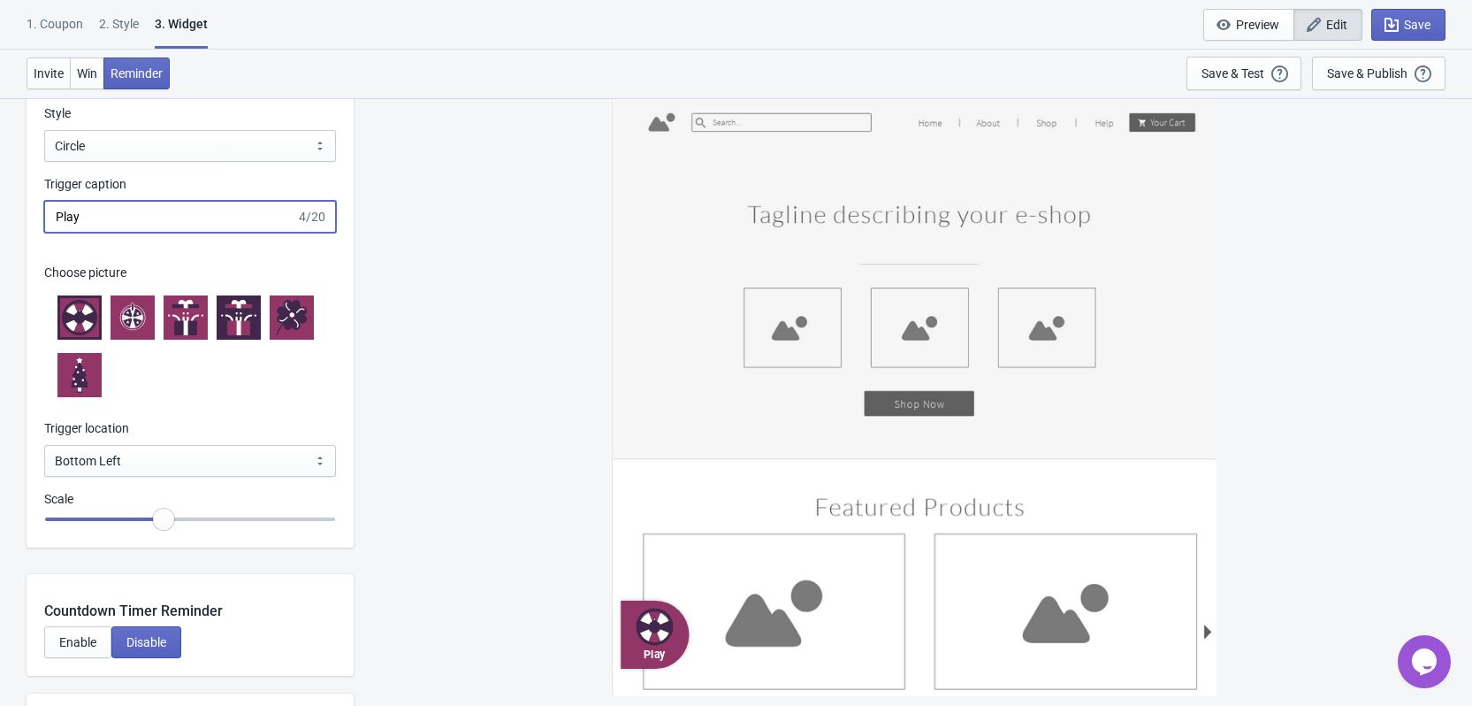
click at [148, 221] on input "Play" at bounding box center [170, 217] width 252 height 32
click at [150, 223] on input "Play" at bounding box center [170, 217] width 252 height 32
type input "g"
type input "Girar"
click at [606, 393] on div "Girar" at bounding box center [913, 400] width 1101 height 607
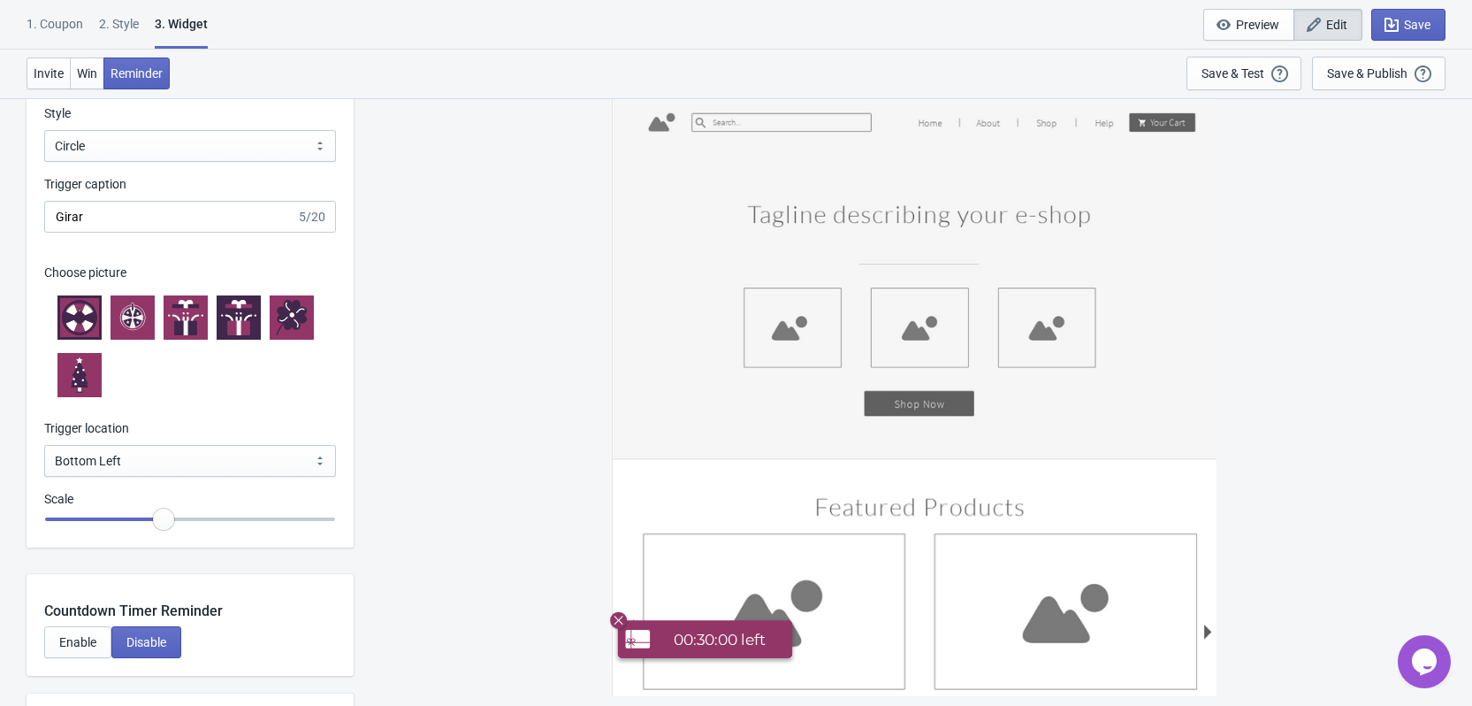
click at [76, 302] on icon at bounding box center [79, 317] width 35 height 35
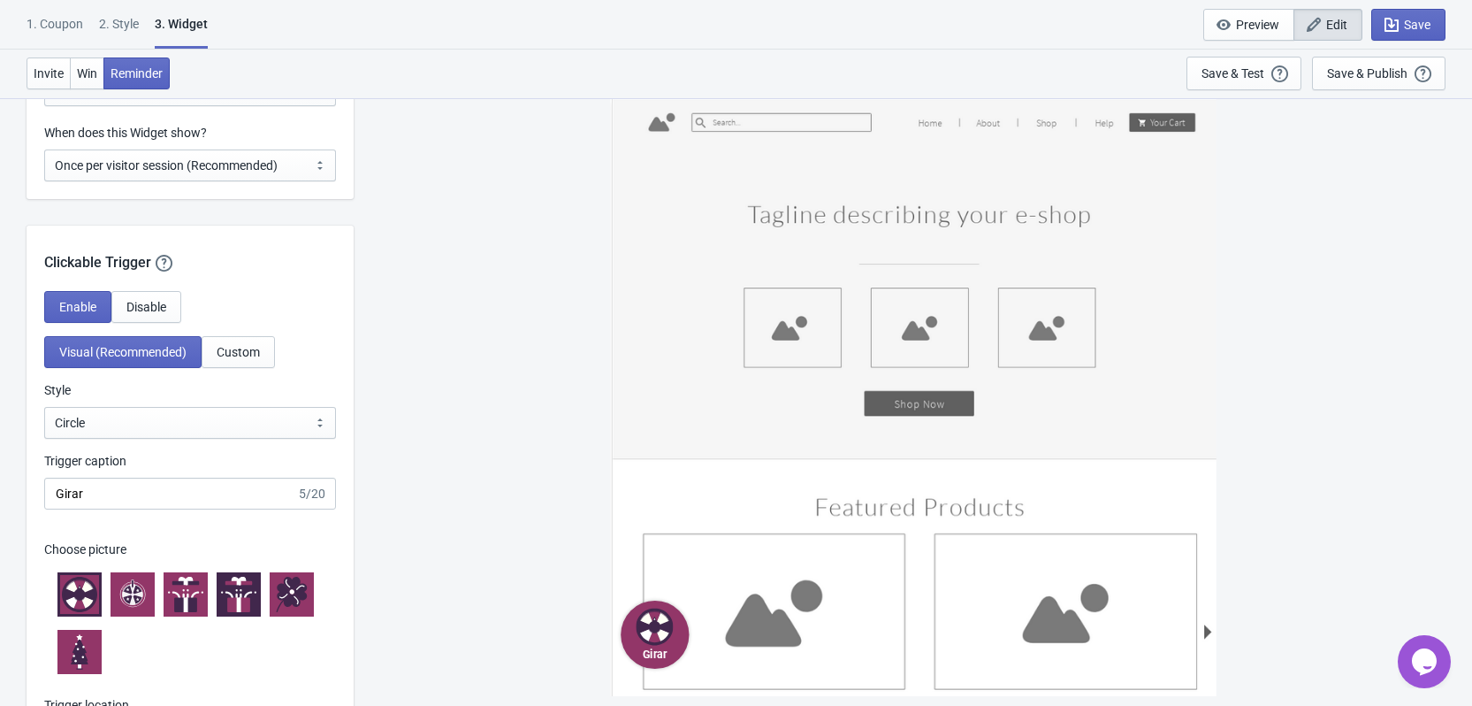
scroll to position [1415, 0]
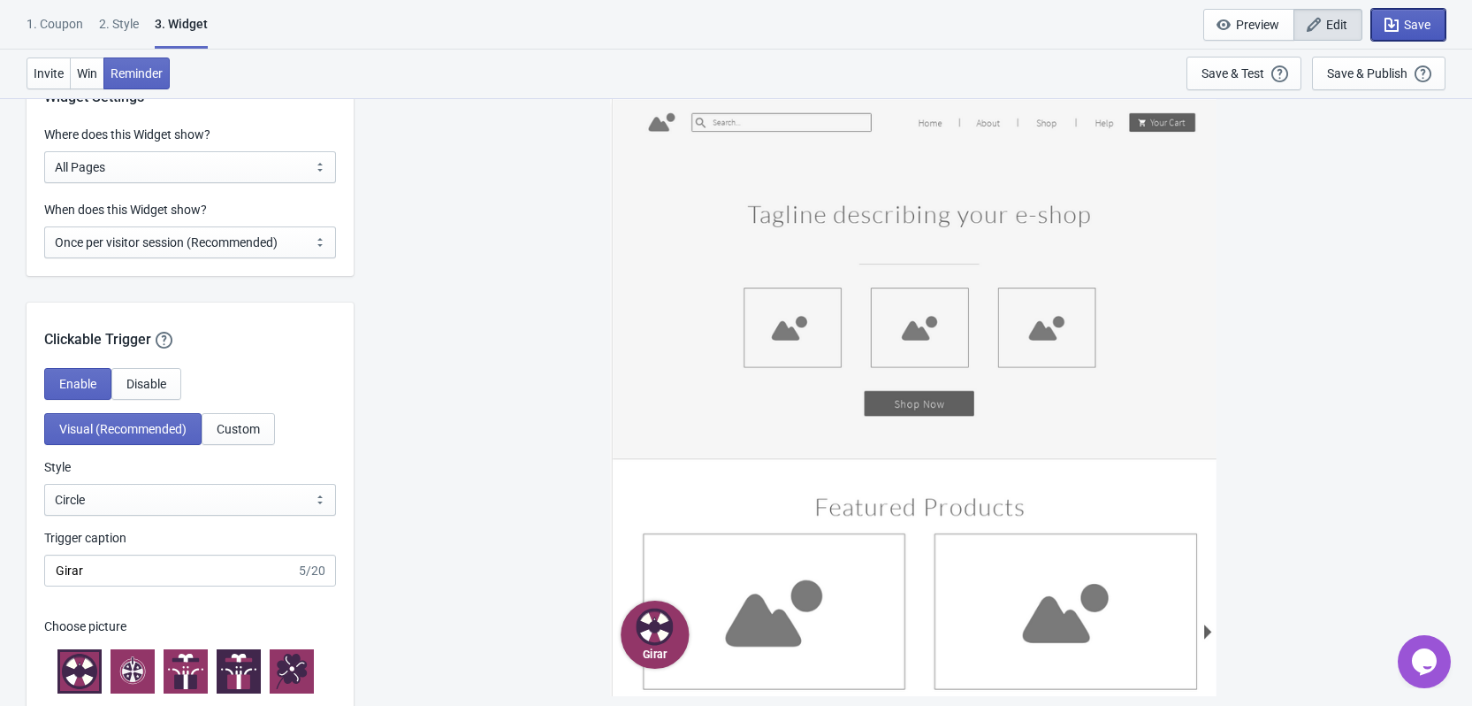
click at [1401, 23] on span "Save" at bounding box center [1408, 25] width 44 height 18
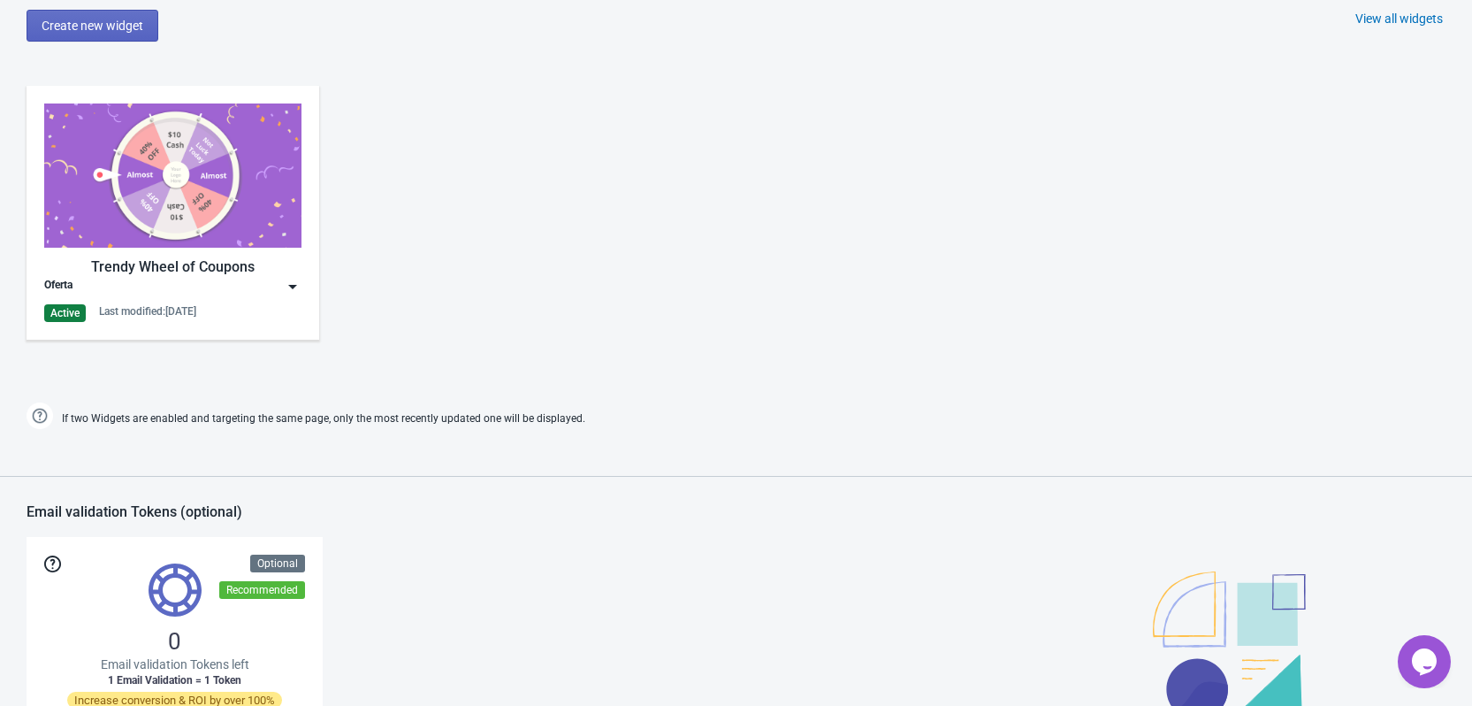
scroll to position [815, 0]
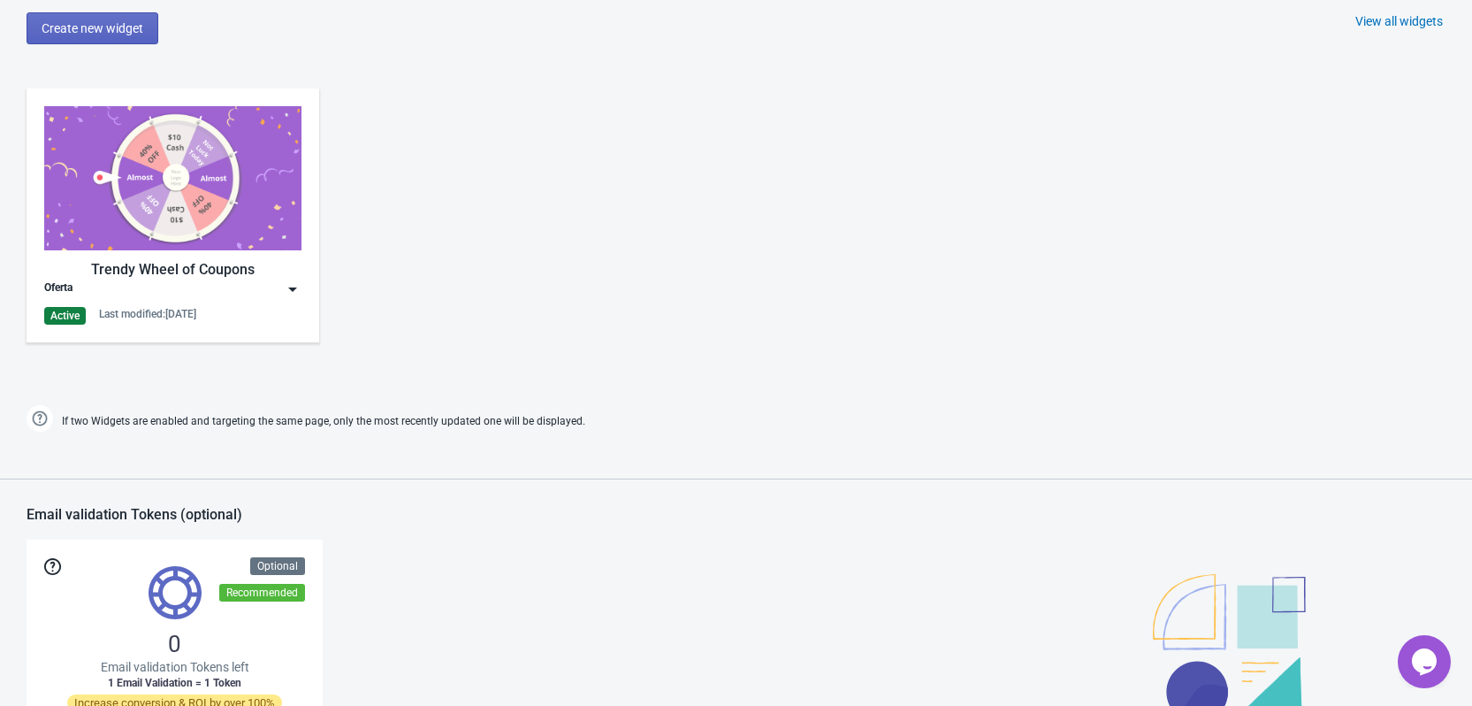
click at [283, 284] on div "Oferta" at bounding box center [172, 289] width 257 height 18
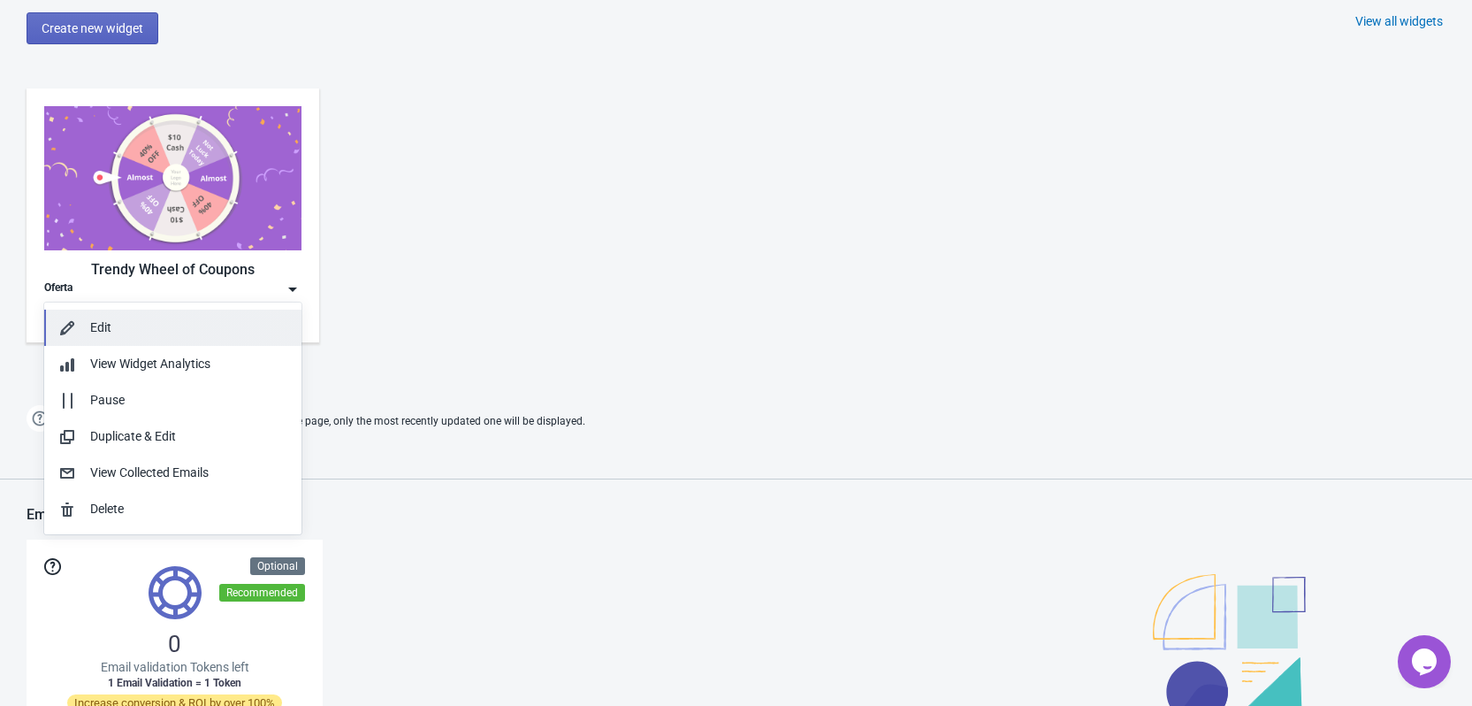
click at [133, 329] on div "Edit" at bounding box center [188, 327] width 197 height 19
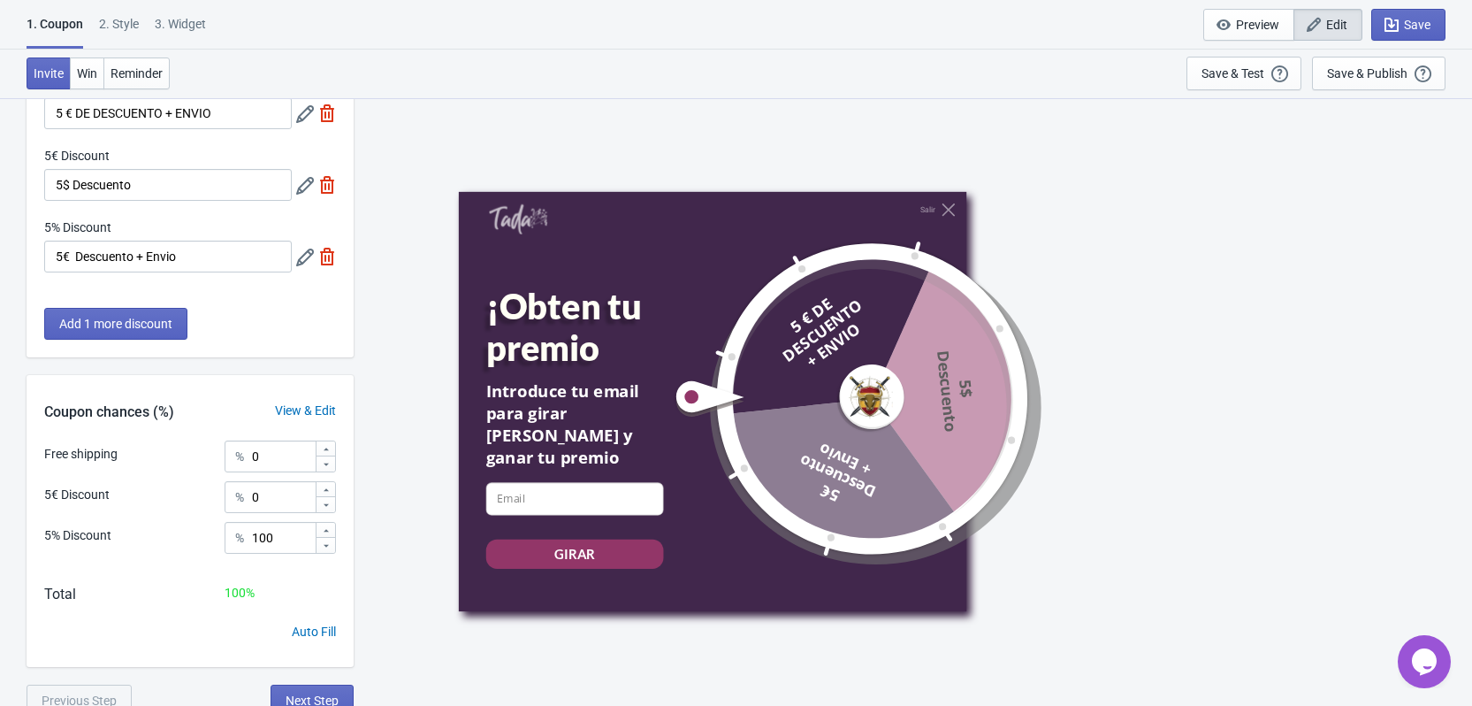
scroll to position [125, 0]
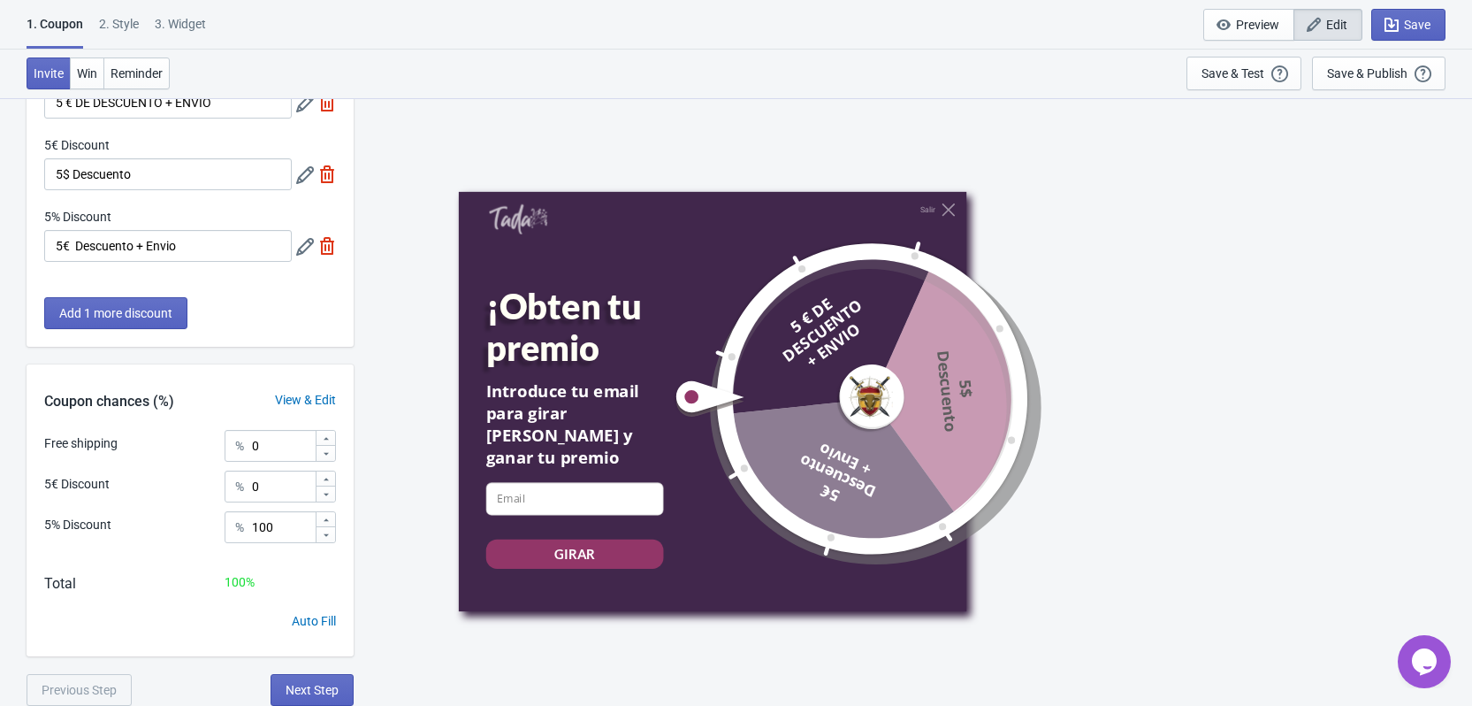
click at [178, 23] on div "3. Widget" at bounding box center [180, 30] width 51 height 31
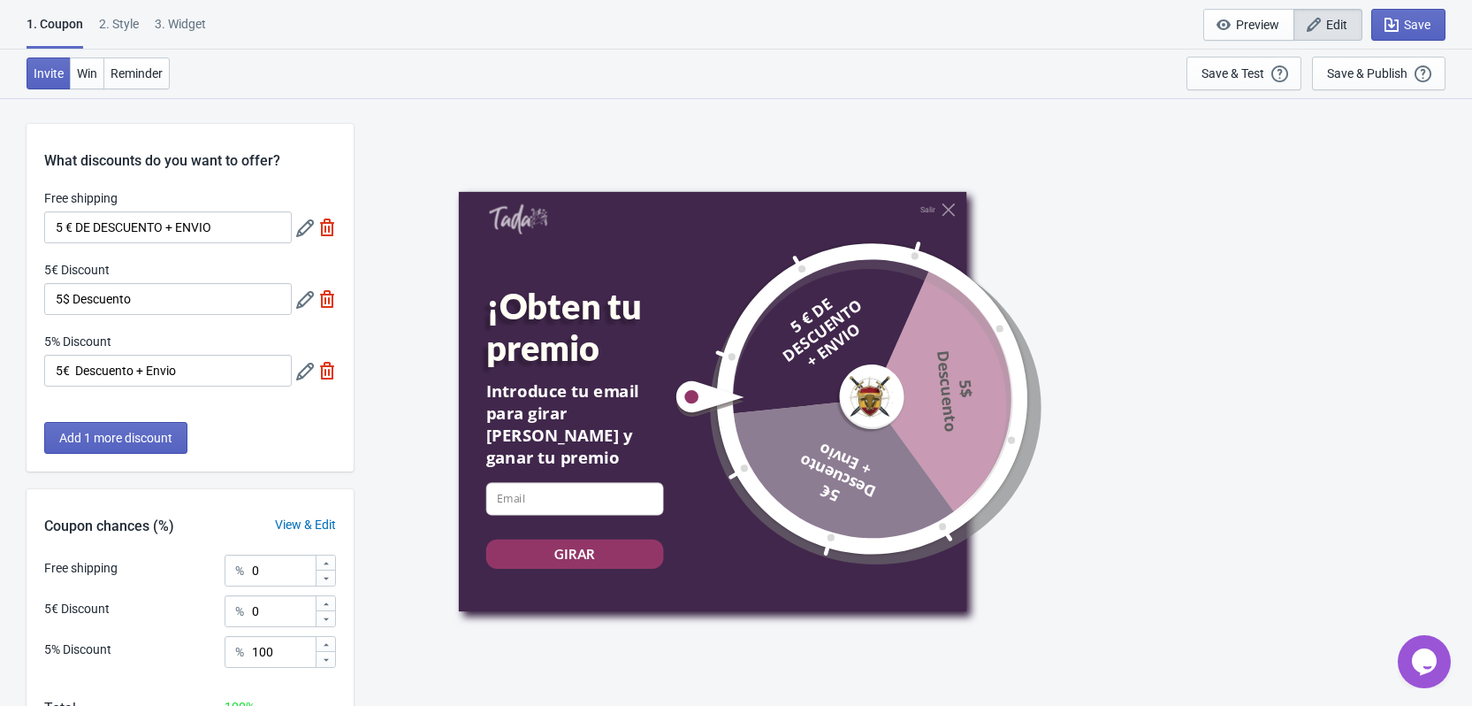
select select "once"
select select "circle"
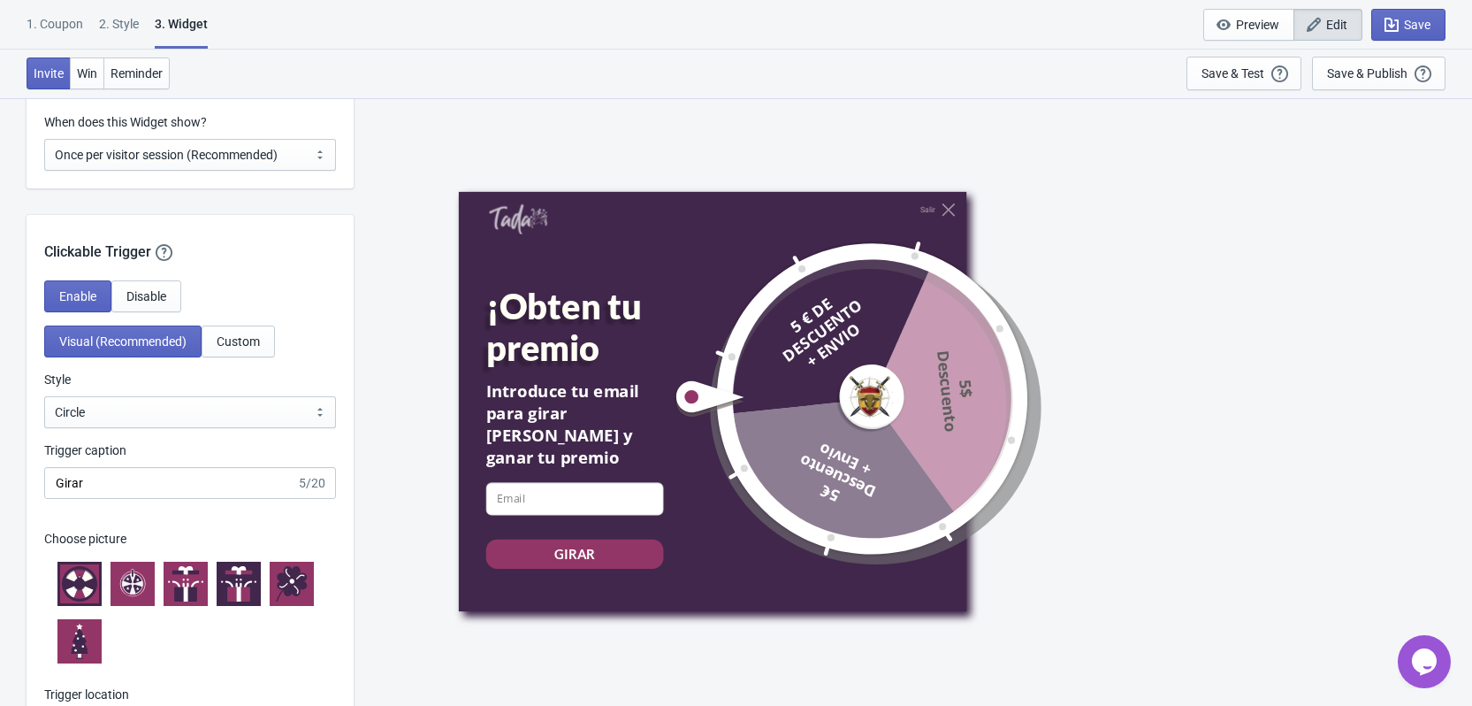
scroll to position [1503, 0]
click at [75, 574] on icon at bounding box center [72, 576] width 14 height 14
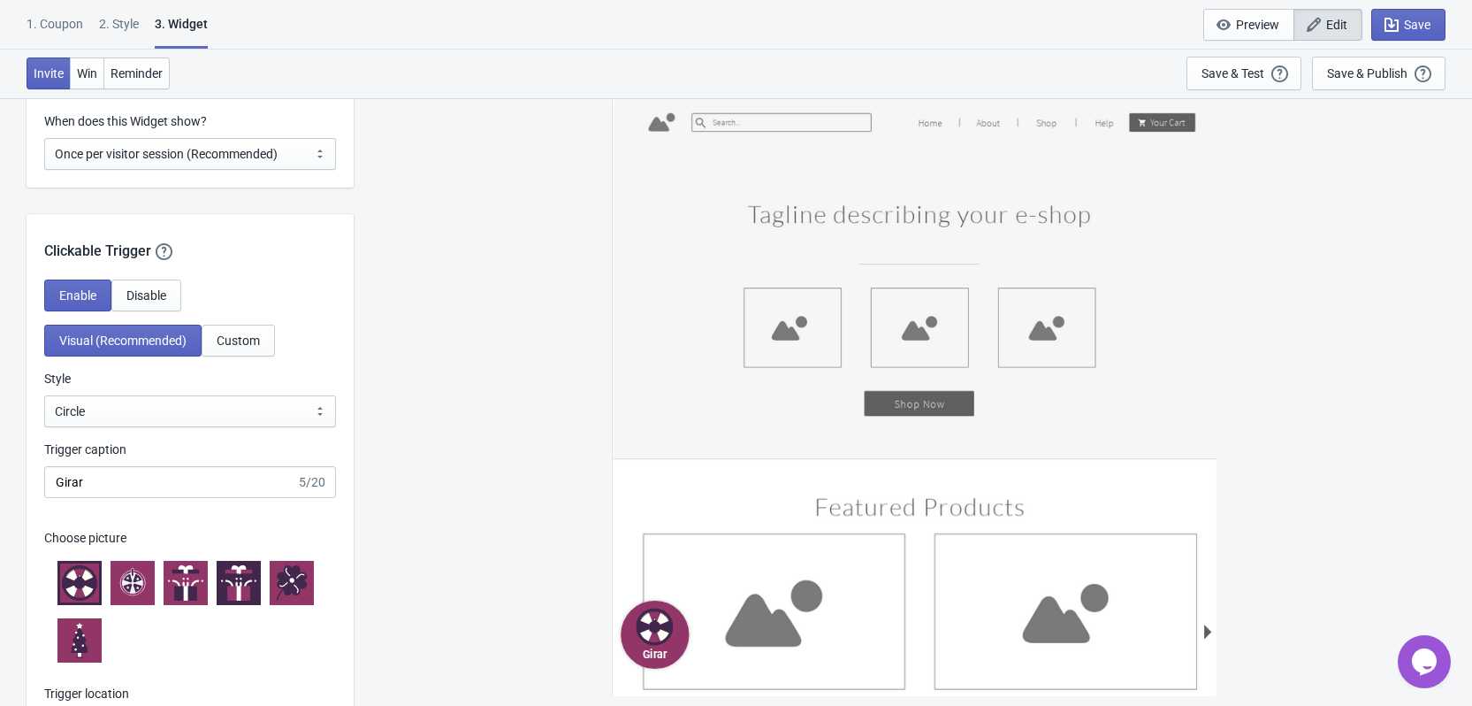
scroll to position [1680, 0]
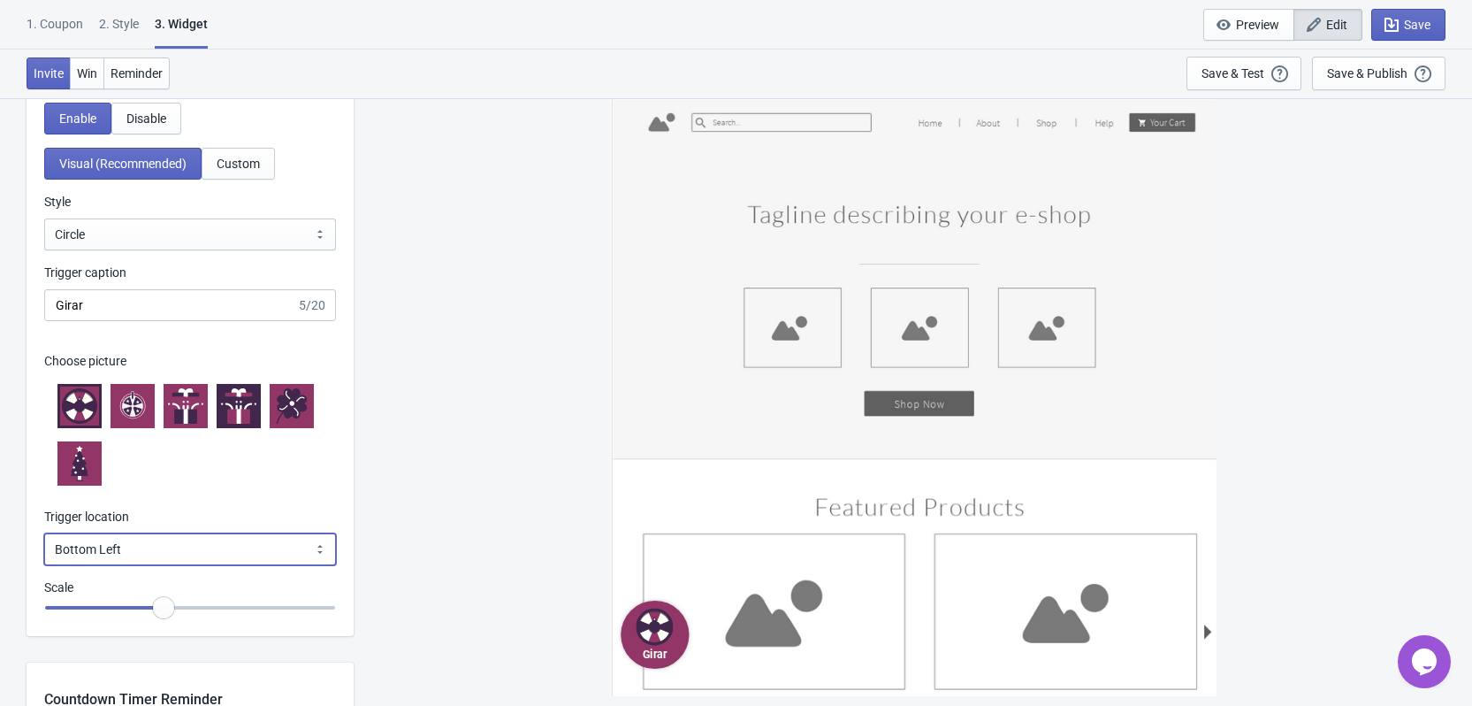
click at [147, 548] on select "Bottom Left Bottom Right Middle Left Middle Right Top Left Top Right" at bounding box center [190, 549] width 292 height 32
click at [44, 533] on select "Bottom Left Bottom Right Middle Left Middle Right Top Left Top Right" at bounding box center [190, 549] width 292 height 32
click at [141, 548] on select "Bottom Left Bottom Right Middle Left Middle Right Top Left Top Right" at bounding box center [190, 549] width 292 height 32
click at [44, 533] on select "Bottom Left Bottom Right Middle Left Middle Right Top Left Top Right" at bounding box center [190, 549] width 292 height 32
click at [137, 546] on select "Bottom Left Bottom Right Middle Left Middle Right Top Left Top Right" at bounding box center [190, 549] width 292 height 32
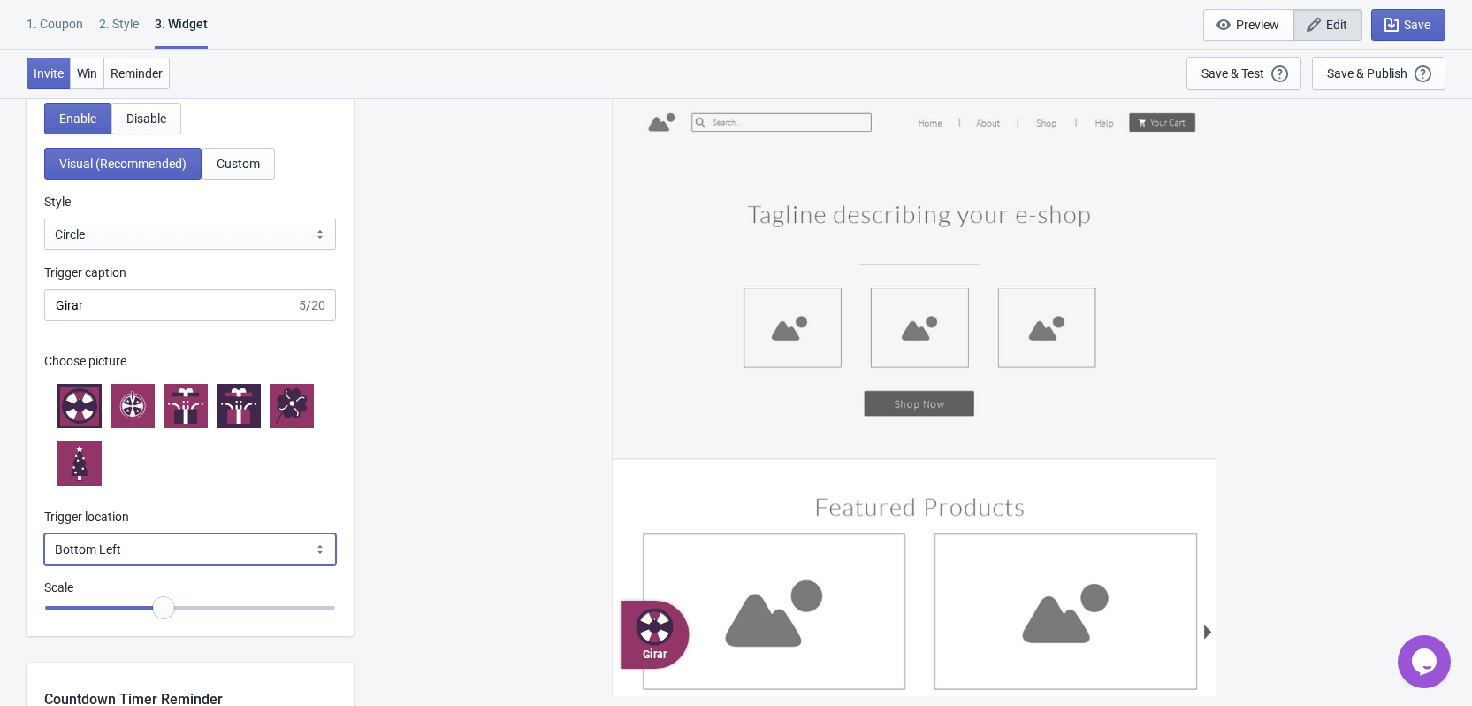
click at [44, 533] on select "Bottom Left Bottom Right Middle Left Middle Right Top Left Top Right" at bounding box center [190, 549] width 292 height 32
click at [153, 556] on select "Bottom Left Bottom Right Middle Left Middle Right Top Left Top Right" at bounding box center [190, 549] width 292 height 32
select select "middle_left"
click at [44, 533] on select "Bottom Left Bottom Right Middle Left Middle Right Top Left Top Right" at bounding box center [190, 549] width 292 height 32
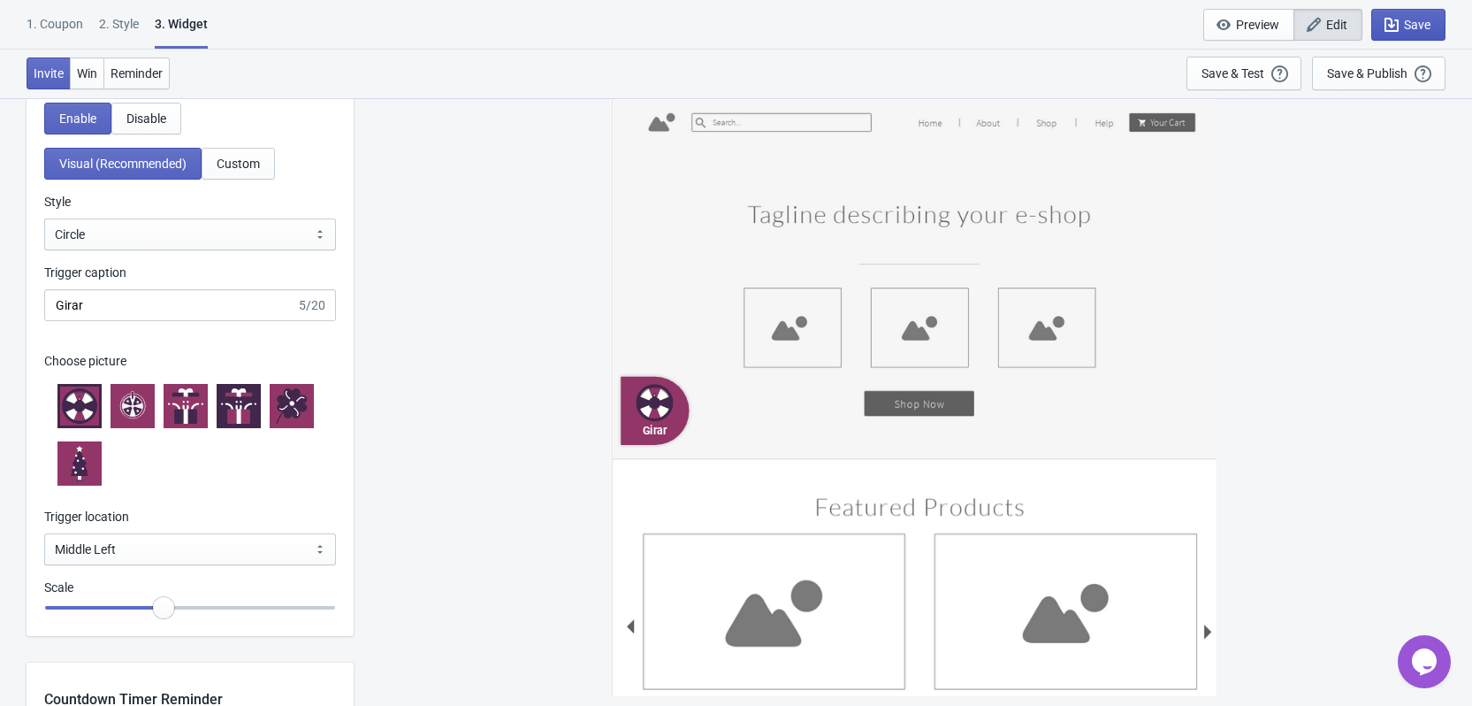
click at [1398, 27] on icon "button" at bounding box center [1392, 25] width 14 height 14
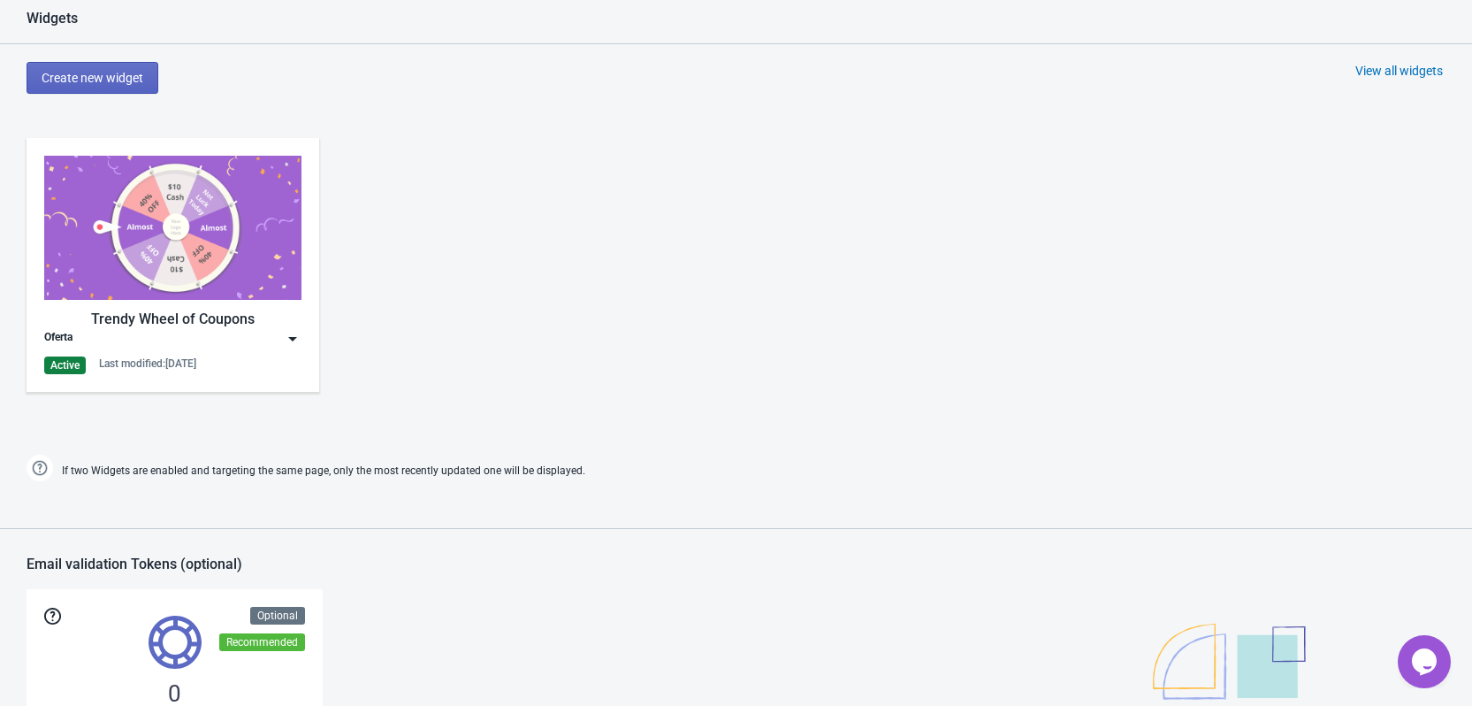
scroll to position [727, 0]
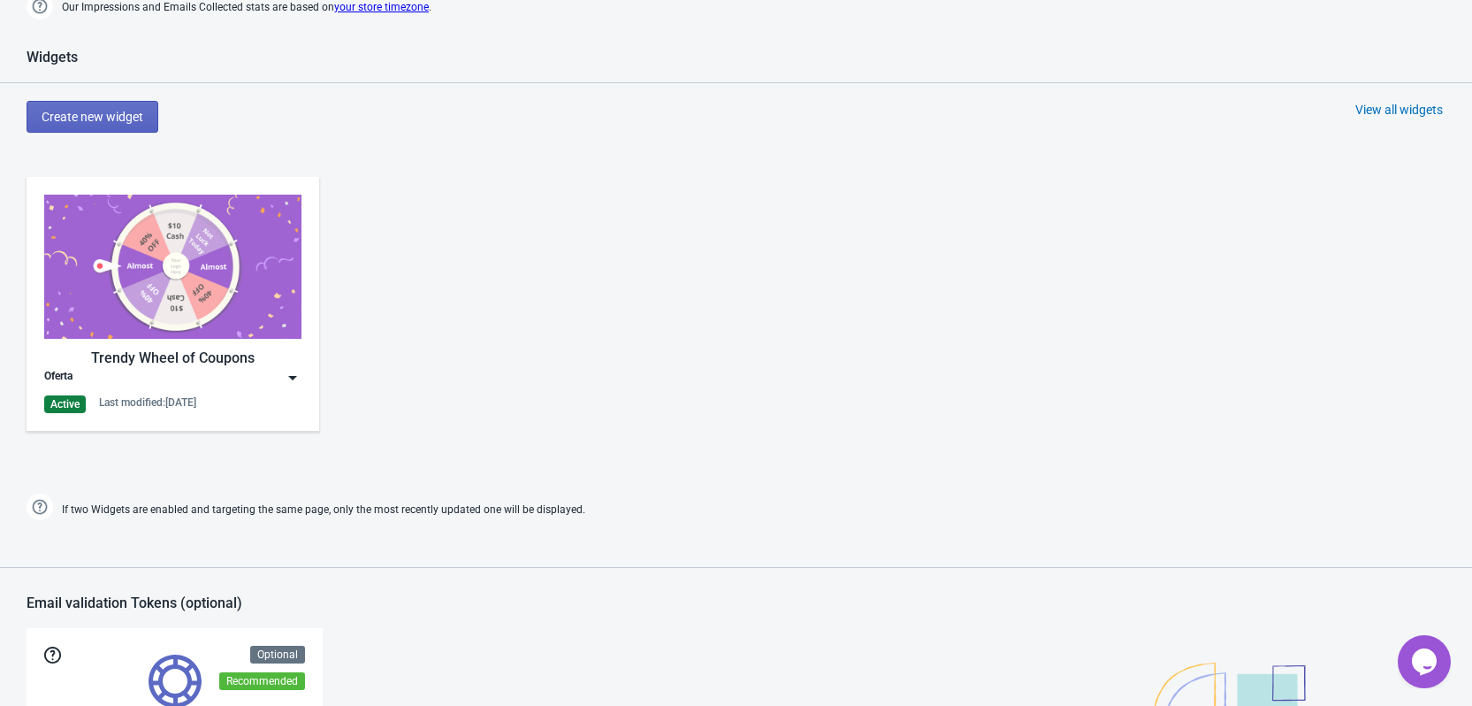
click at [288, 371] on img at bounding box center [293, 378] width 18 height 18
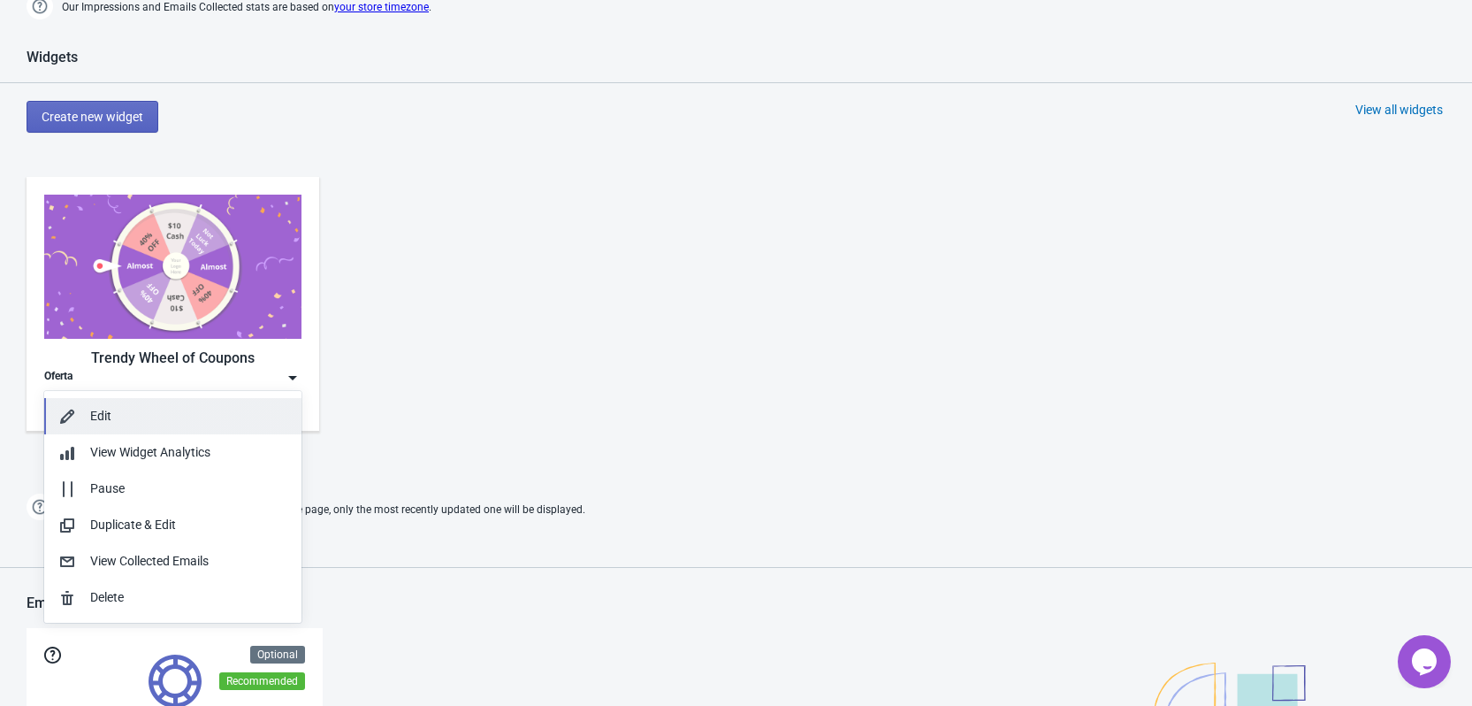
click at [96, 411] on div "Edit" at bounding box center [188, 416] width 197 height 19
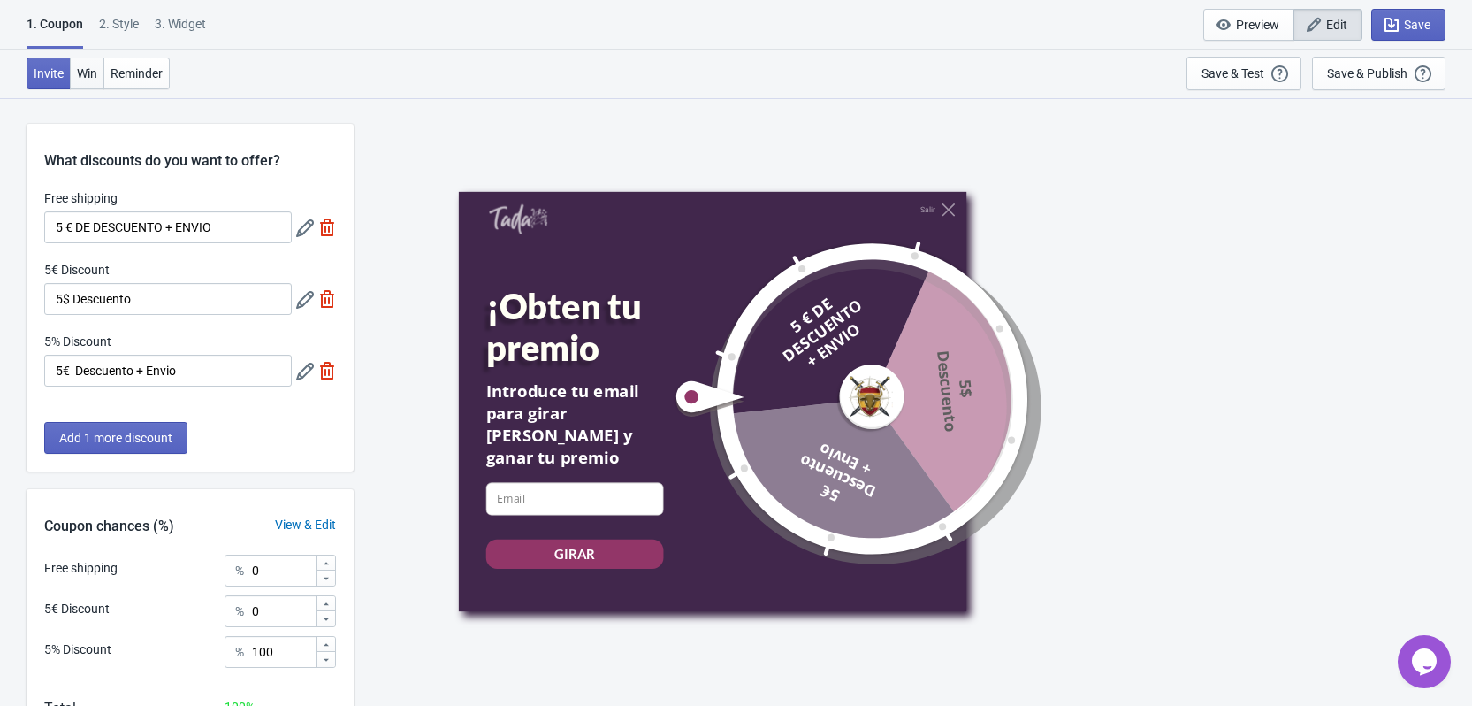
click at [85, 73] on span "Win" at bounding box center [87, 73] width 20 height 14
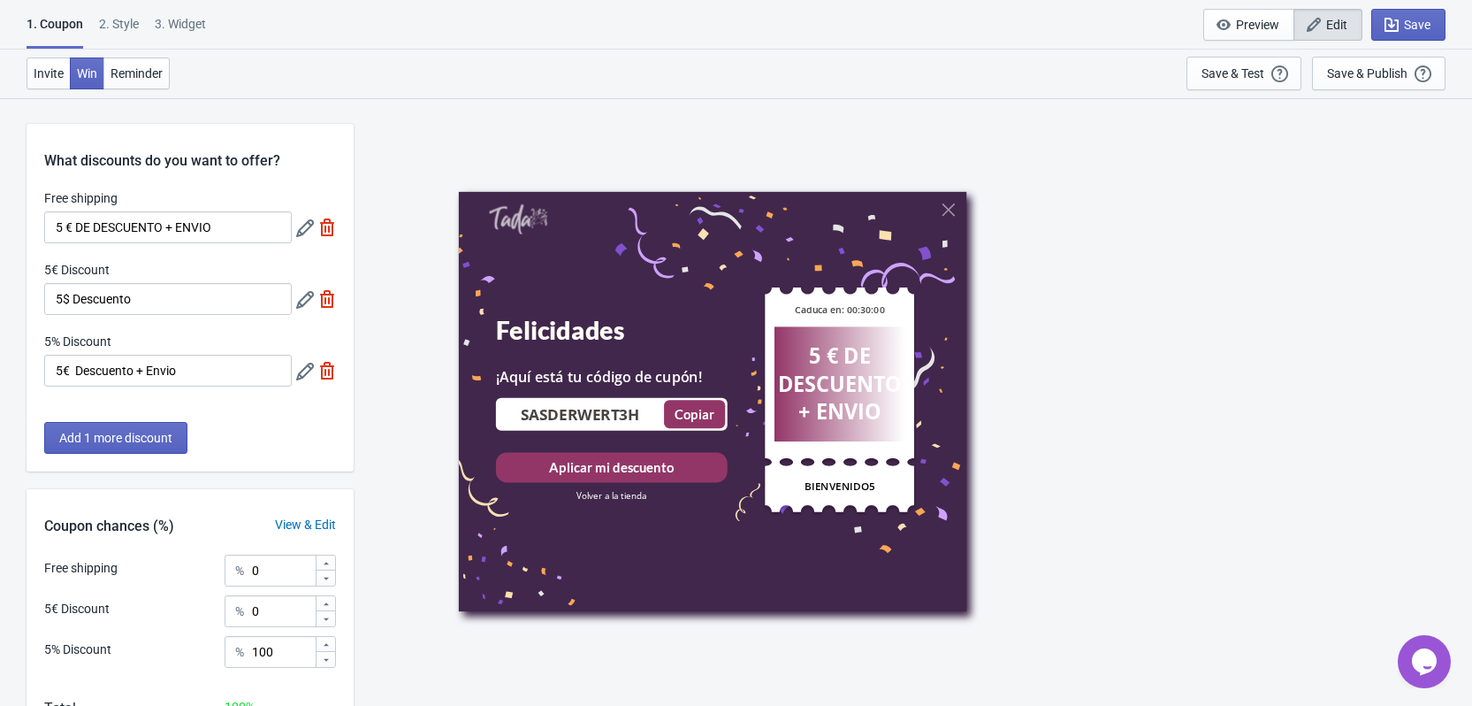
click at [554, 426] on div "SASDERWERT3H Copiado Copiar" at bounding box center [611, 413] width 232 height 33
click at [554, 410] on input "SASDERWERT3H" at bounding box center [581, 413] width 166 height 20
click at [539, 410] on input "SASDERWERT3H" at bounding box center [581, 413] width 166 height 20
click at [523, 410] on input "SASDERWERT3H" at bounding box center [581, 413] width 166 height 20
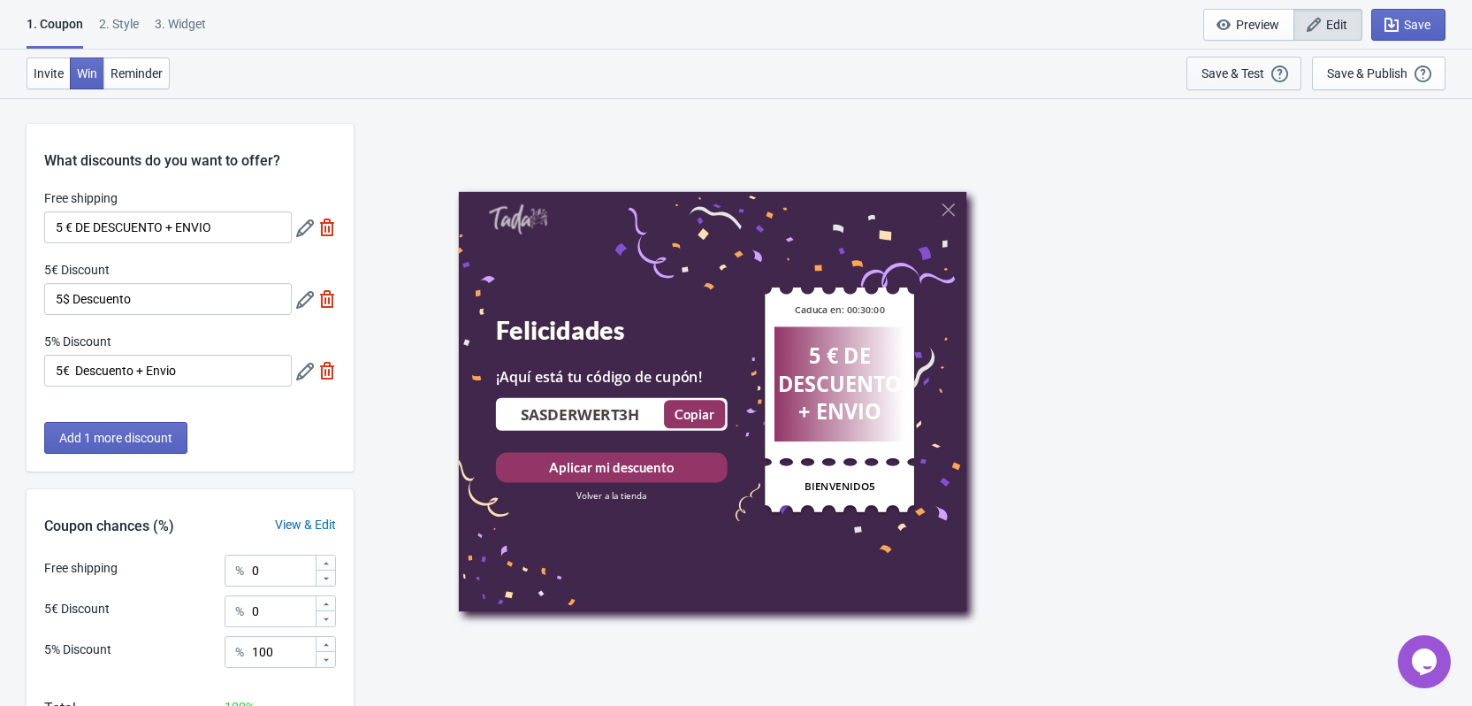
click at [1251, 74] on div "Save & Test" at bounding box center [1233, 73] width 63 height 14
click at [45, 64] on button "Invite" at bounding box center [49, 73] width 44 height 32
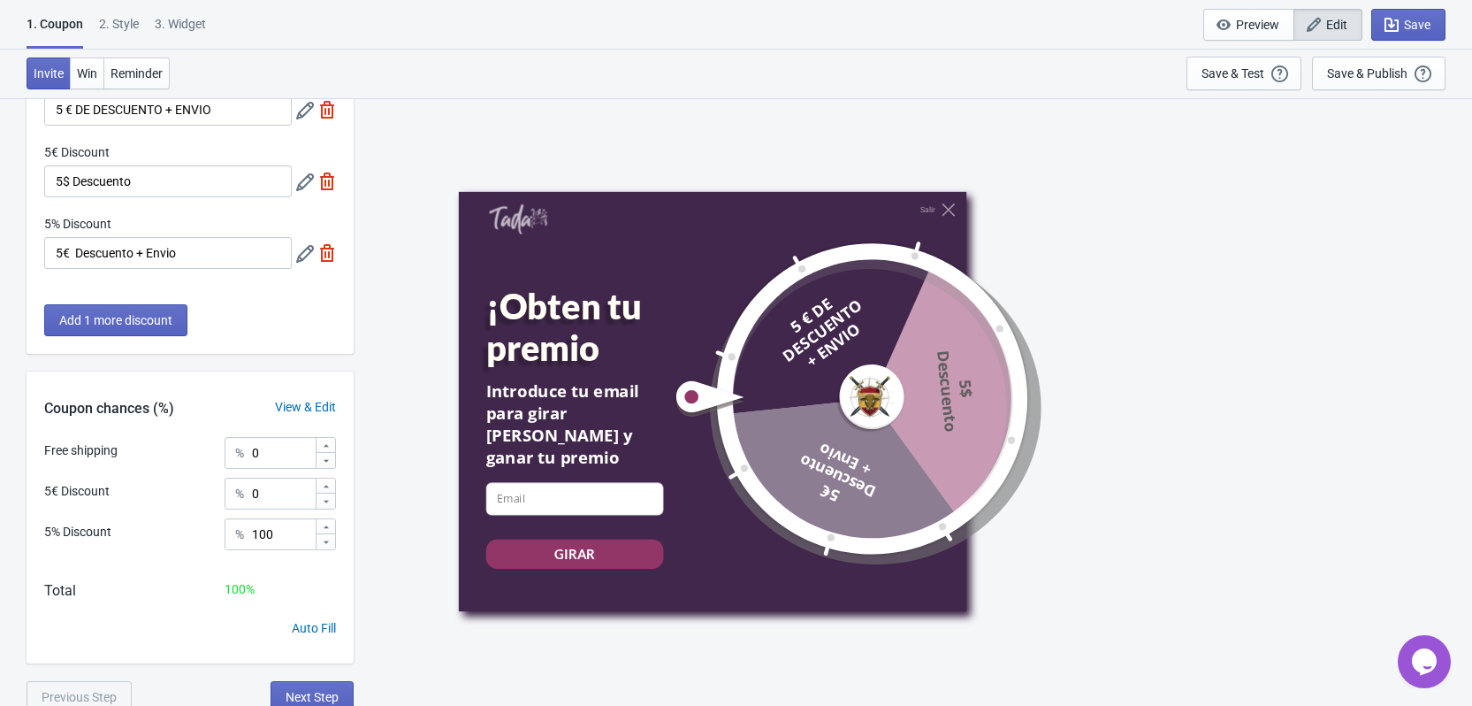
scroll to position [125, 0]
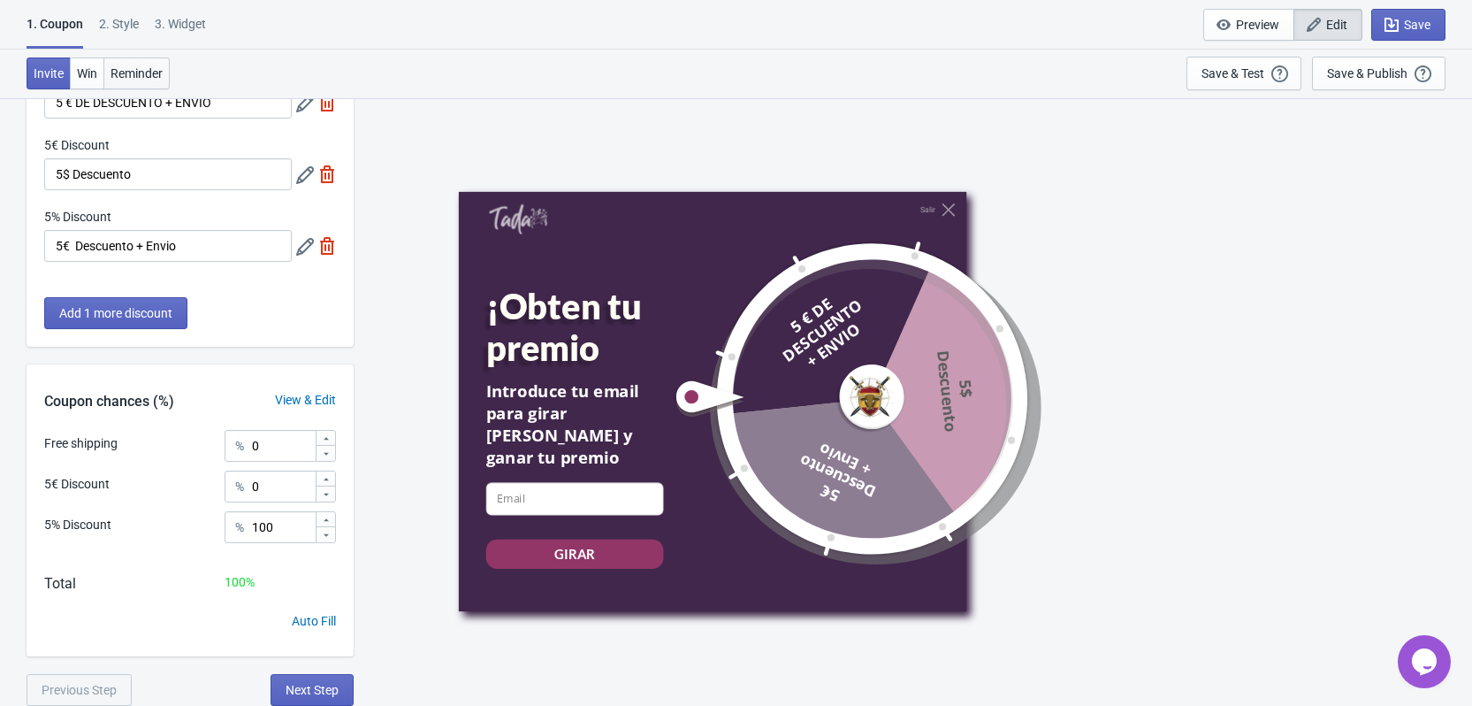
click at [149, 75] on span "Reminder" at bounding box center [137, 73] width 52 height 14
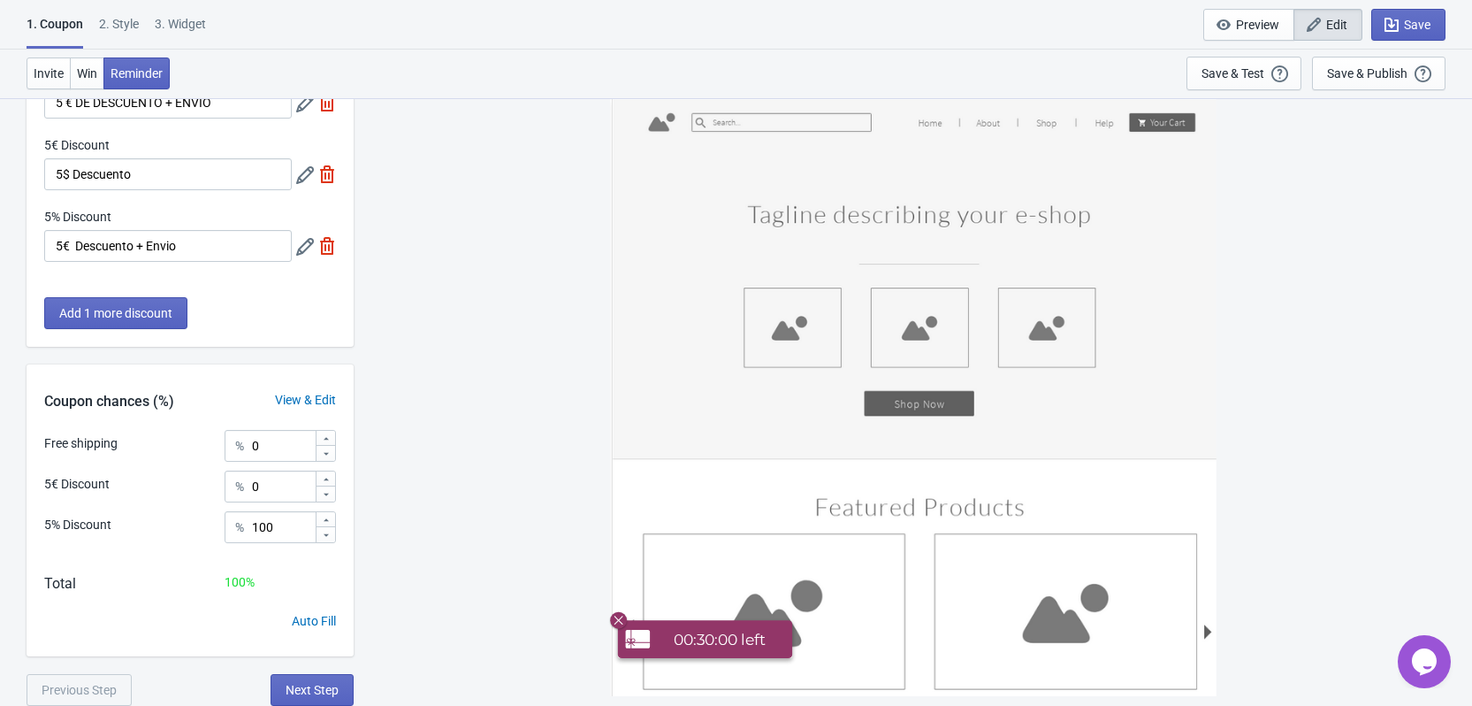
click at [200, 24] on div "3. Widget" at bounding box center [180, 30] width 51 height 31
select select "once"
select select "circle"
select select "middle_left"
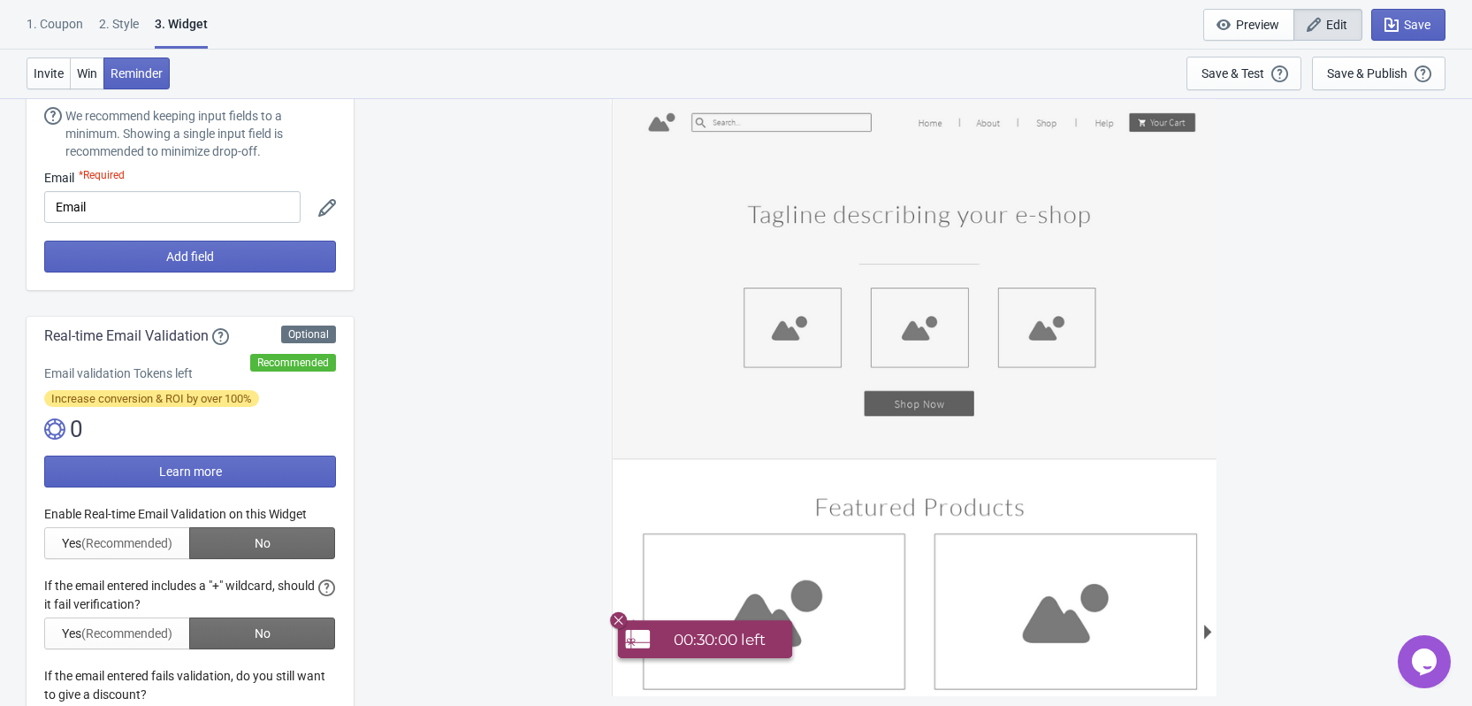
scroll to position [0, 0]
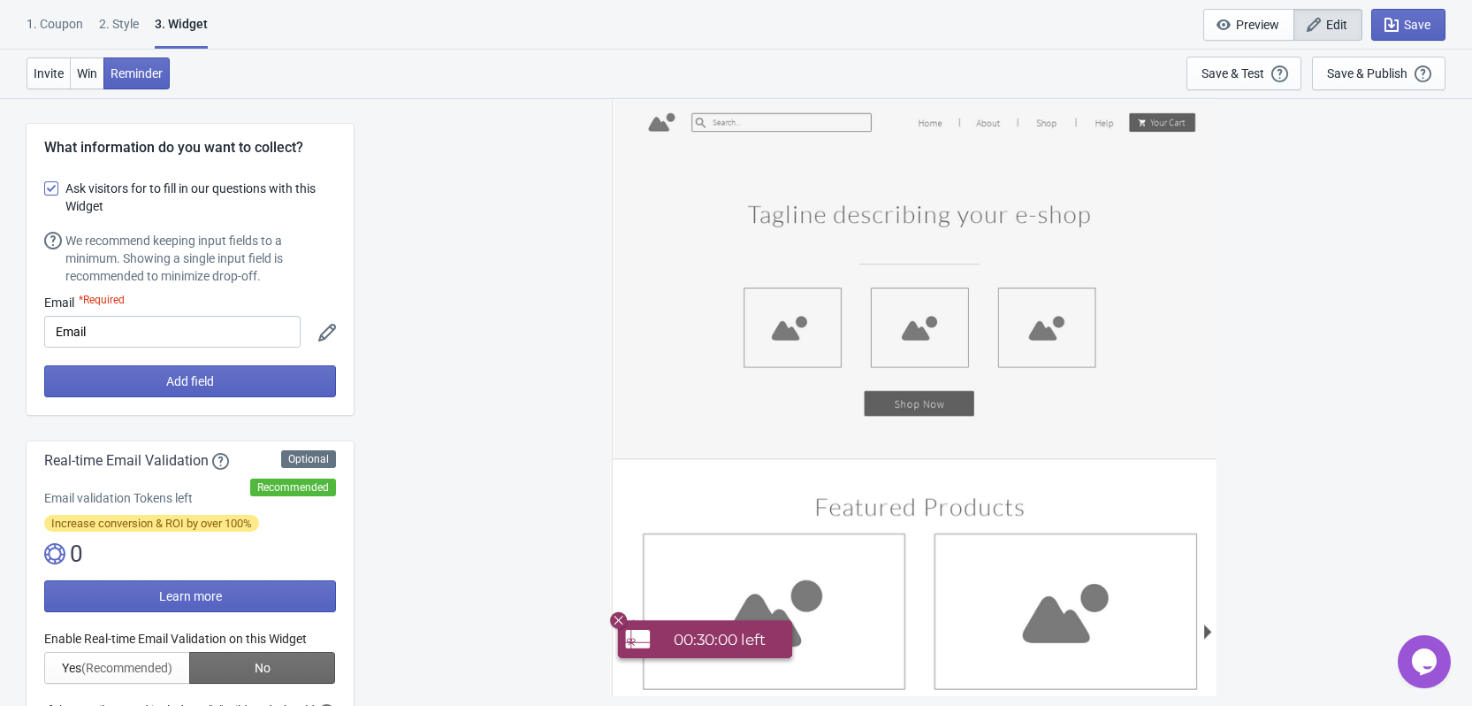
click at [121, 27] on div "2 . Style" at bounding box center [119, 30] width 40 height 31
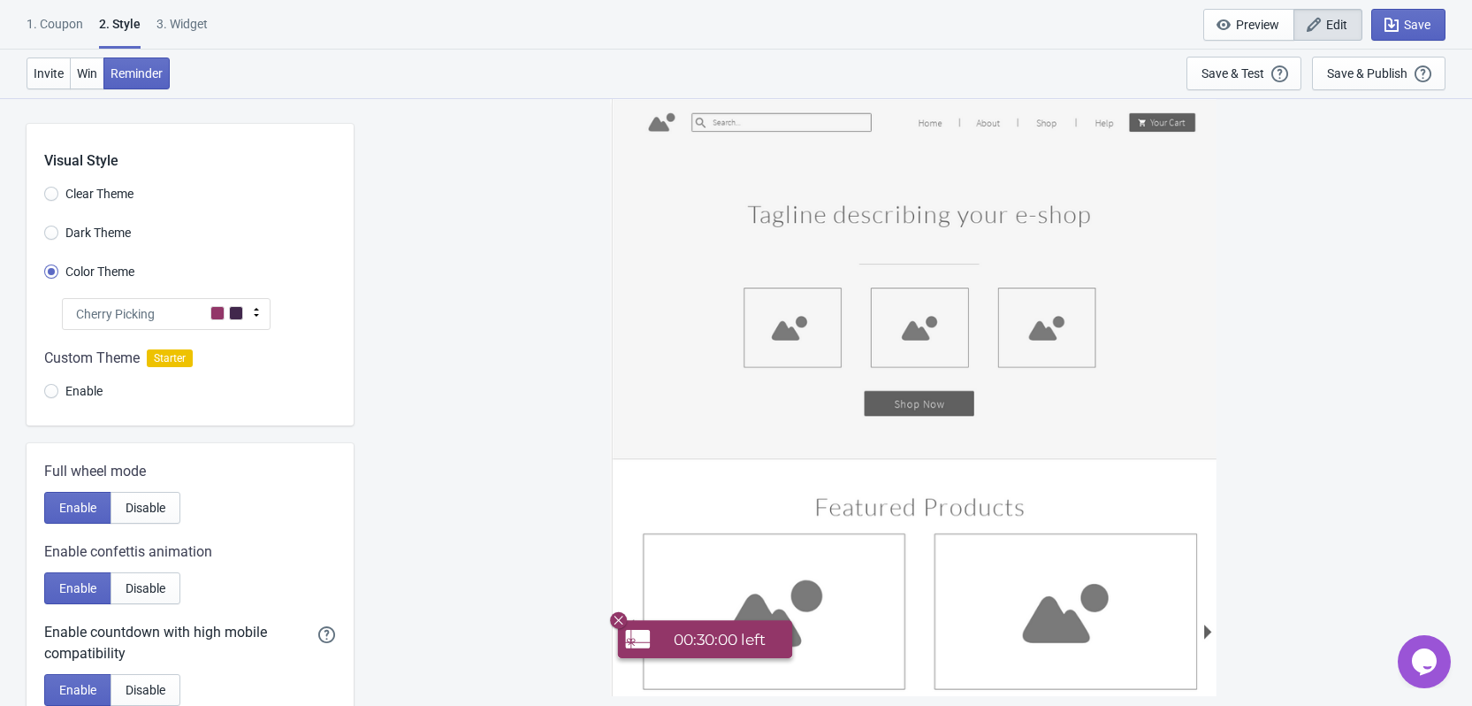
click at [106, 227] on span "Dark Theme" at bounding box center [97, 233] width 65 height 18
click at [58, 227] on input "Dark Theme" at bounding box center [51, 241] width 14 height 32
radio input "true"
click at [119, 197] on span "Clear Theme" at bounding box center [99, 194] width 68 height 18
click at [58, 197] on input "Clear Theme" at bounding box center [51, 203] width 14 height 32
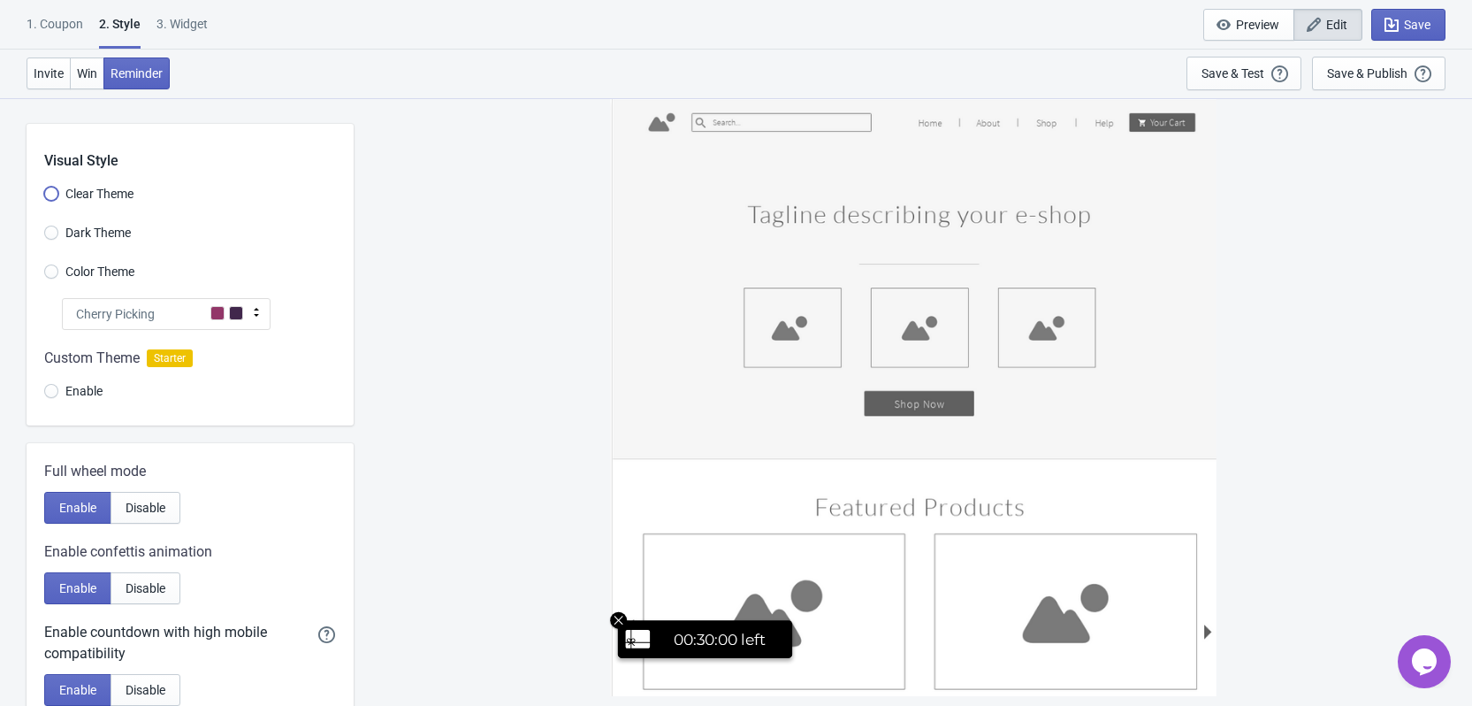
radio input "true"
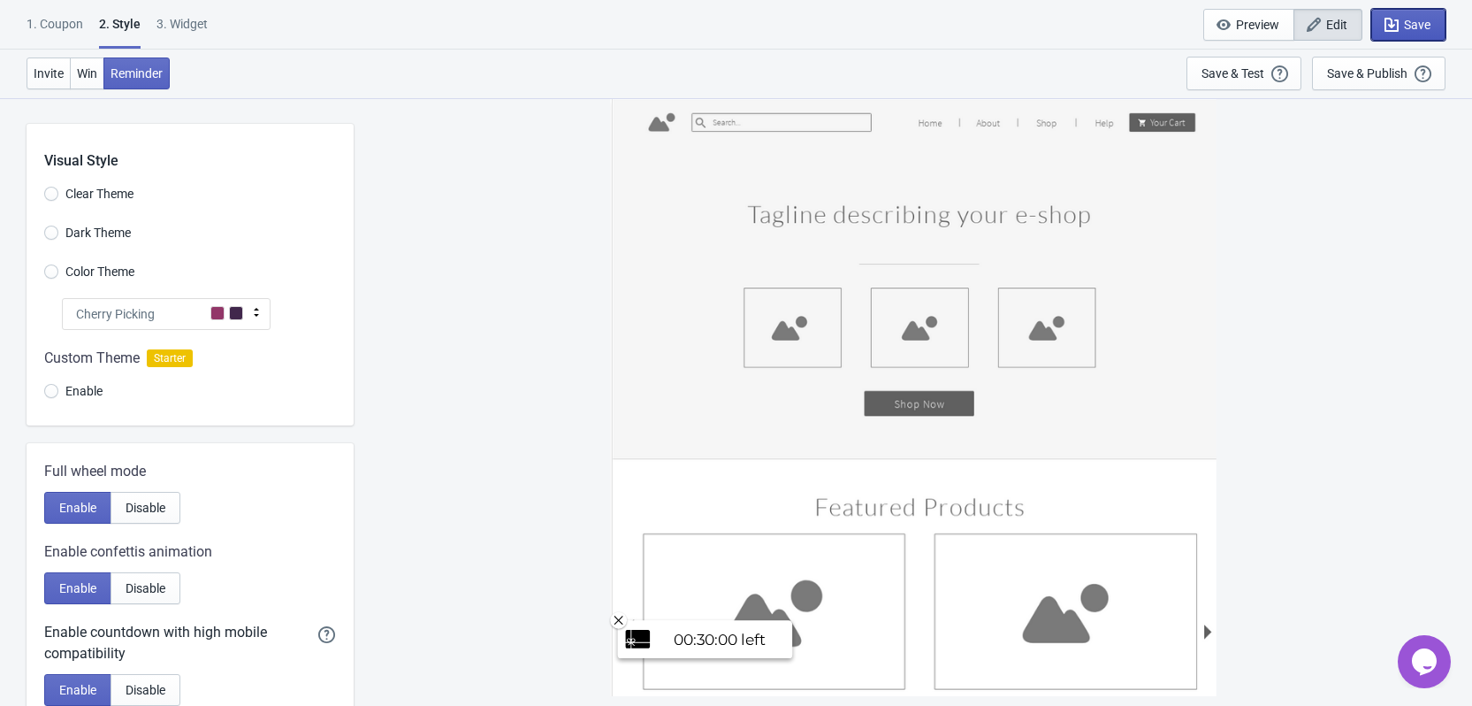
click at [1410, 28] on span "Save" at bounding box center [1417, 25] width 27 height 14
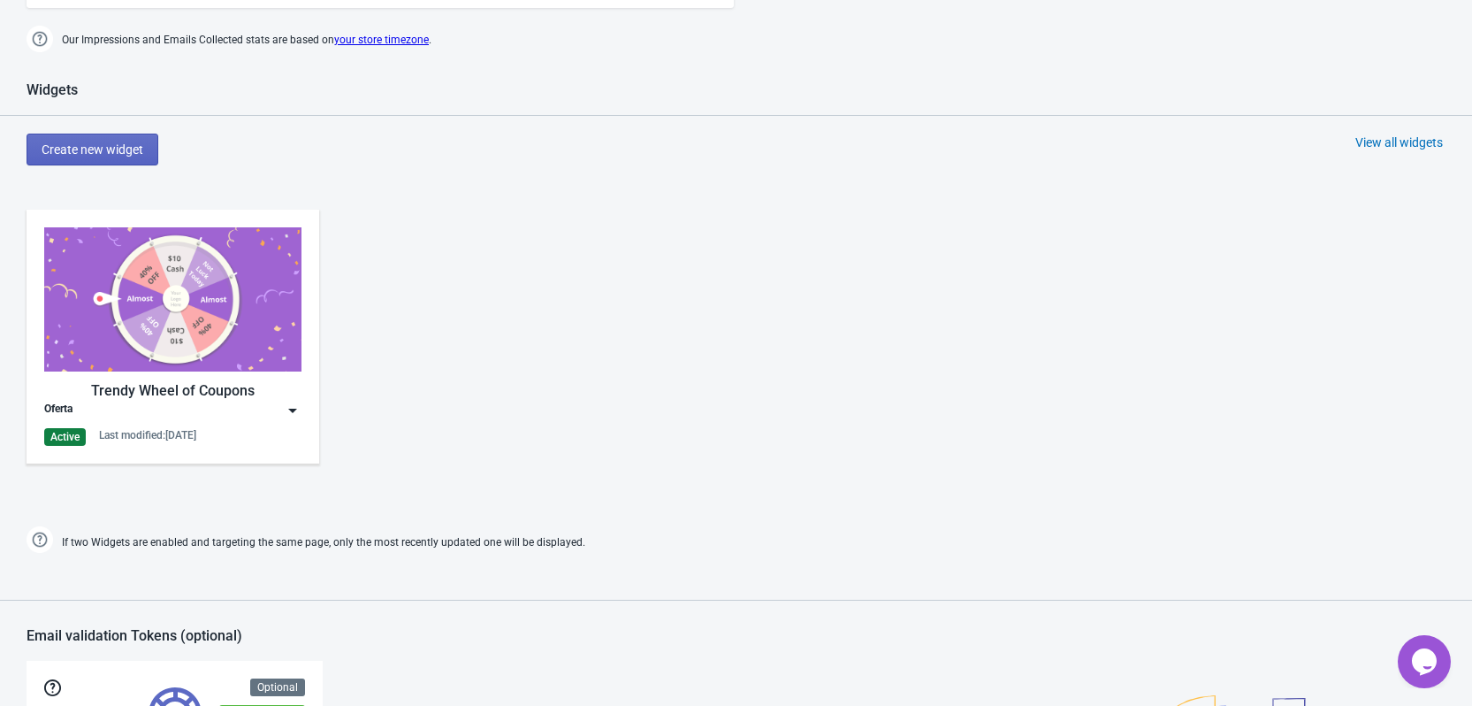
scroll to position [707, 0]
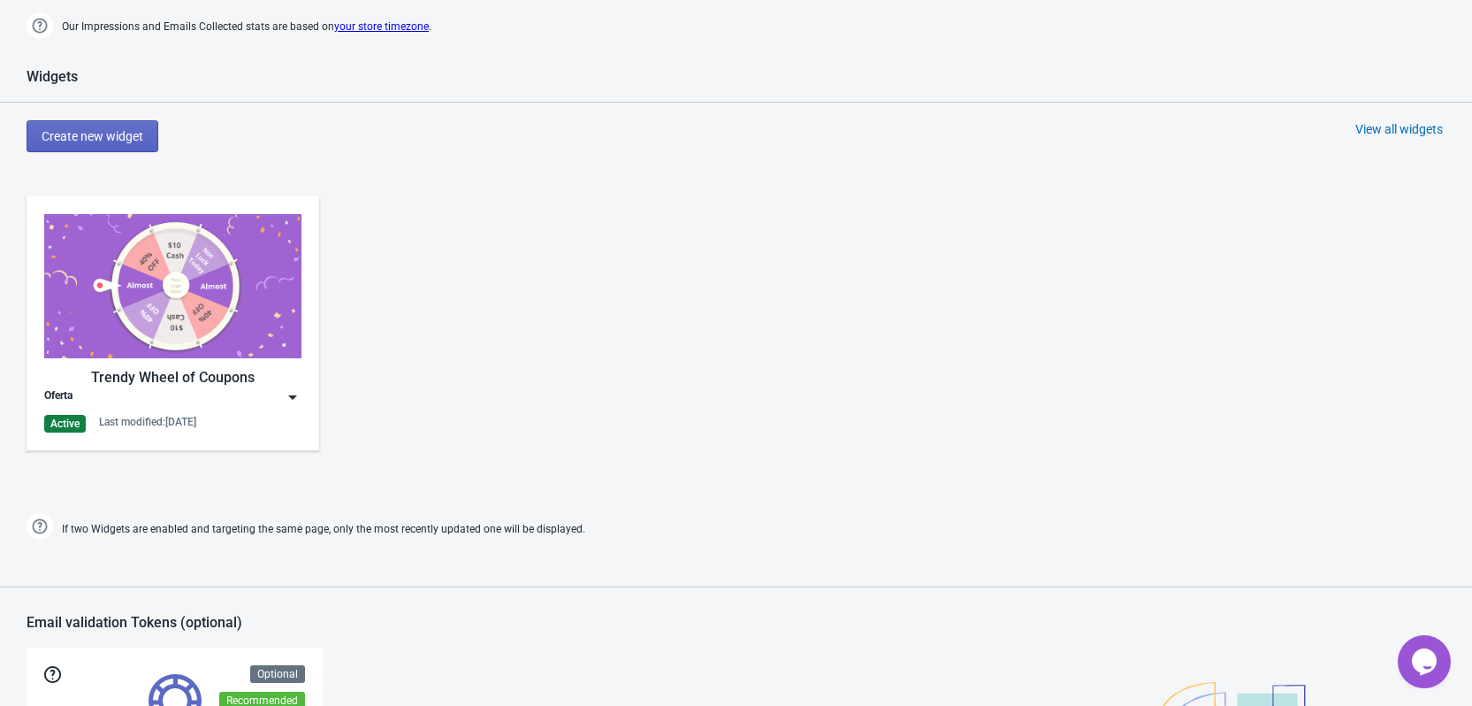
click at [293, 401] on img at bounding box center [293, 397] width 18 height 18
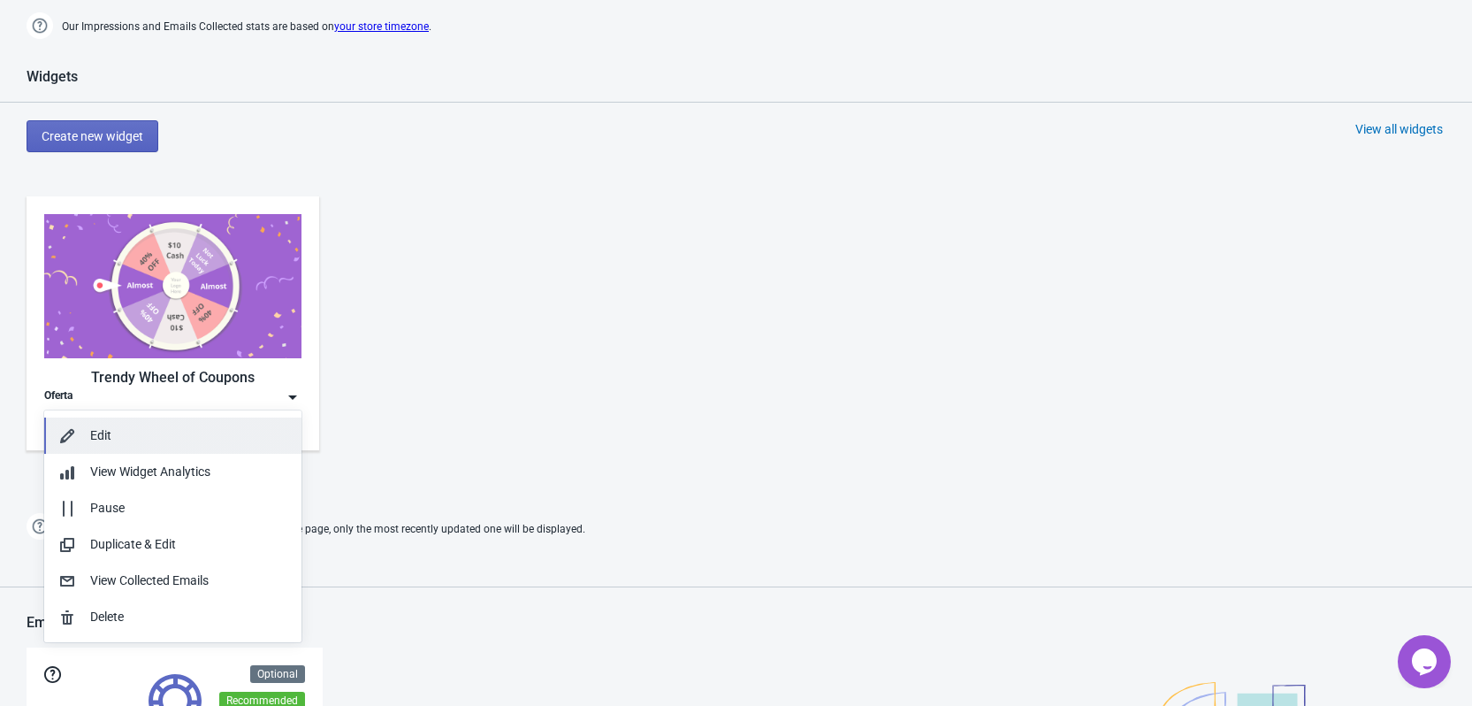
click at [102, 440] on div "Edit" at bounding box center [188, 435] width 197 height 19
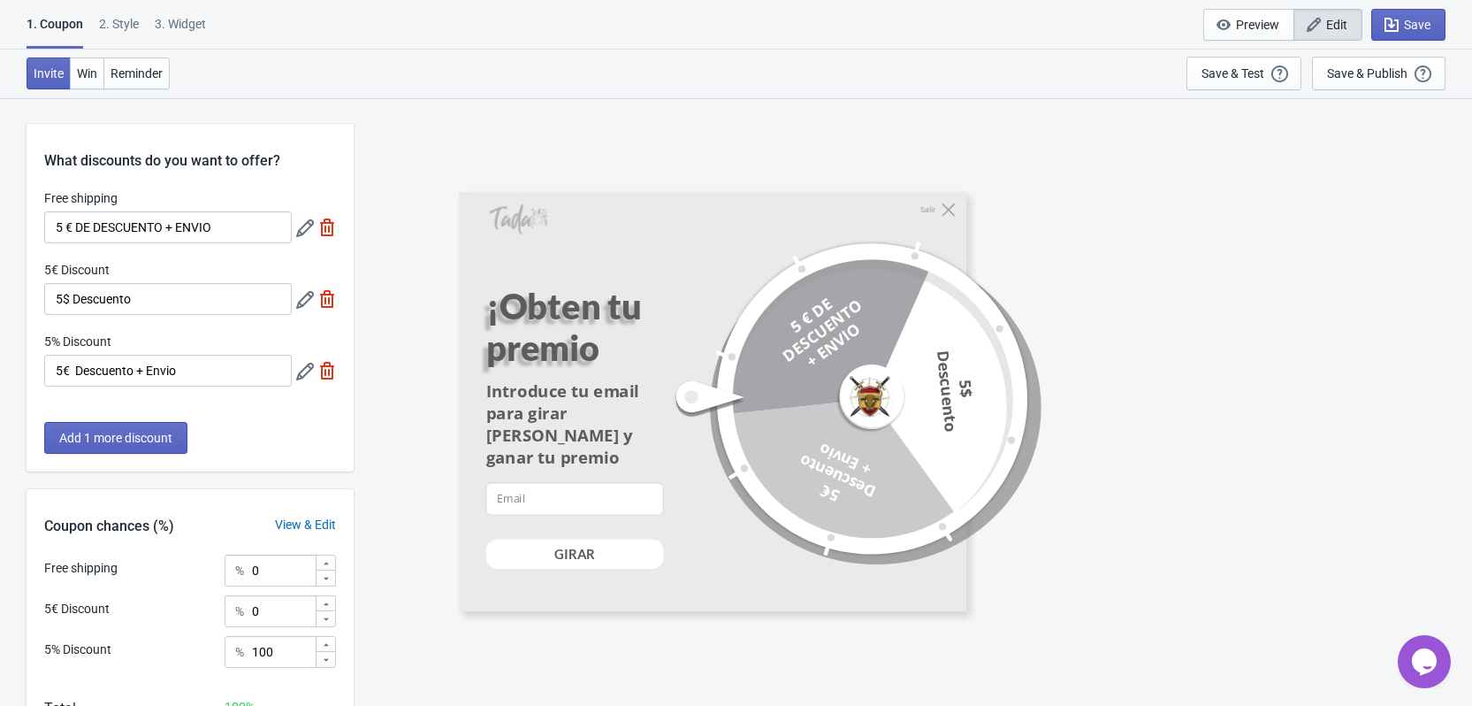
click at [126, 22] on div "2 . Style" at bounding box center [119, 30] width 40 height 31
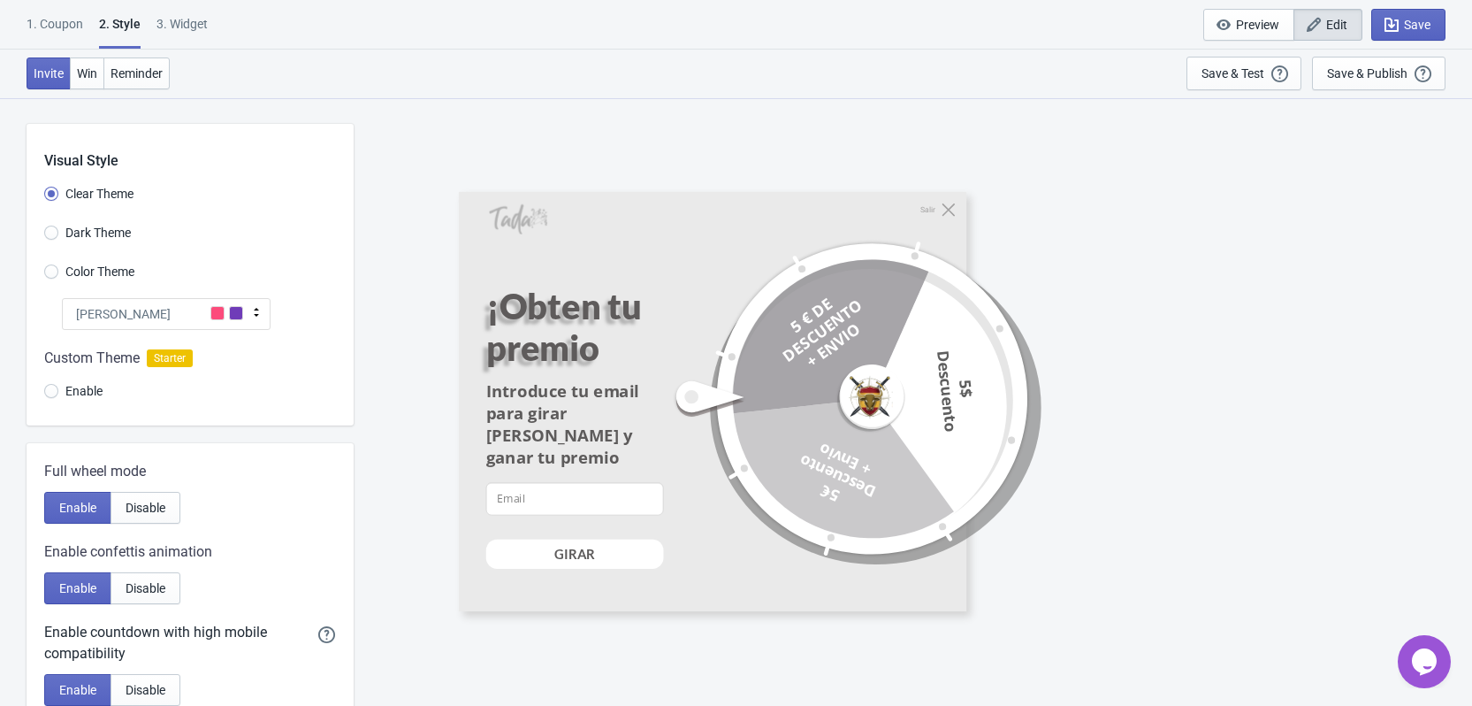
click at [117, 269] on span "Color Theme" at bounding box center [99, 272] width 69 height 18
click at [111, 271] on span "Color Theme" at bounding box center [99, 272] width 69 height 18
click at [58, 271] on input "Color Theme" at bounding box center [51, 280] width 14 height 32
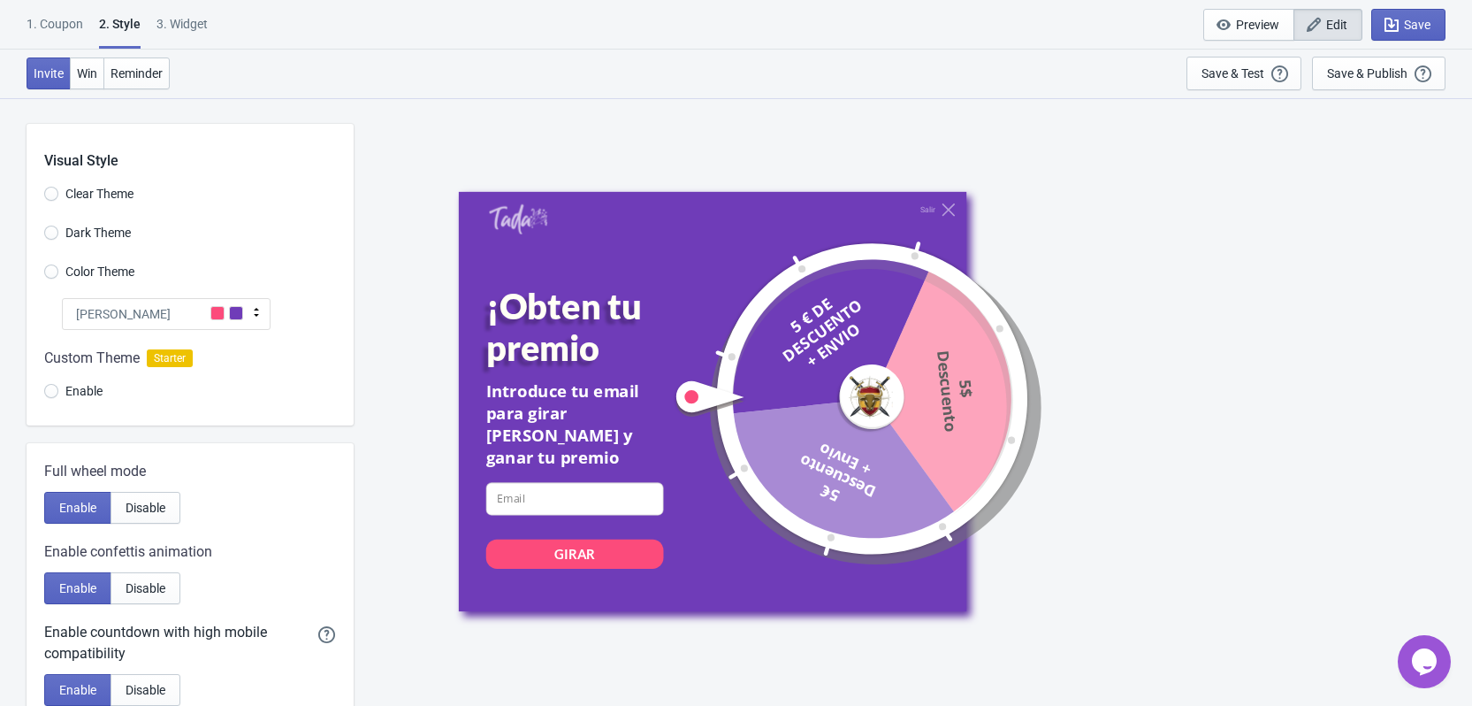
click at [164, 324] on div "[PERSON_NAME]" at bounding box center [166, 314] width 209 height 32
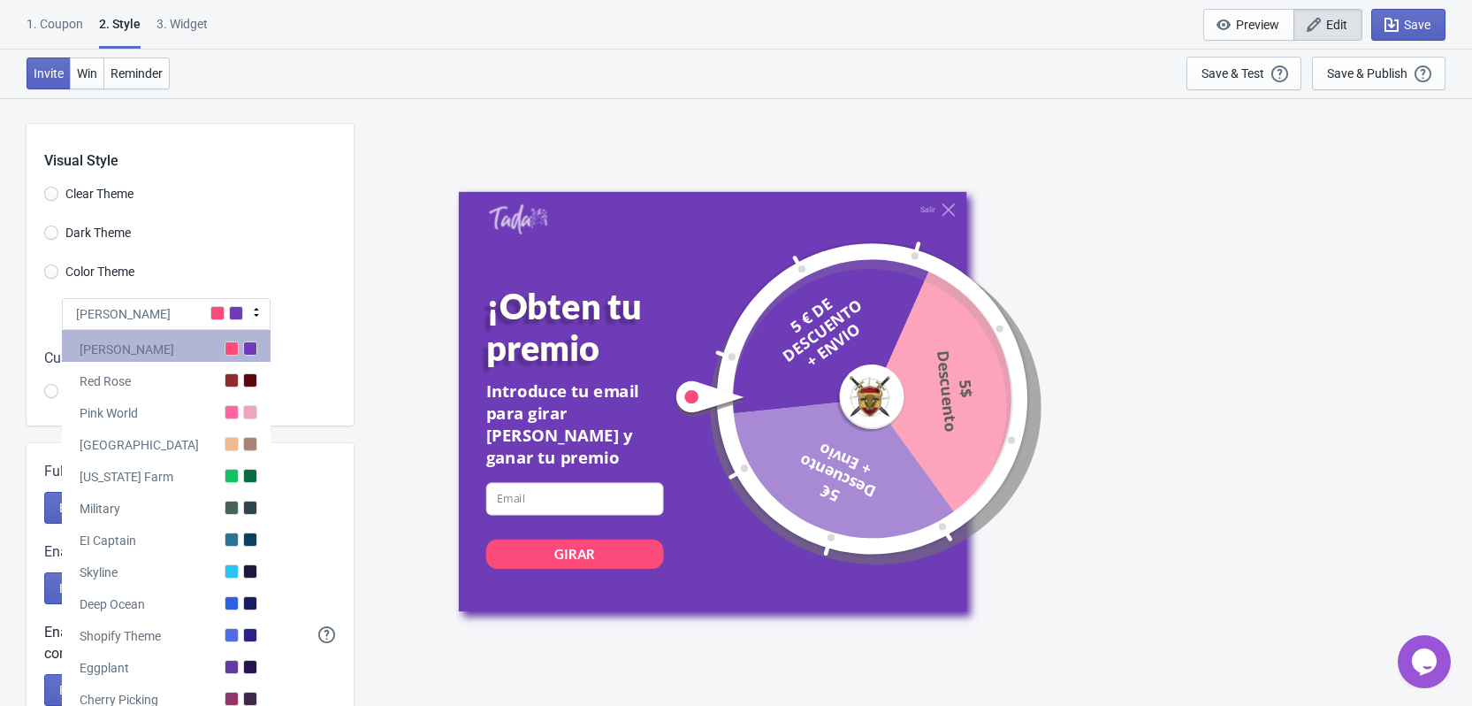
click at [208, 349] on div "[PERSON_NAME]" at bounding box center [166, 346] width 209 height 32
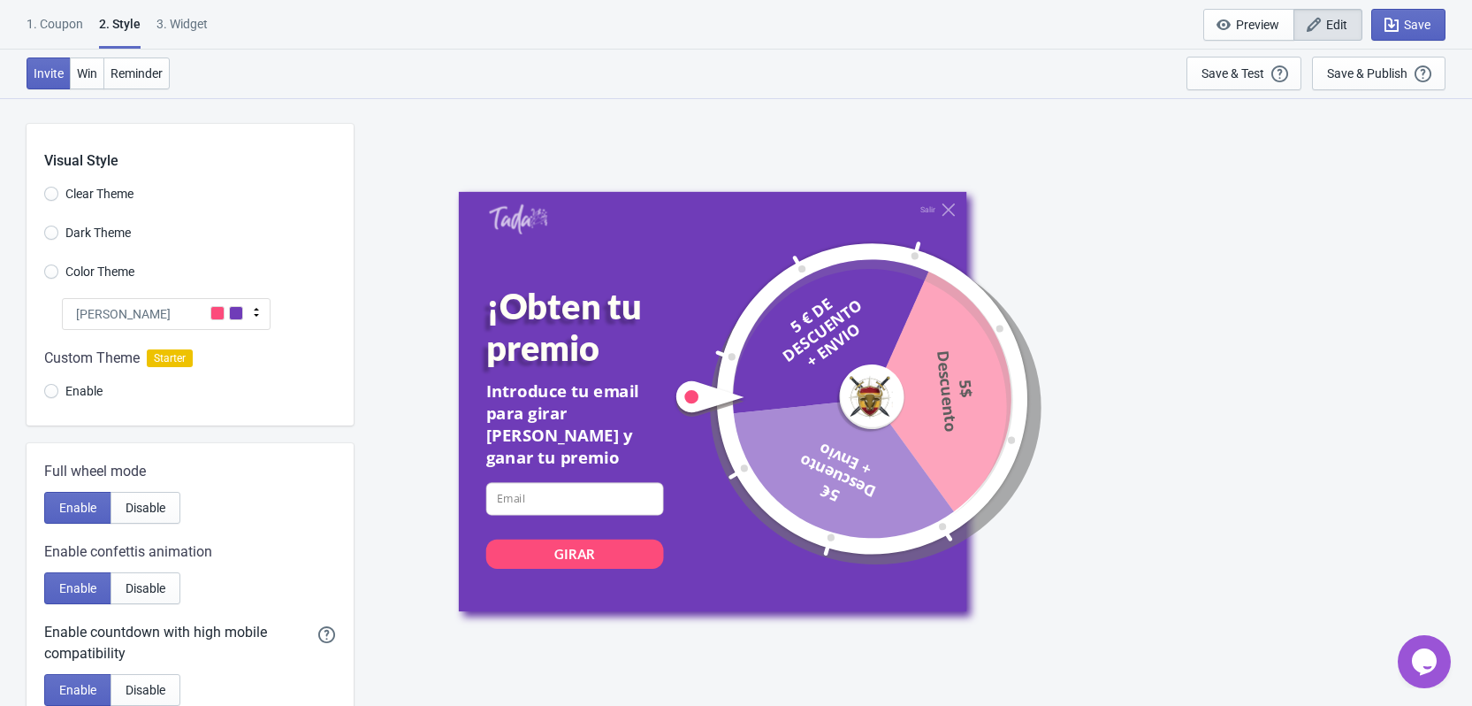
click at [183, 314] on div "[PERSON_NAME]" at bounding box center [166, 314] width 209 height 32
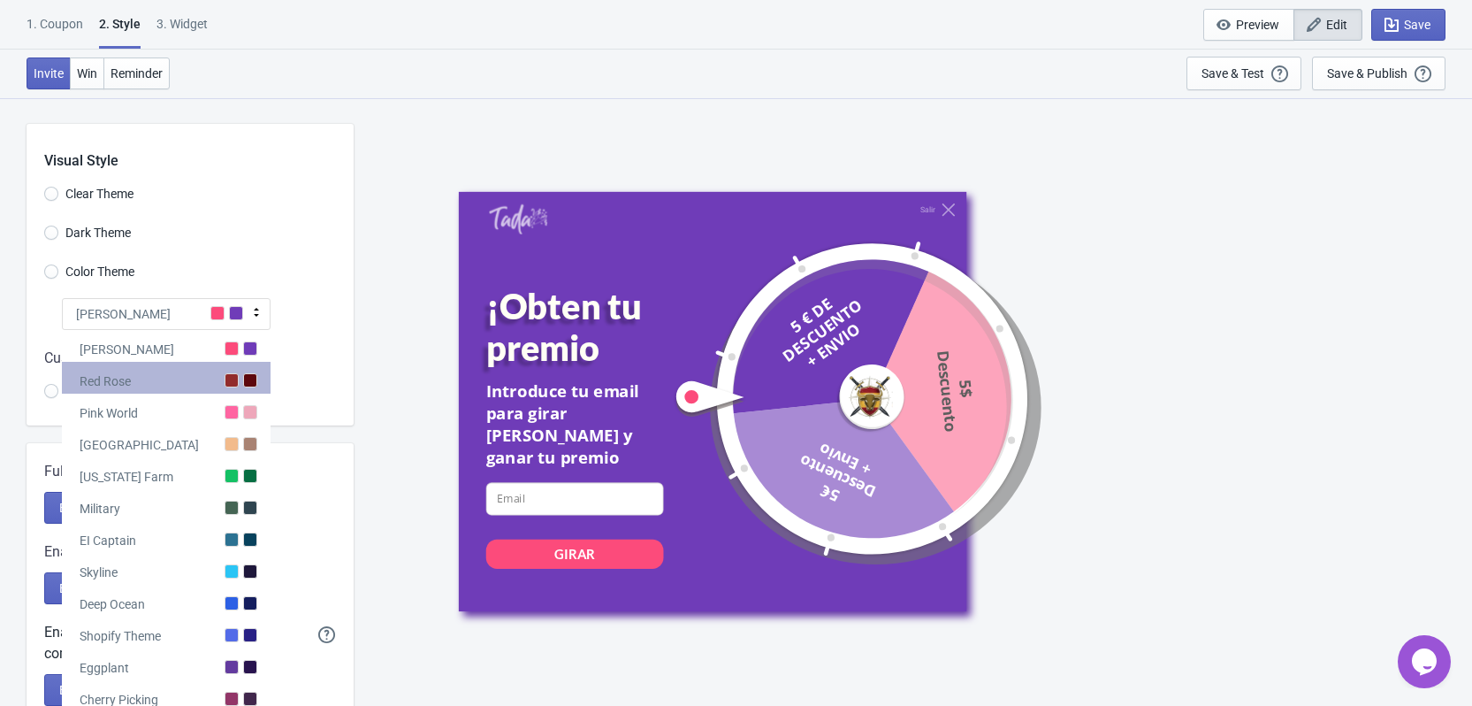
click at [184, 391] on div "Red Rose" at bounding box center [166, 378] width 209 height 32
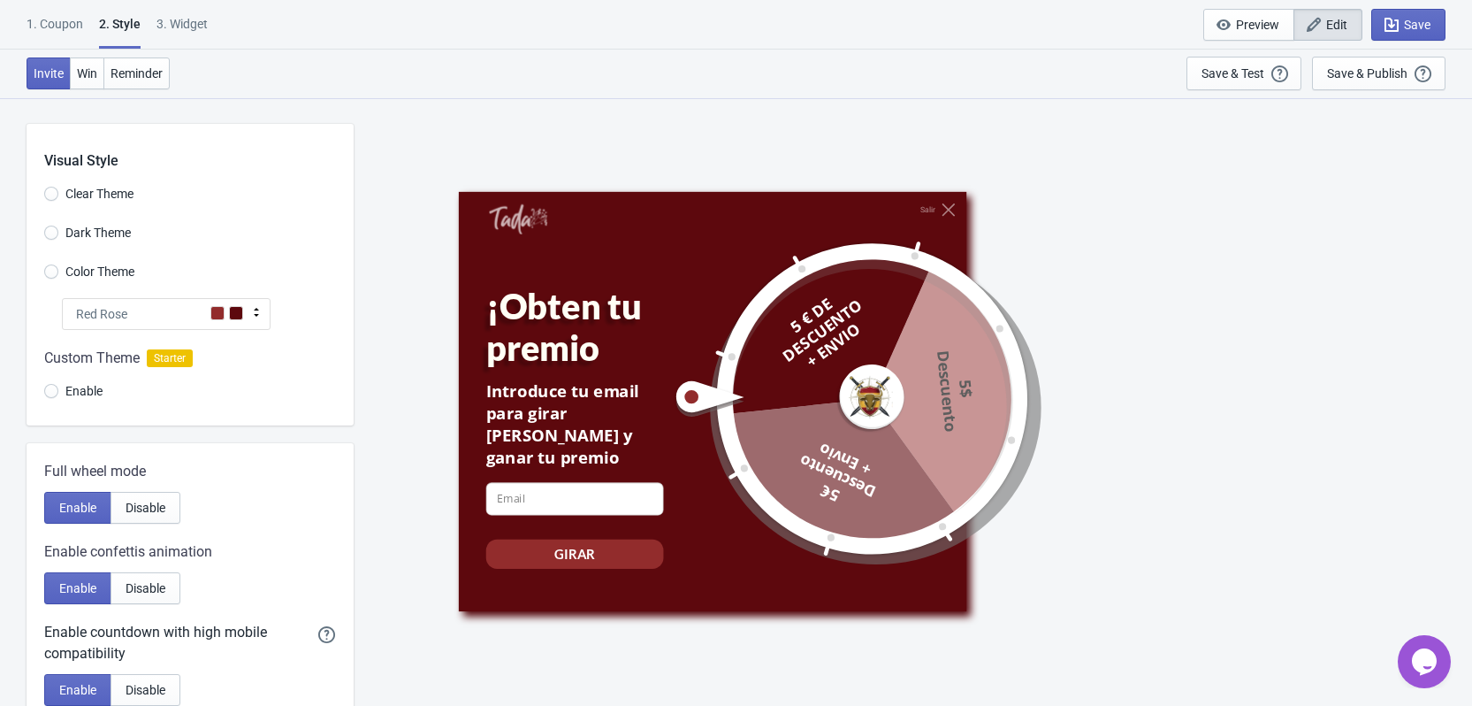
click at [178, 322] on div "Red Rose" at bounding box center [166, 314] width 209 height 32
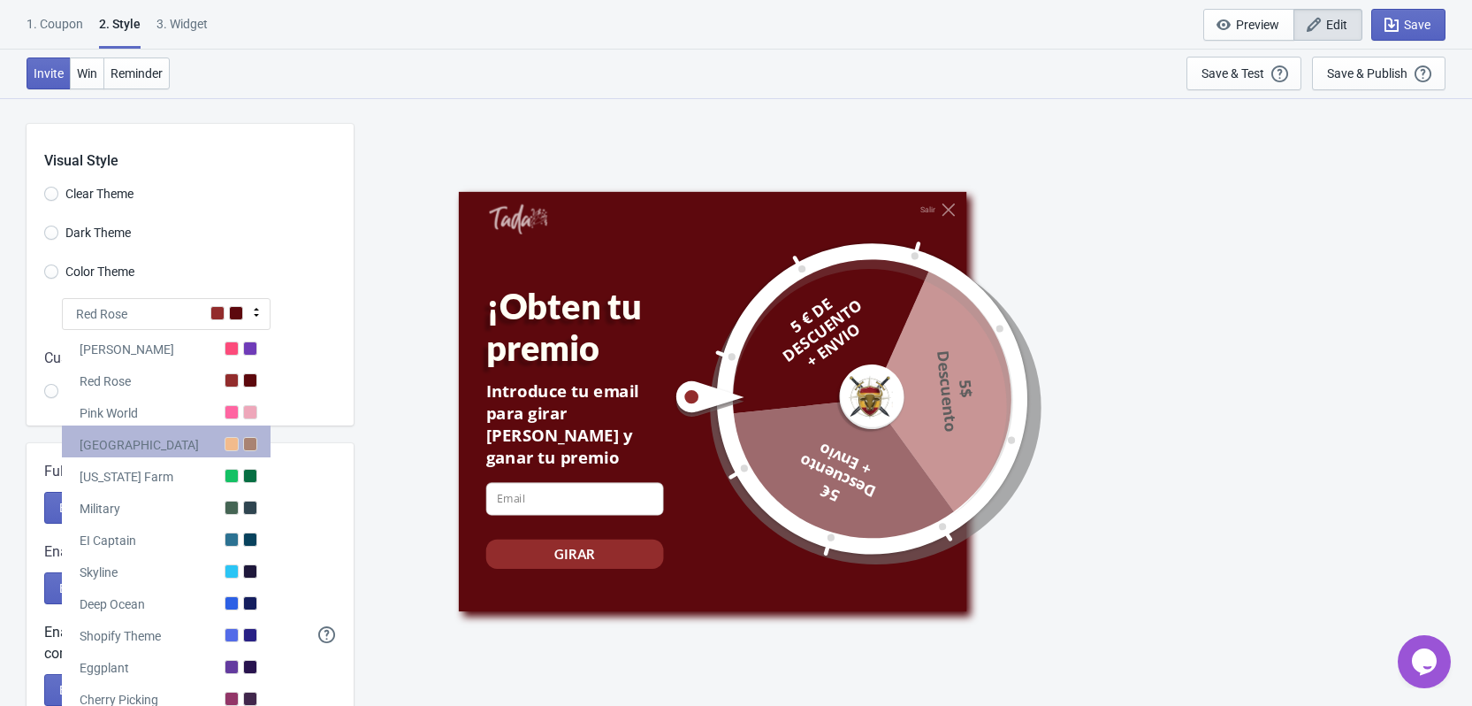
click at [176, 451] on div "[GEOGRAPHIC_DATA]" at bounding box center [166, 441] width 209 height 32
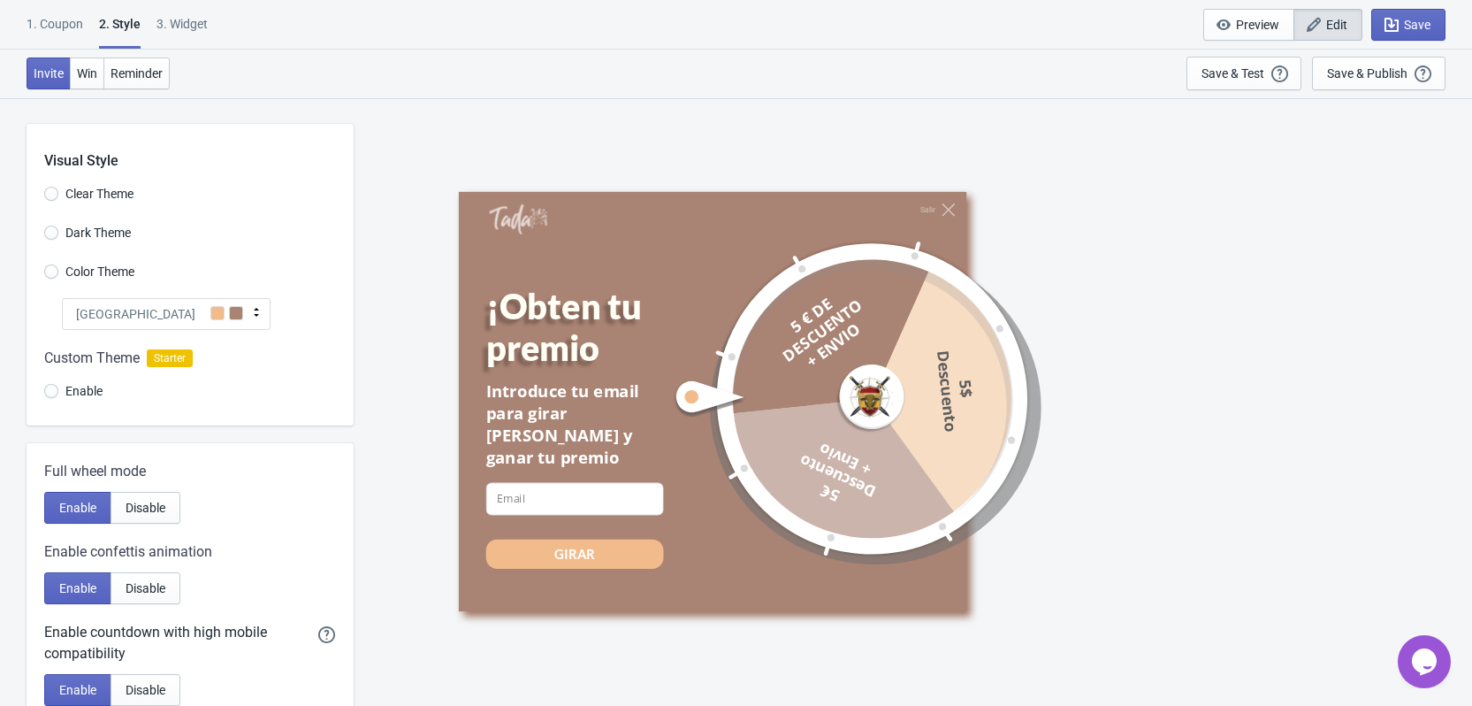
click at [233, 321] on div "[GEOGRAPHIC_DATA]" at bounding box center [166, 314] width 209 height 32
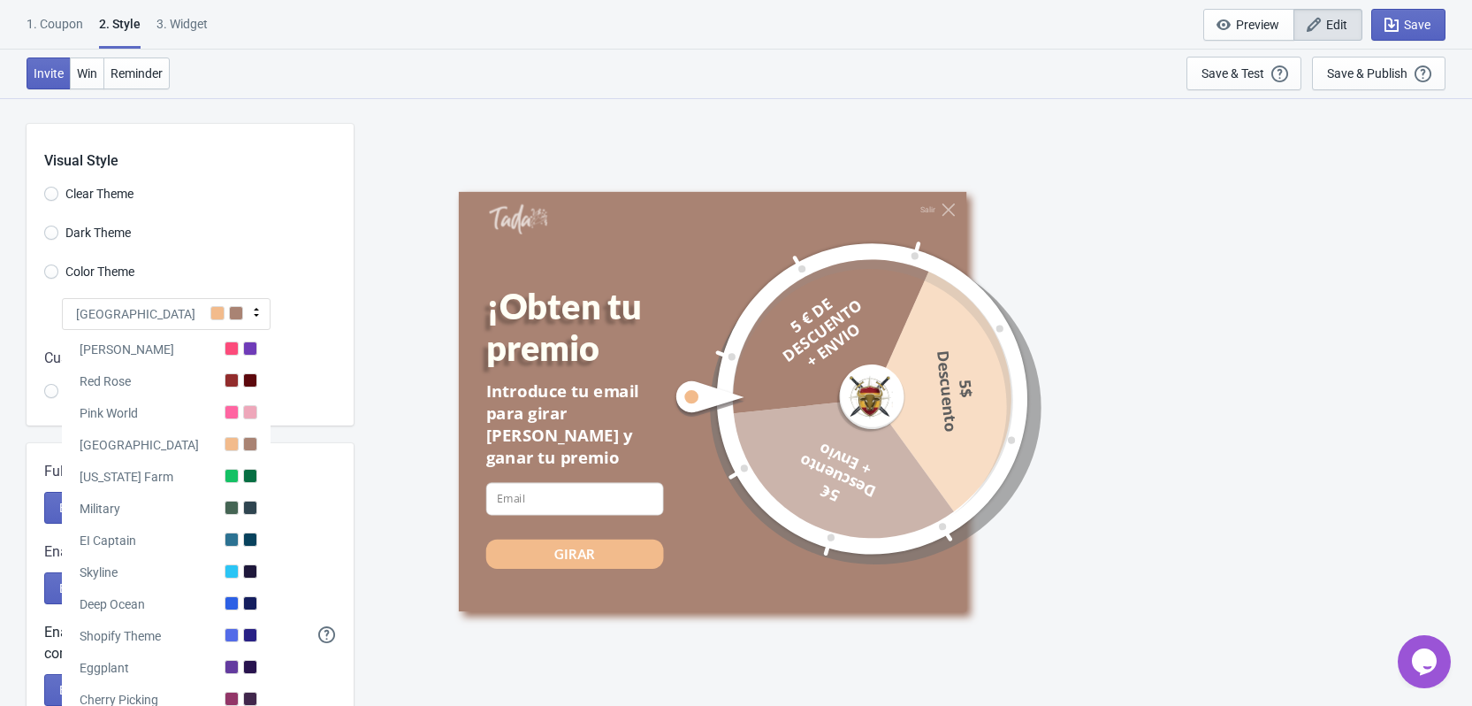
click at [245, 479] on div at bounding box center [250, 476] width 14 height 14
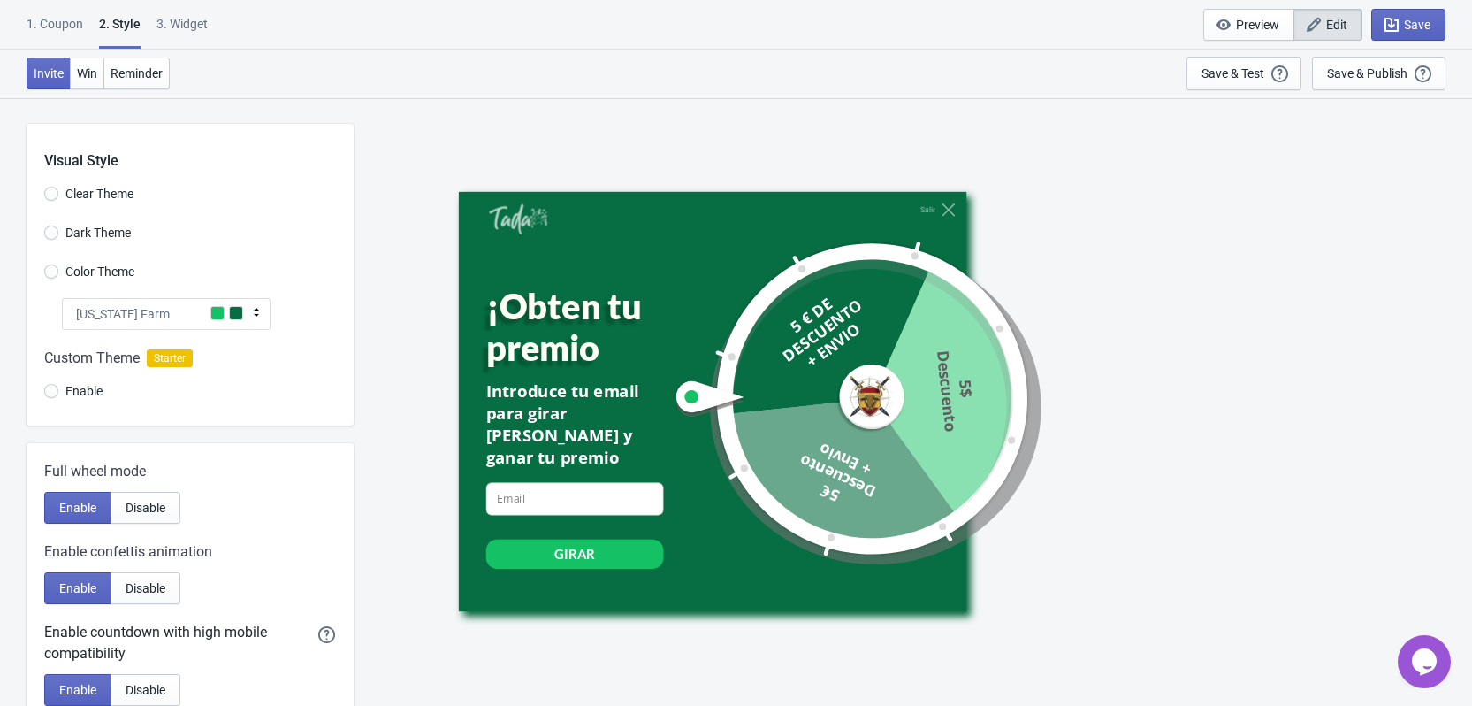
click at [243, 325] on div "[US_STATE] Farm" at bounding box center [166, 314] width 209 height 32
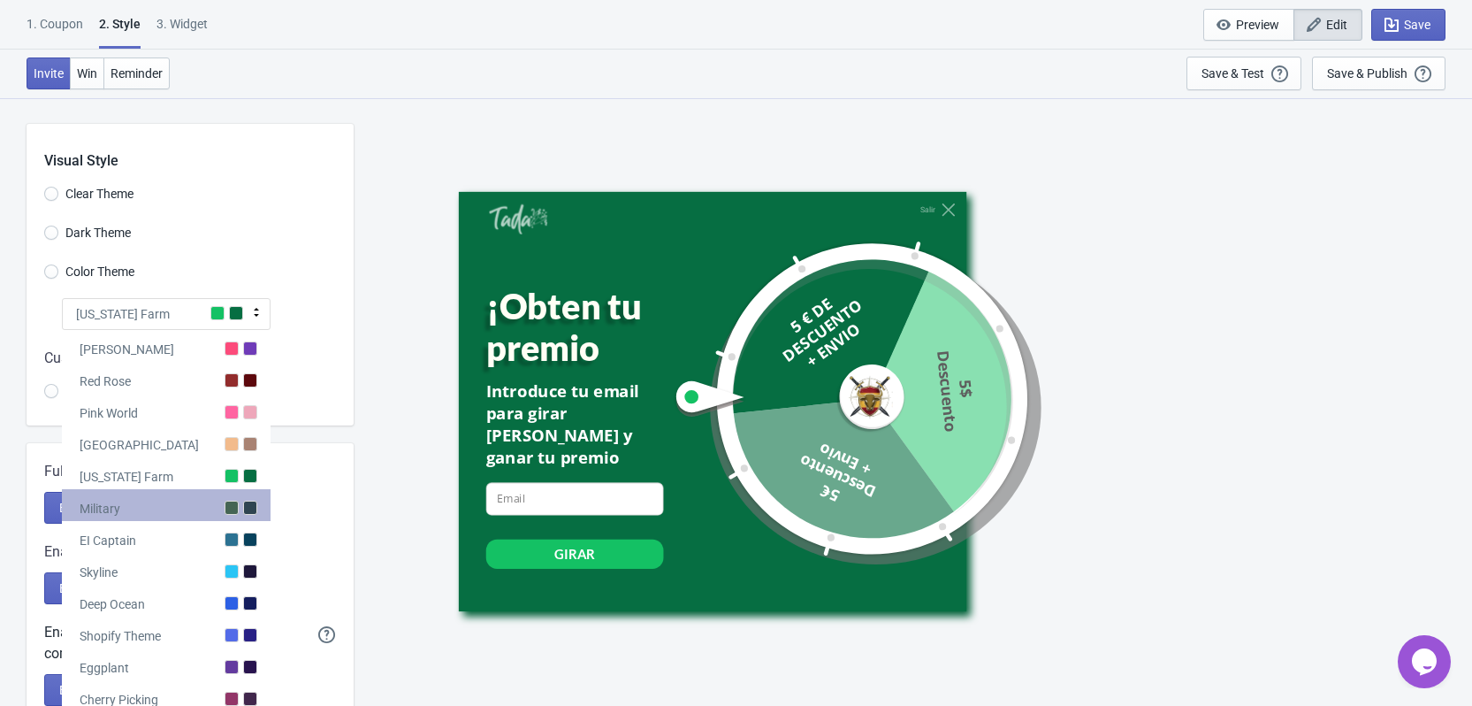
click at [254, 509] on div at bounding box center [250, 507] width 14 height 14
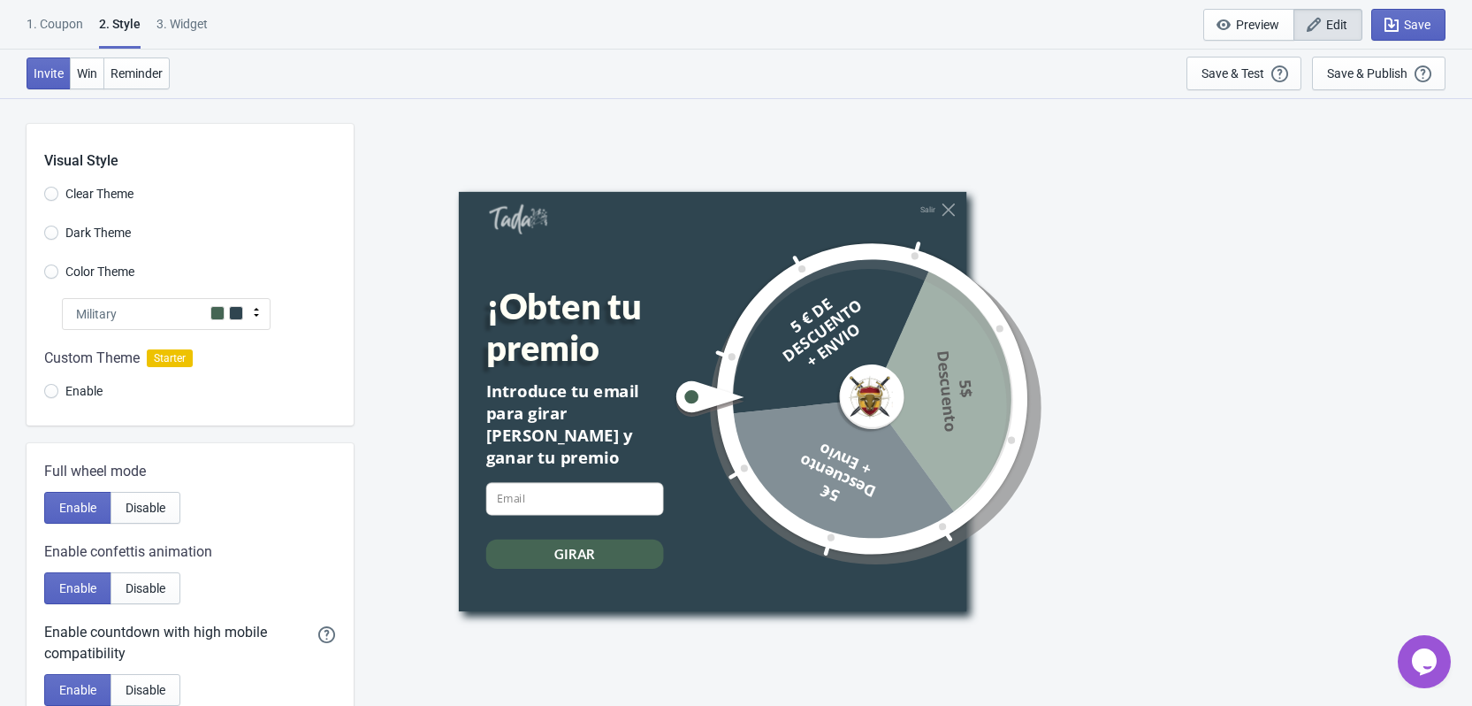
click at [219, 317] on span at bounding box center [217, 313] width 14 height 14
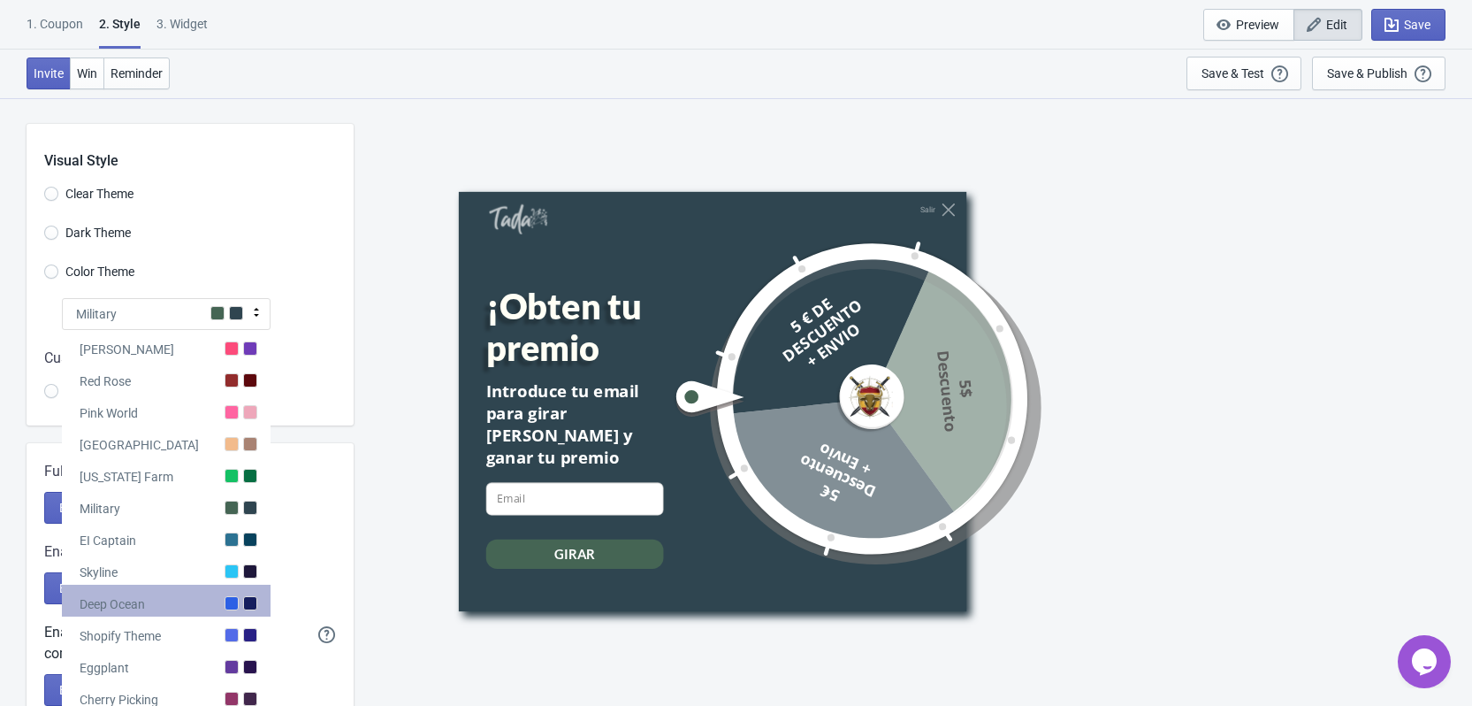
click at [248, 610] on div "Deep Ocean" at bounding box center [166, 600] width 209 height 32
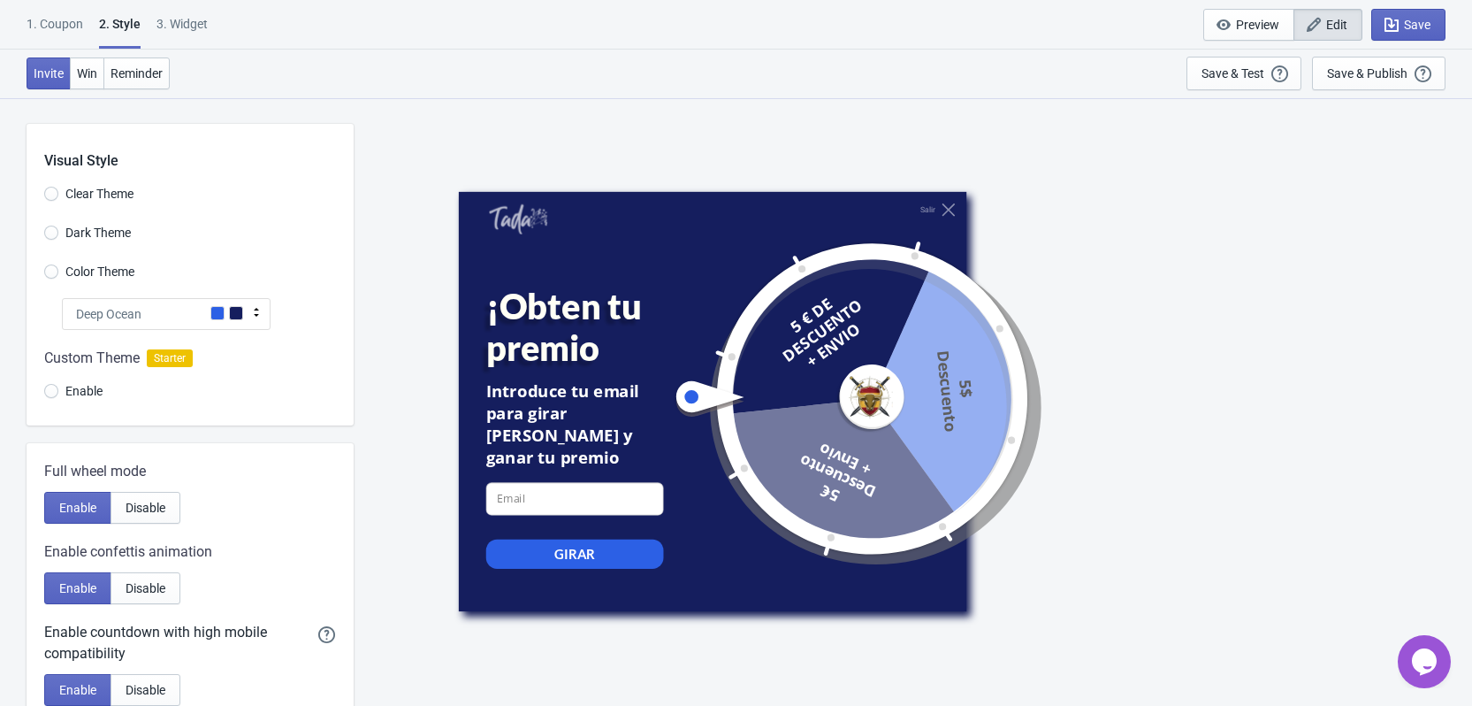
click at [228, 317] on div "Deep Ocean" at bounding box center [166, 314] width 209 height 32
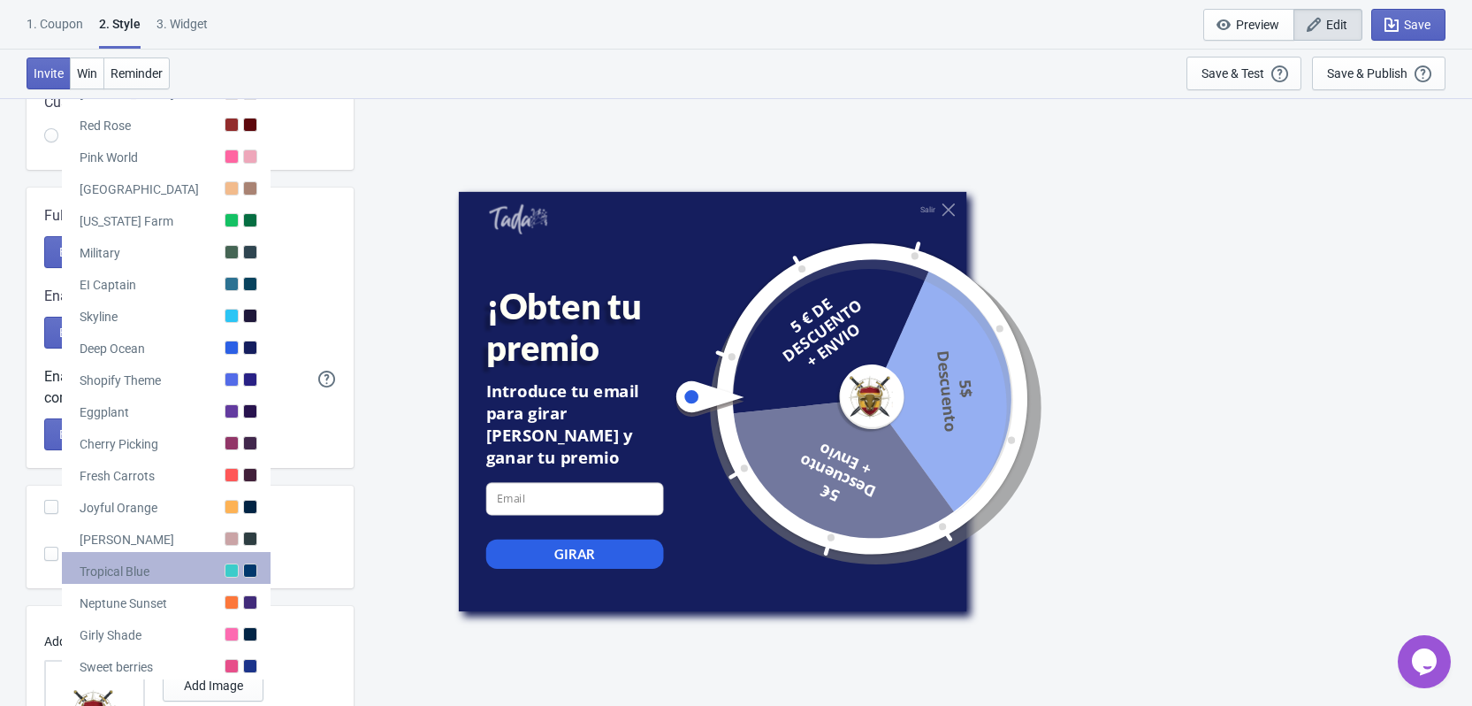
scroll to position [265, 0]
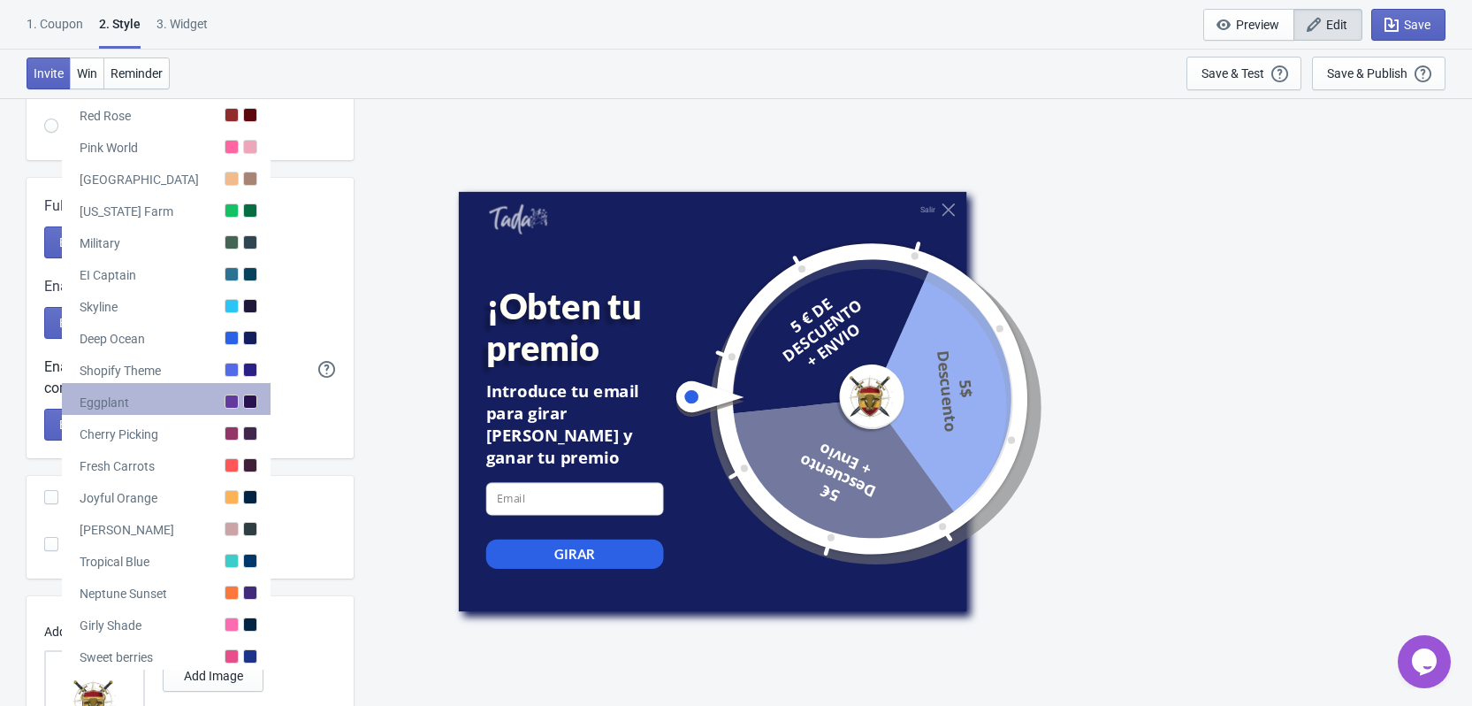
click at [246, 398] on div at bounding box center [250, 401] width 14 height 14
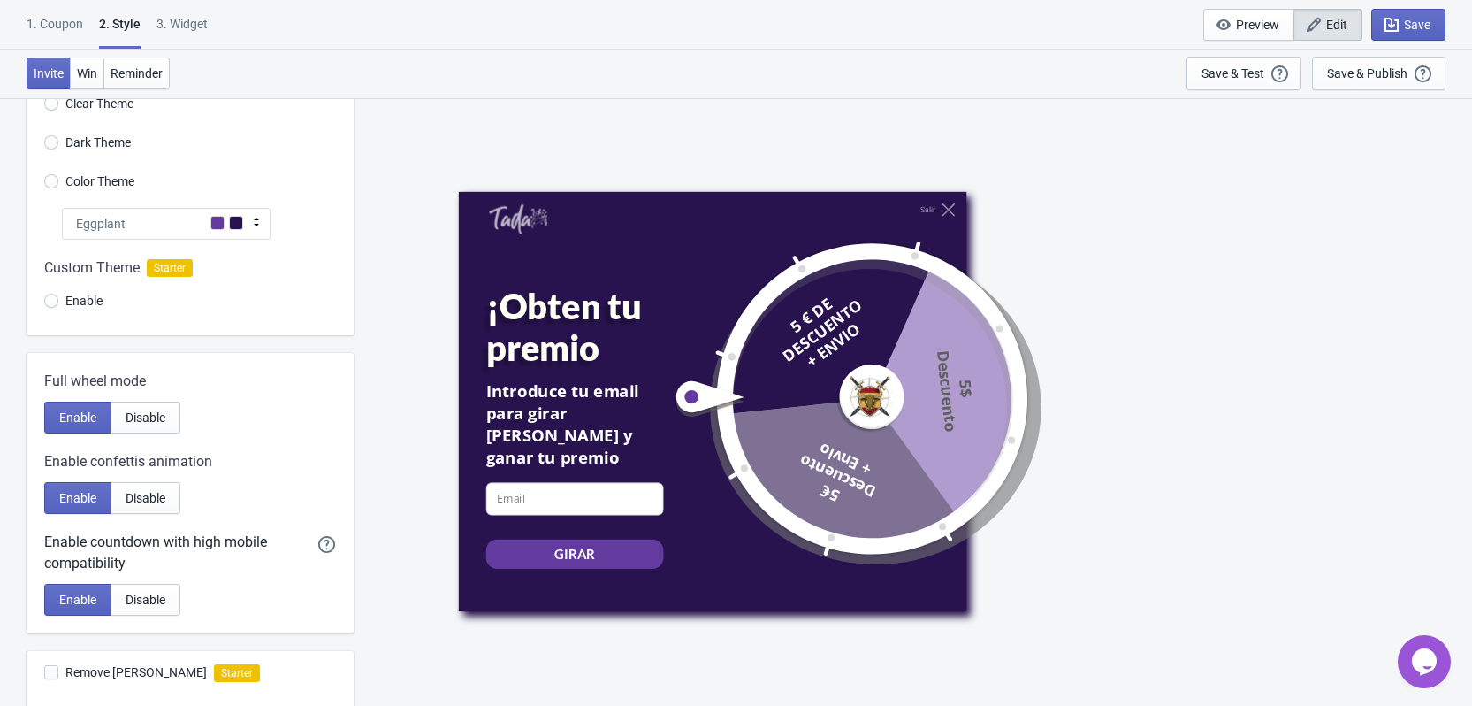
scroll to position [88, 0]
click at [236, 226] on span at bounding box center [236, 225] width 14 height 14
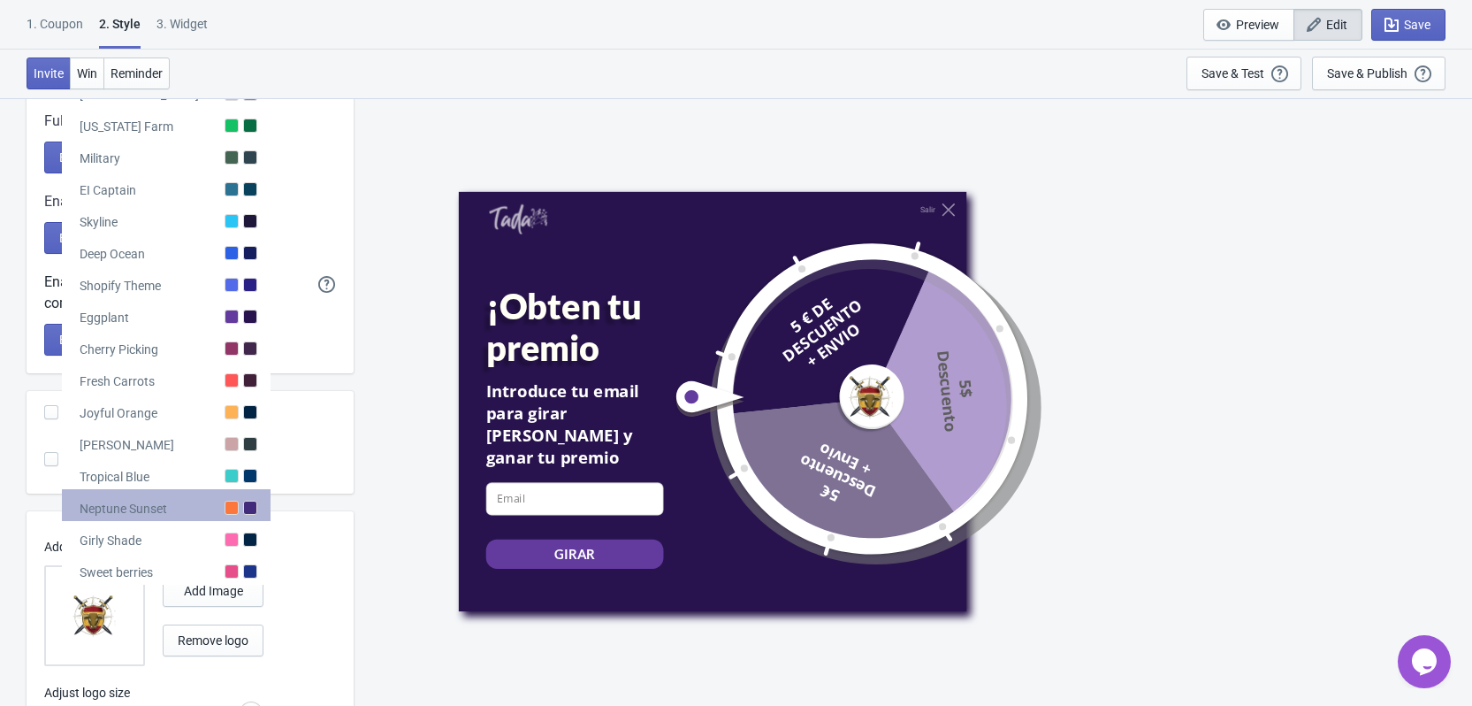
scroll to position [354, 0]
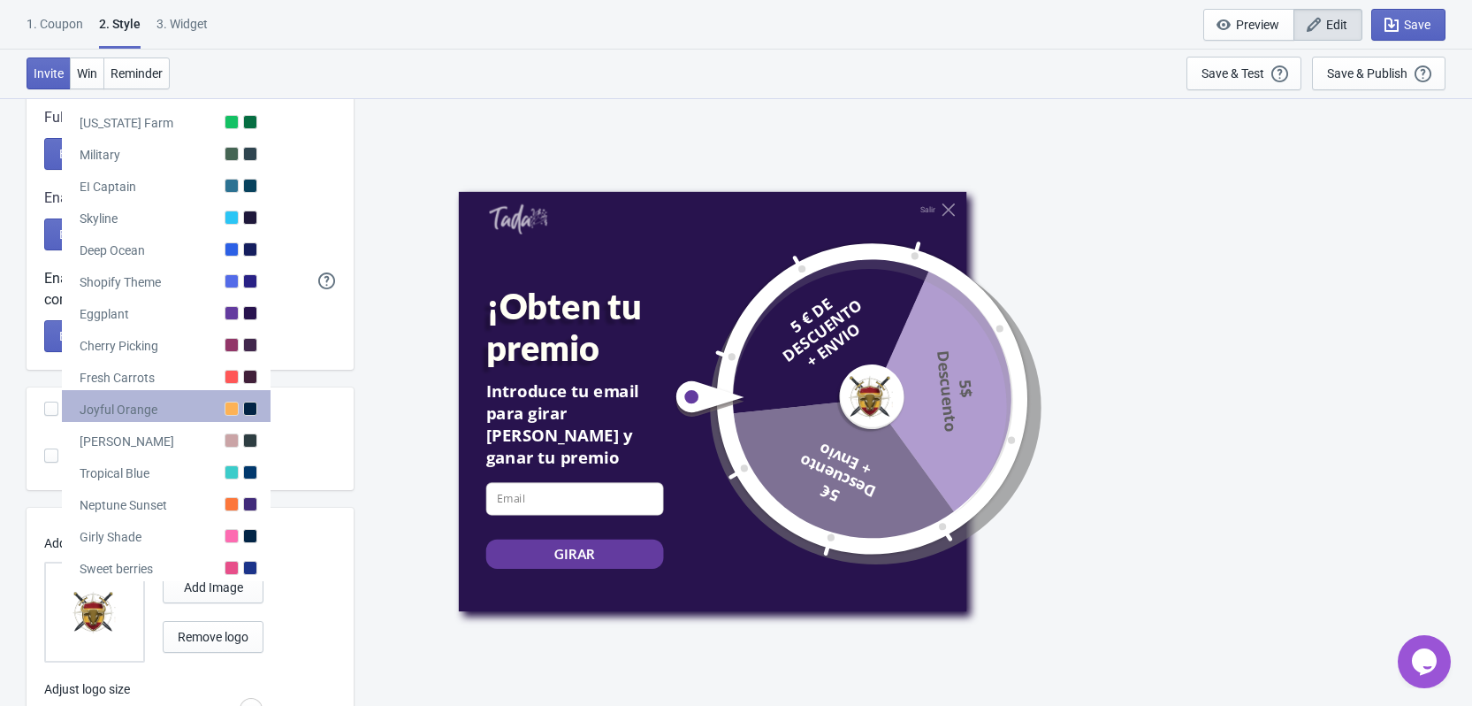
click at [249, 405] on div at bounding box center [250, 408] width 14 height 14
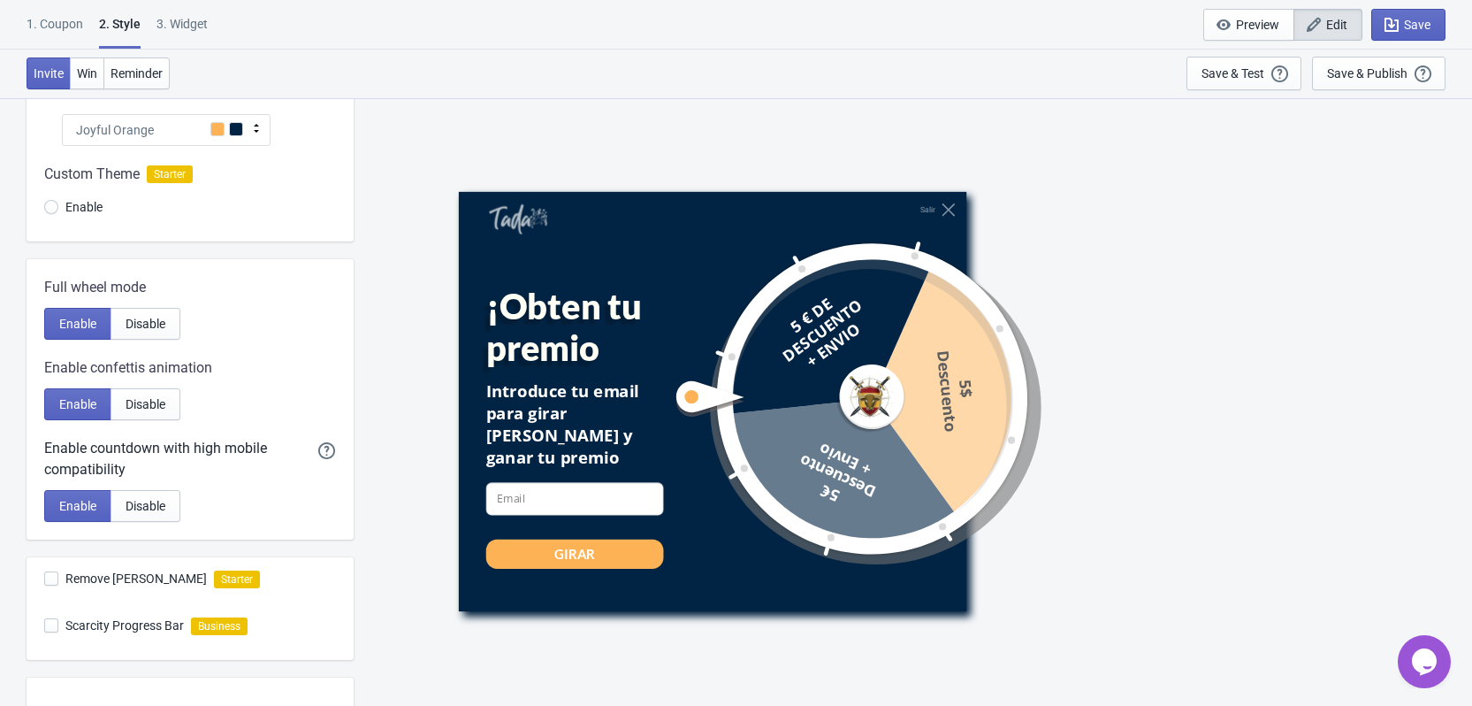
scroll to position [88, 0]
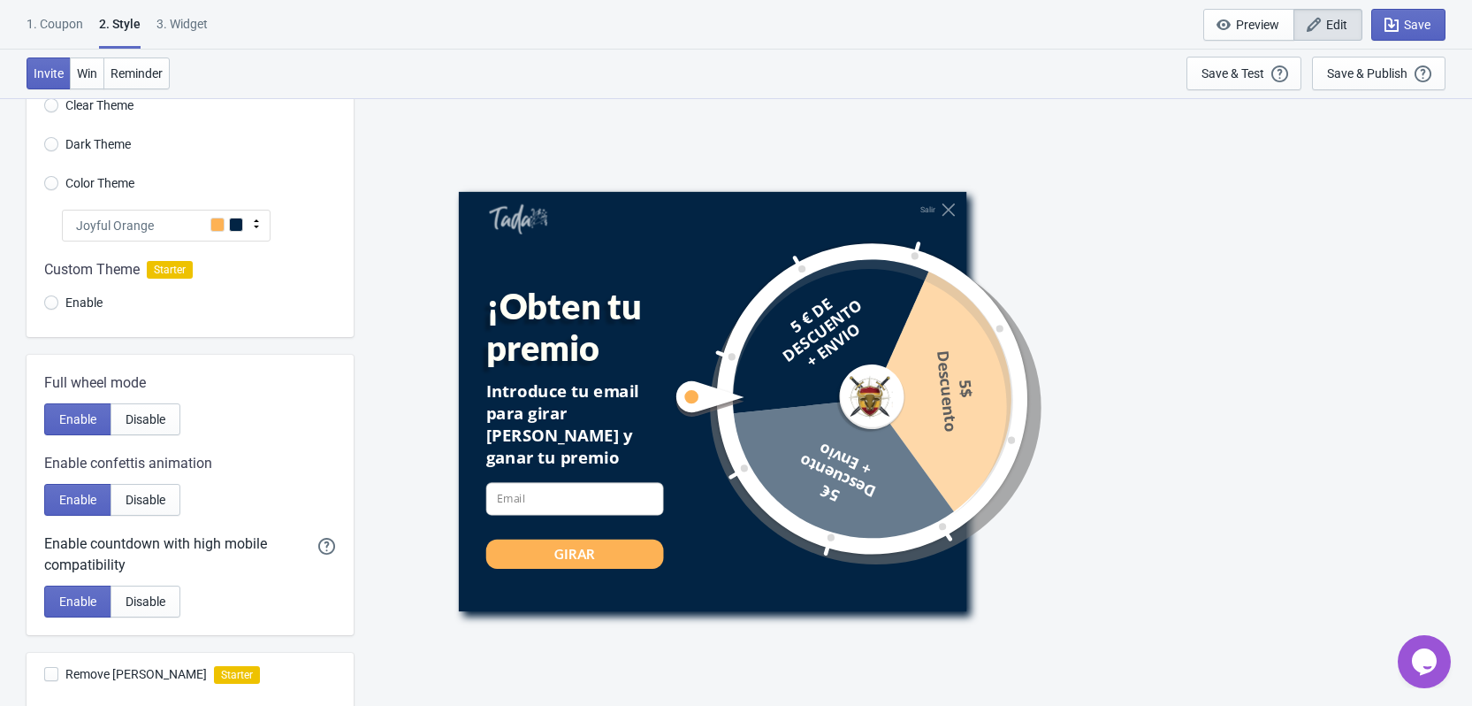
click at [234, 225] on span at bounding box center [236, 225] width 14 height 14
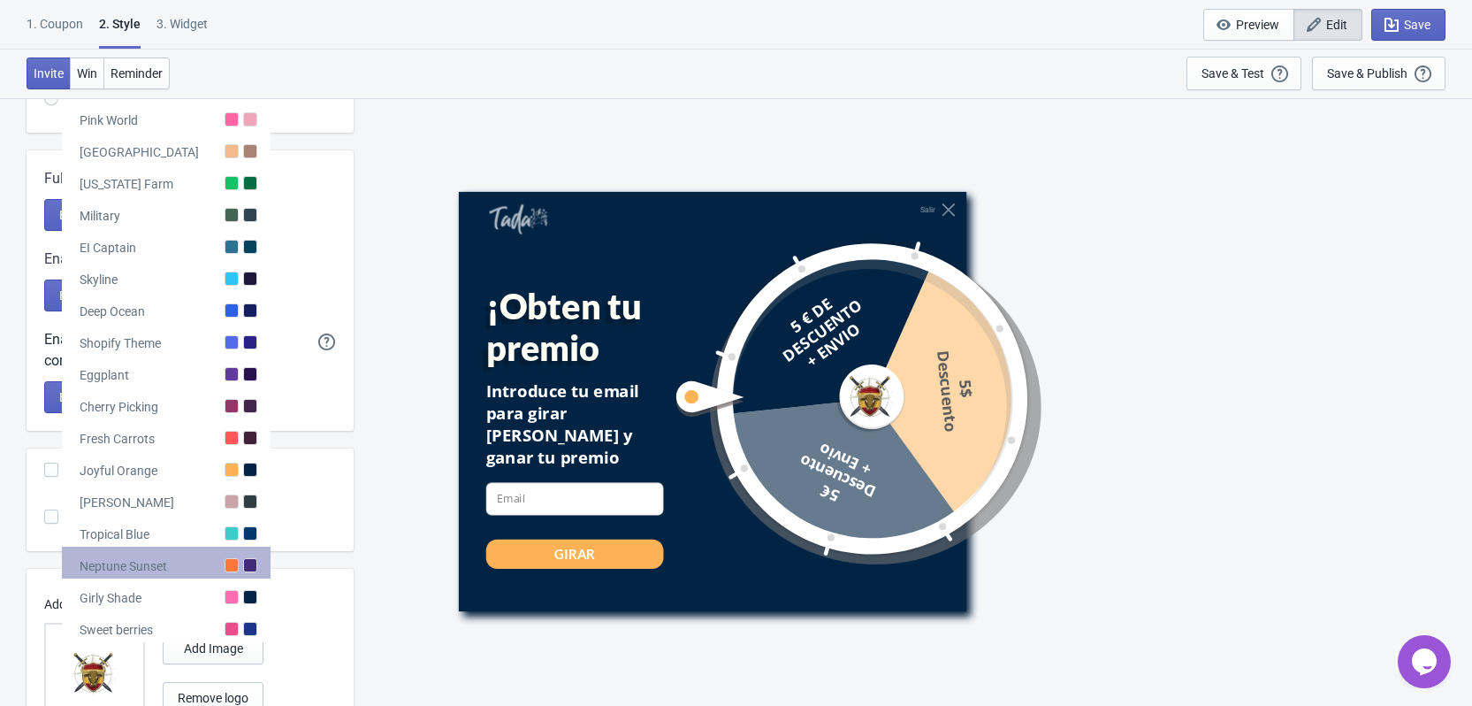
scroll to position [354, 0]
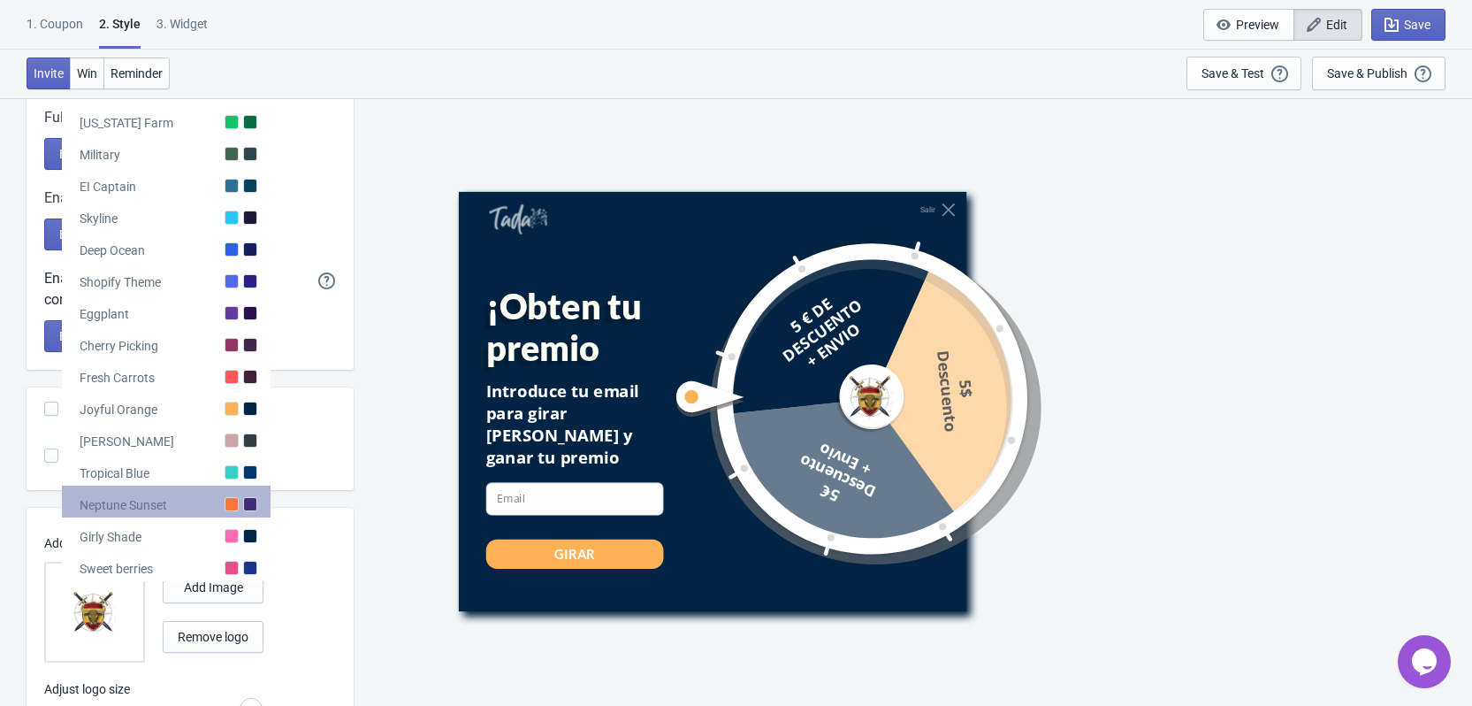
click at [246, 503] on div at bounding box center [250, 504] width 14 height 14
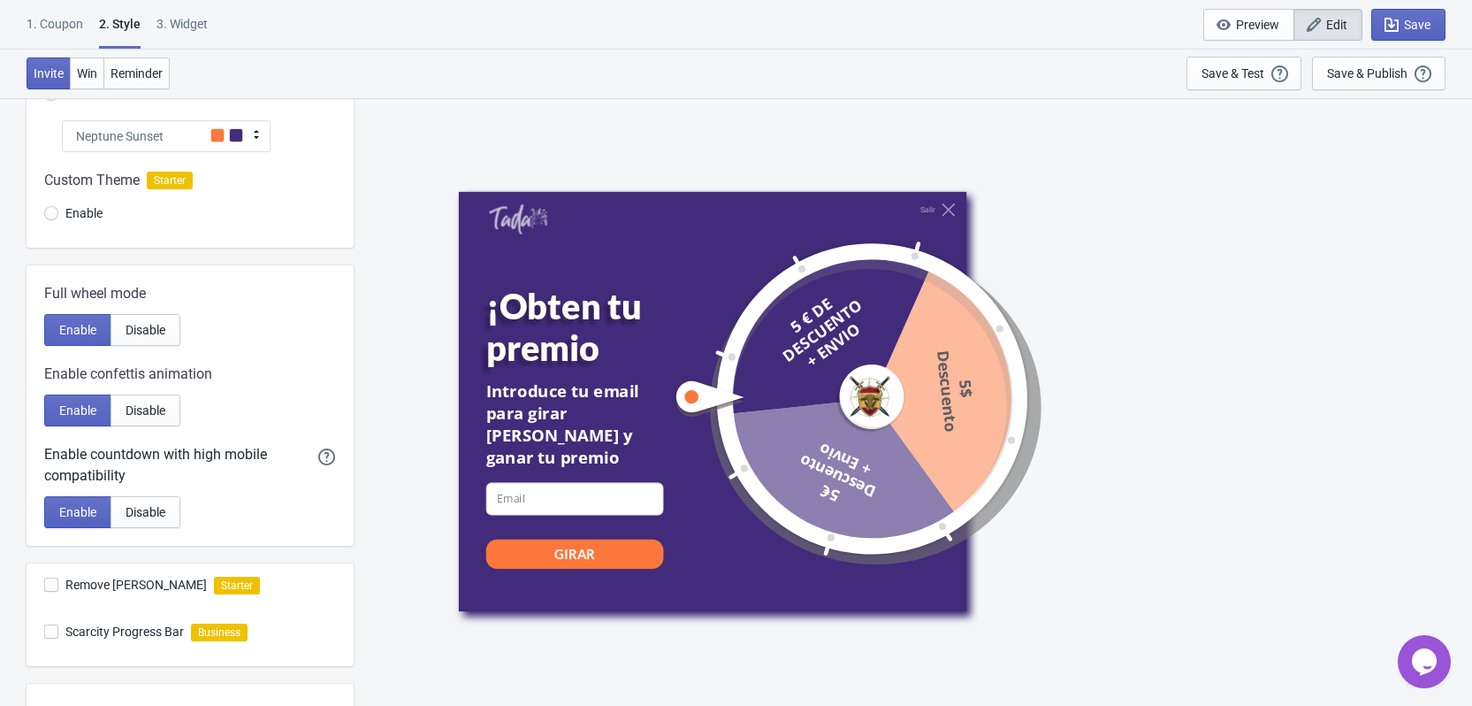
scroll to position [177, 0]
click at [225, 139] on div "Neptune Sunset" at bounding box center [166, 137] width 209 height 32
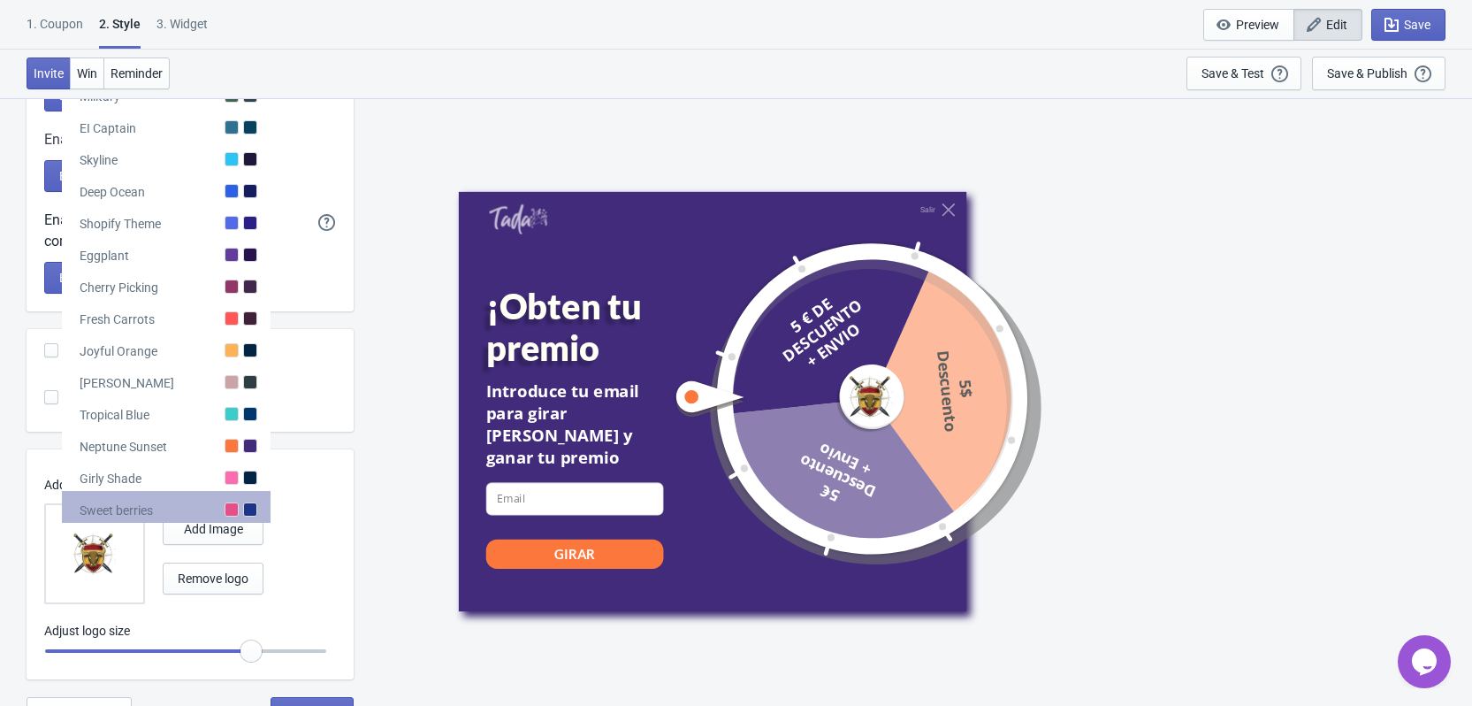
scroll to position [435, 0]
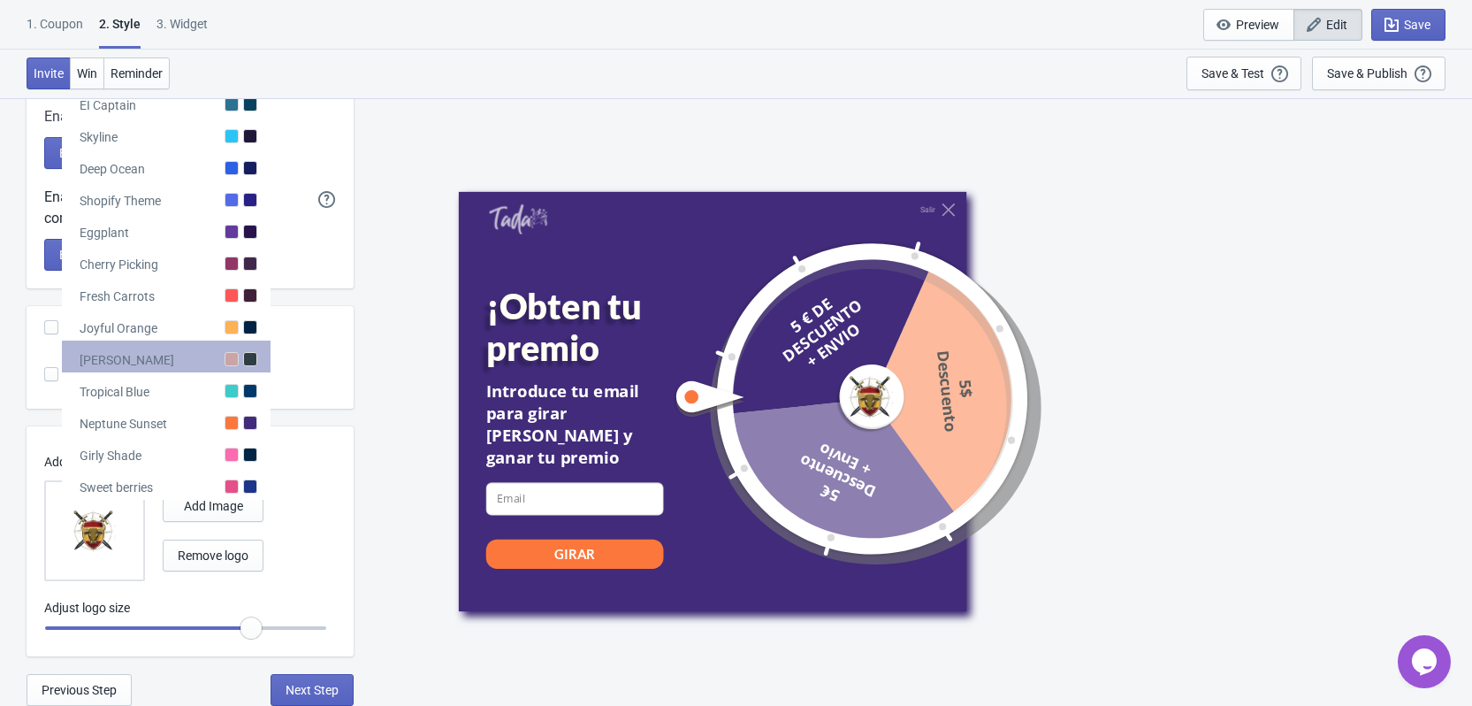
click at [246, 363] on div at bounding box center [250, 359] width 14 height 14
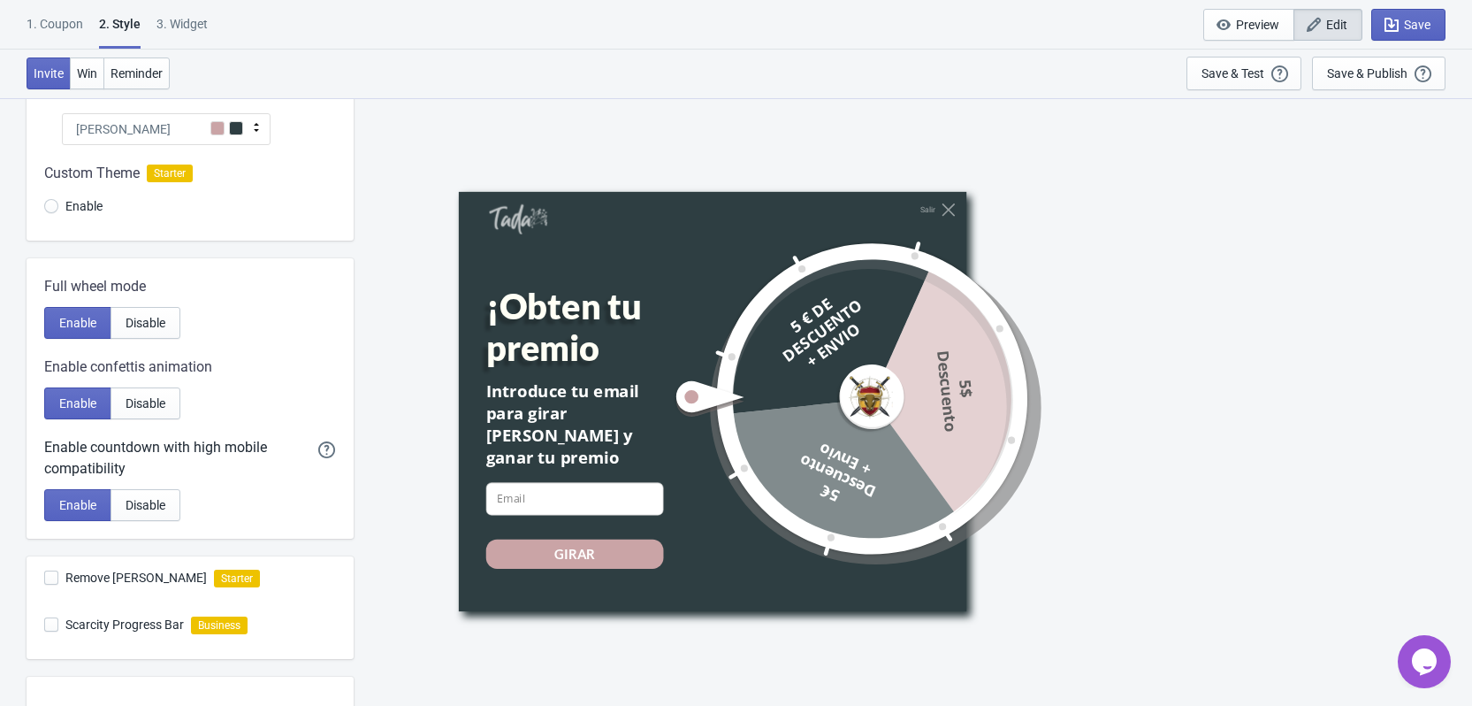
scroll to position [170, 0]
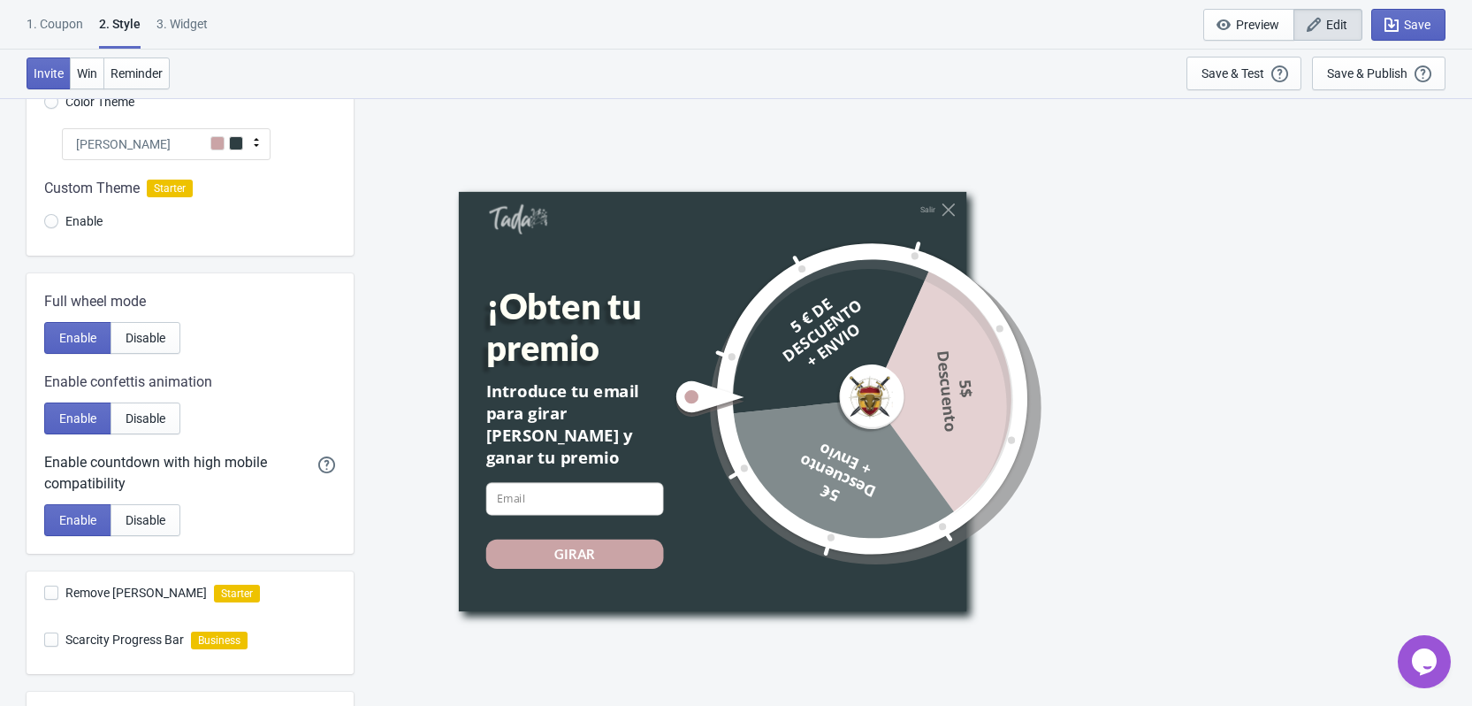
click at [230, 138] on span at bounding box center [236, 143] width 14 height 14
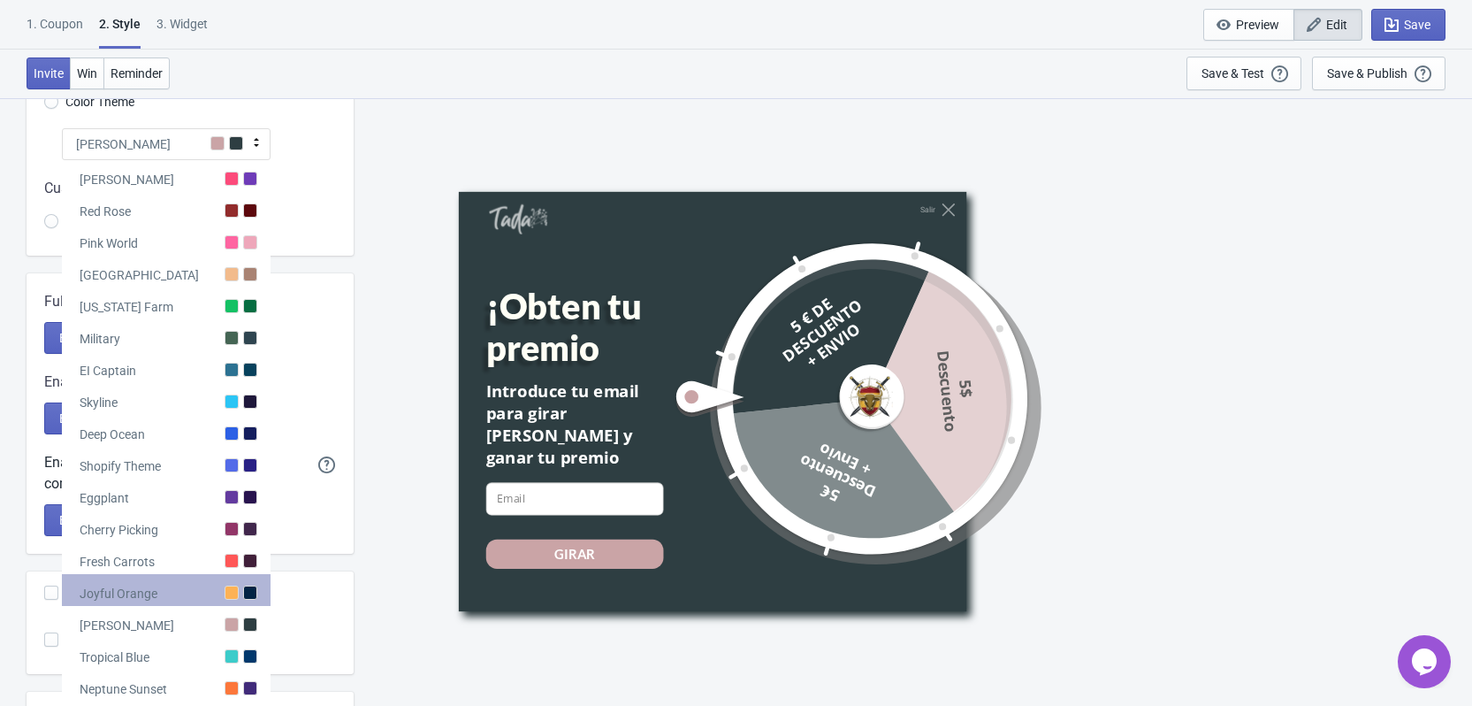
click at [242, 585] on div "Joyful Orange" at bounding box center [166, 590] width 209 height 32
radio input "true"
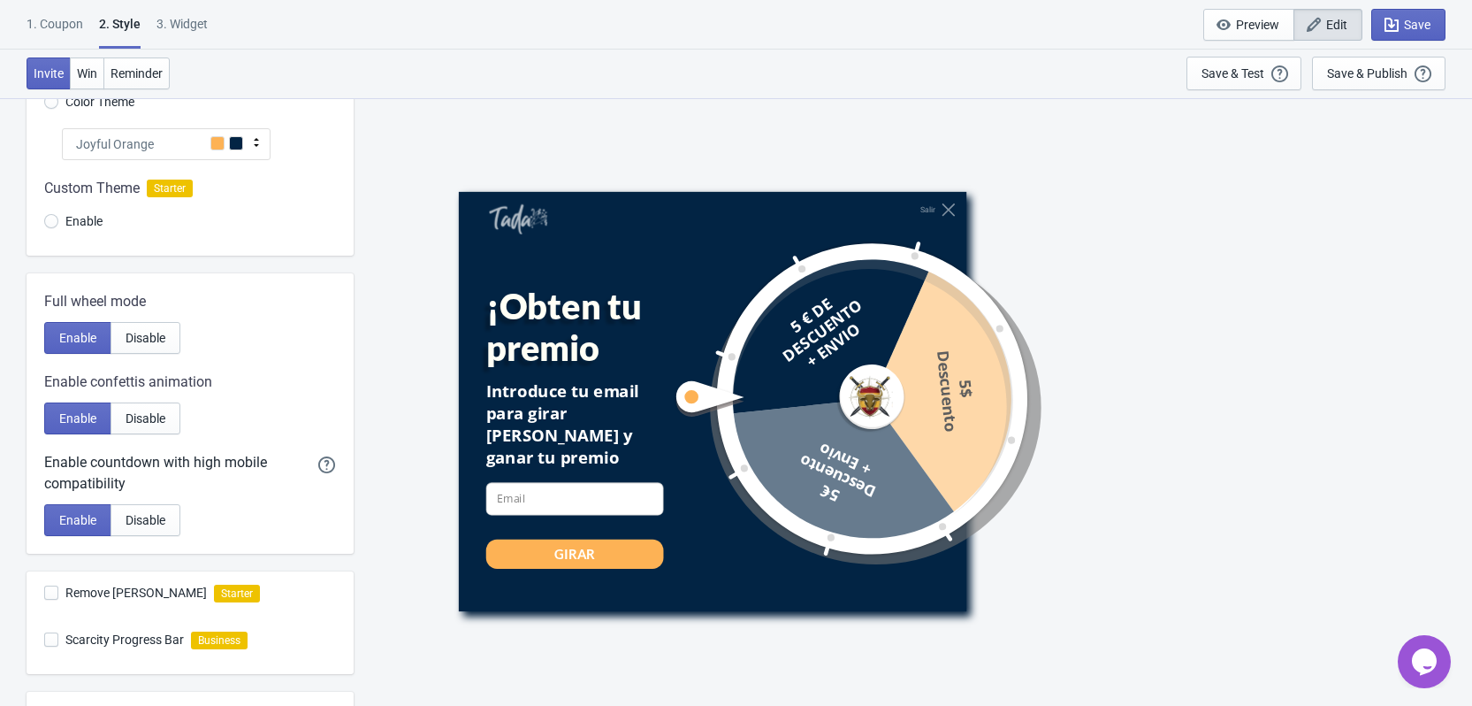
click at [404, 497] on div "Salir ¡Obten tu premio Introduce tu email para girar [PERSON_NAME] y ganar tu p…" at bounding box center [913, 400] width 1101 height 607
click at [185, 596] on span "Remove [PERSON_NAME]" at bounding box center [135, 593] width 141 height 18
click at [45, 596] on input "Remove [PERSON_NAME]" at bounding box center [44, 601] width 1 height 32
checkbox input "false"
radio input "true"
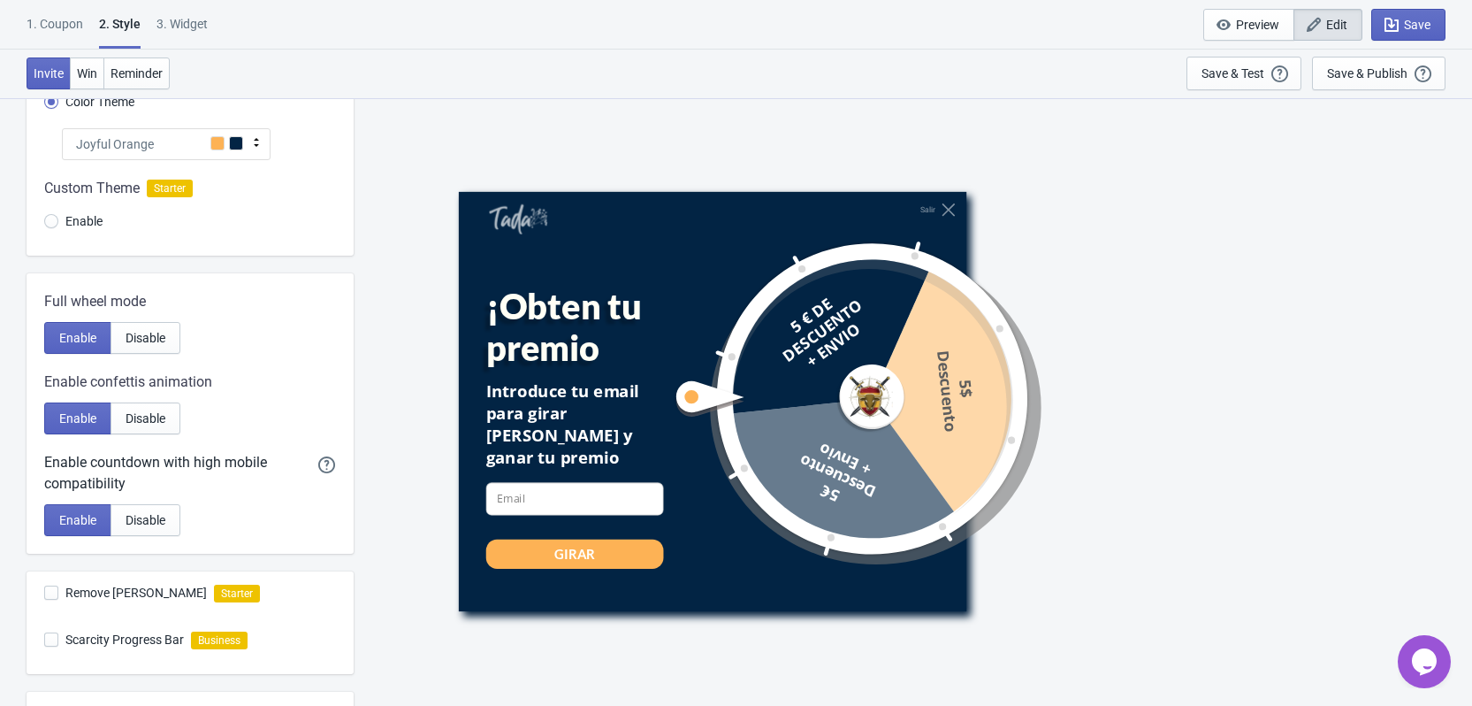
scroll to position [113, 0]
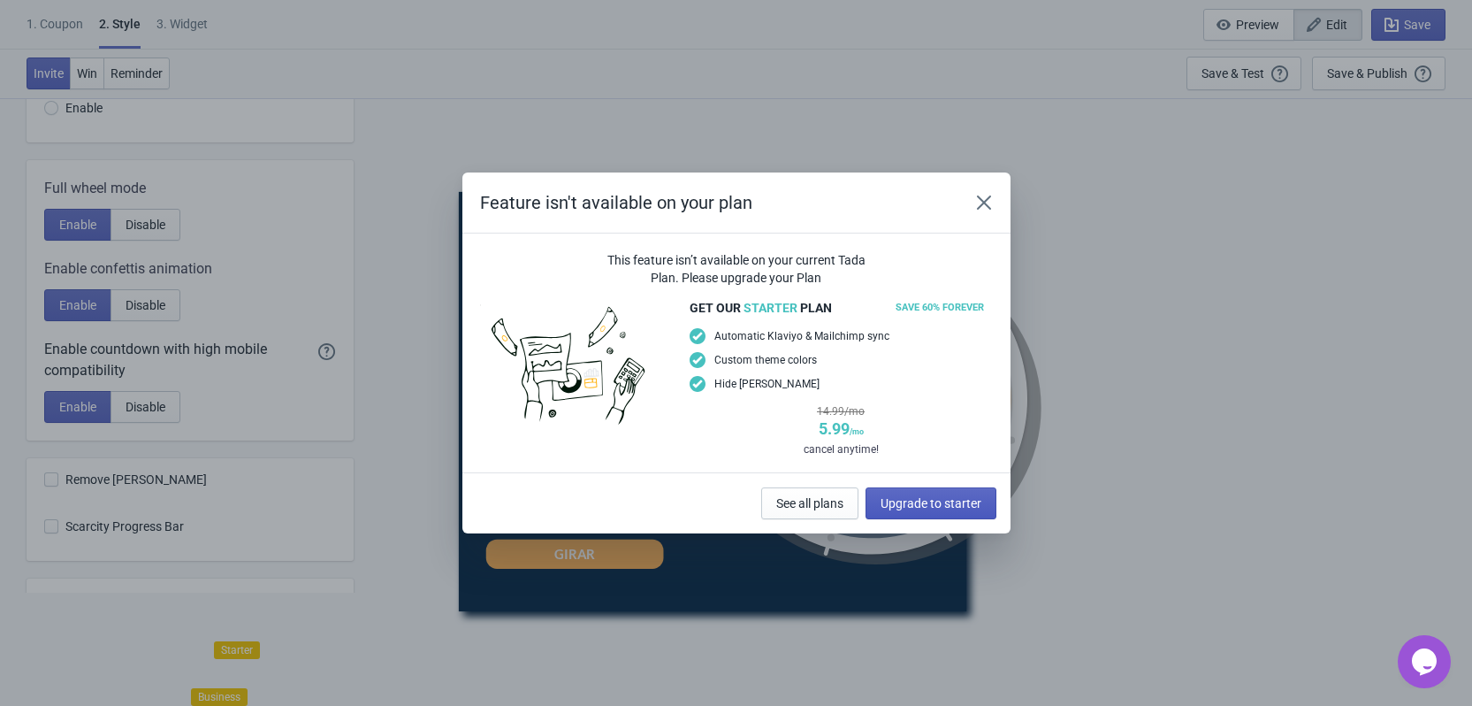
click at [920, 504] on span "Upgrade to starter" at bounding box center [931, 503] width 101 height 14
